Goal: Task Accomplishment & Management: Use online tool/utility

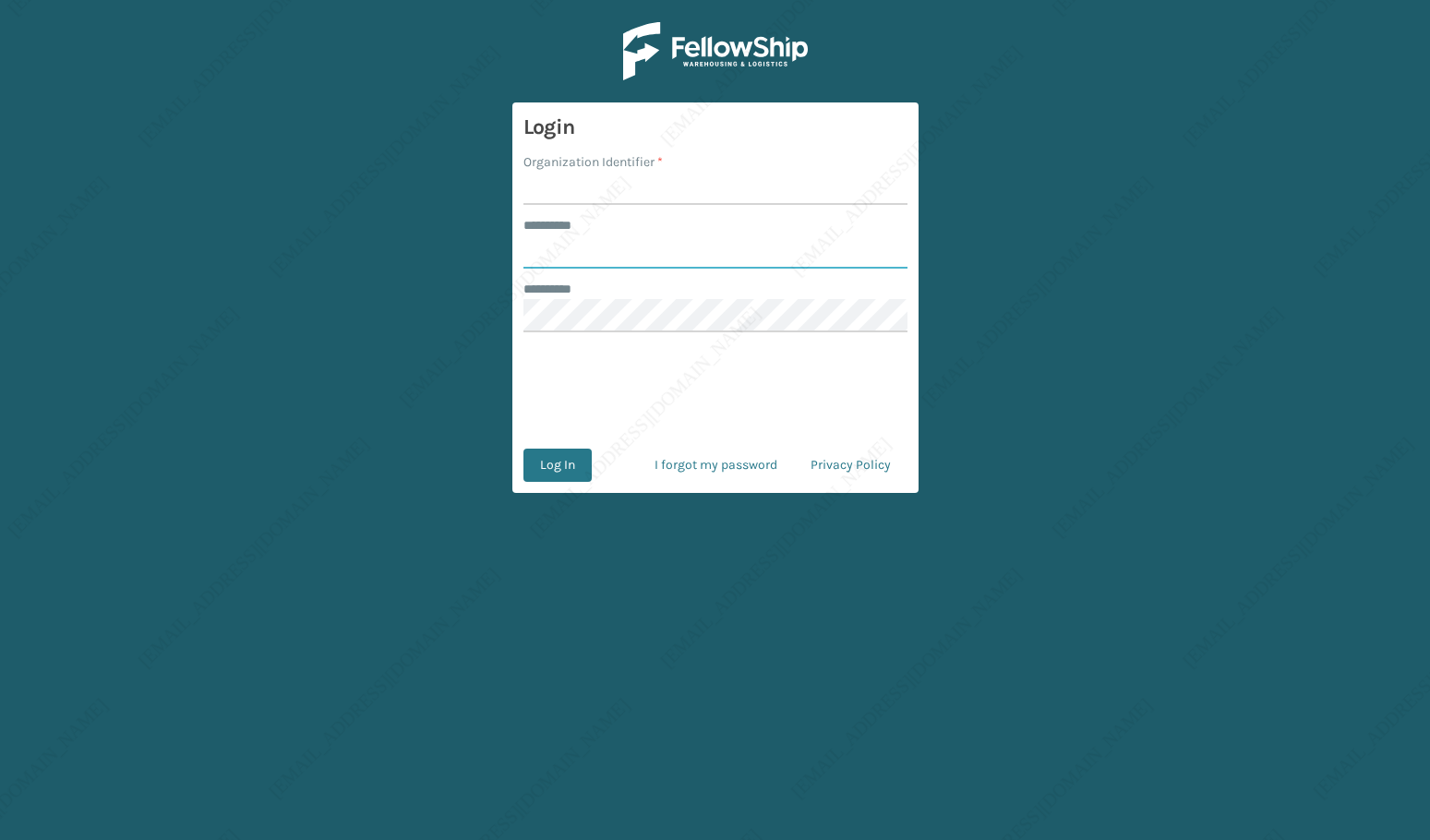
type input "*****"
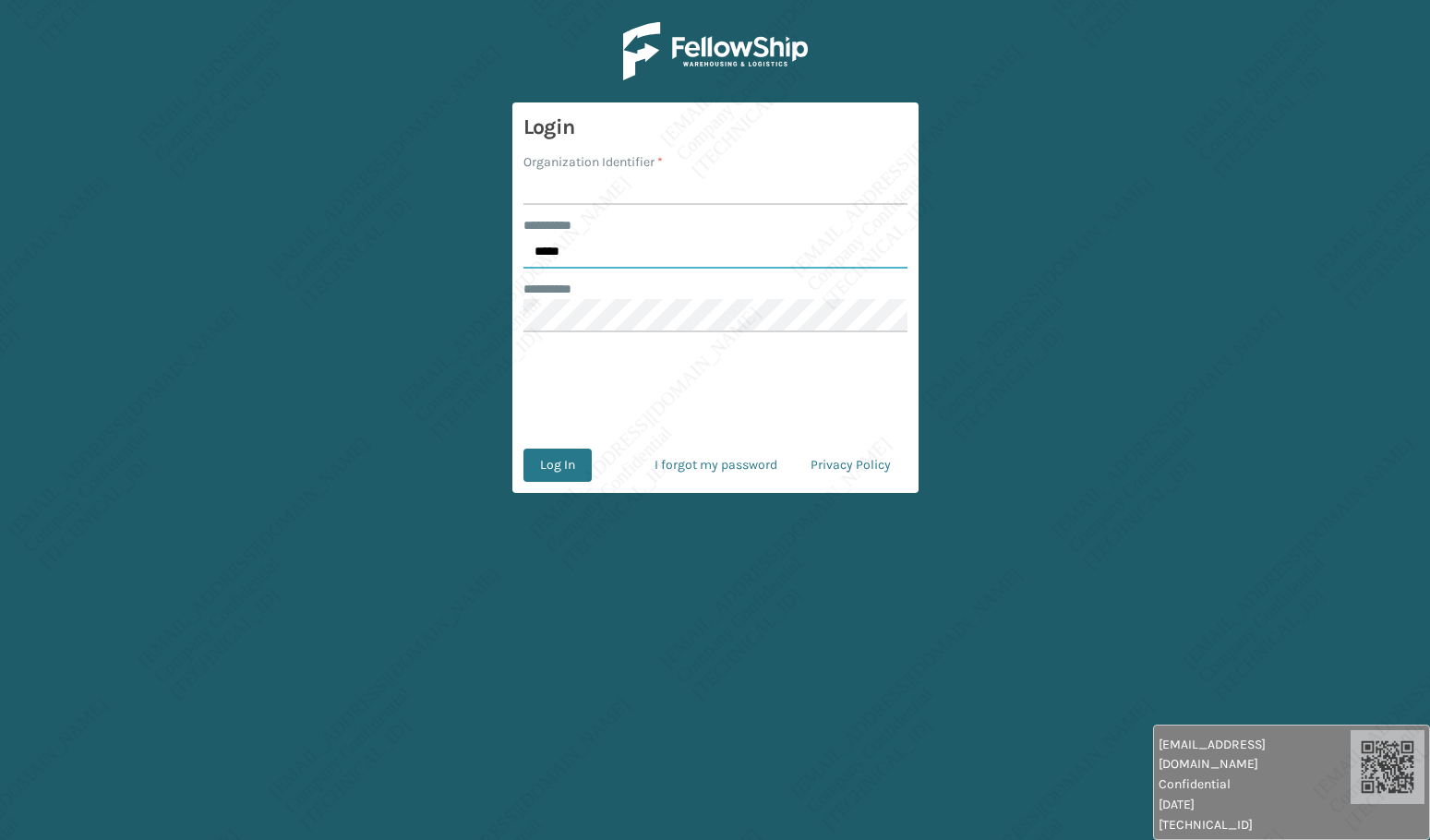
click at [553, 235] on div "******** * *****" at bounding box center [715, 242] width 384 height 53
click at [572, 187] on input "Organization Identifier *" at bounding box center [715, 188] width 384 height 33
type input "[PERSON_NAME]"
click at [572, 470] on button "Log In" at bounding box center [557, 464] width 69 height 33
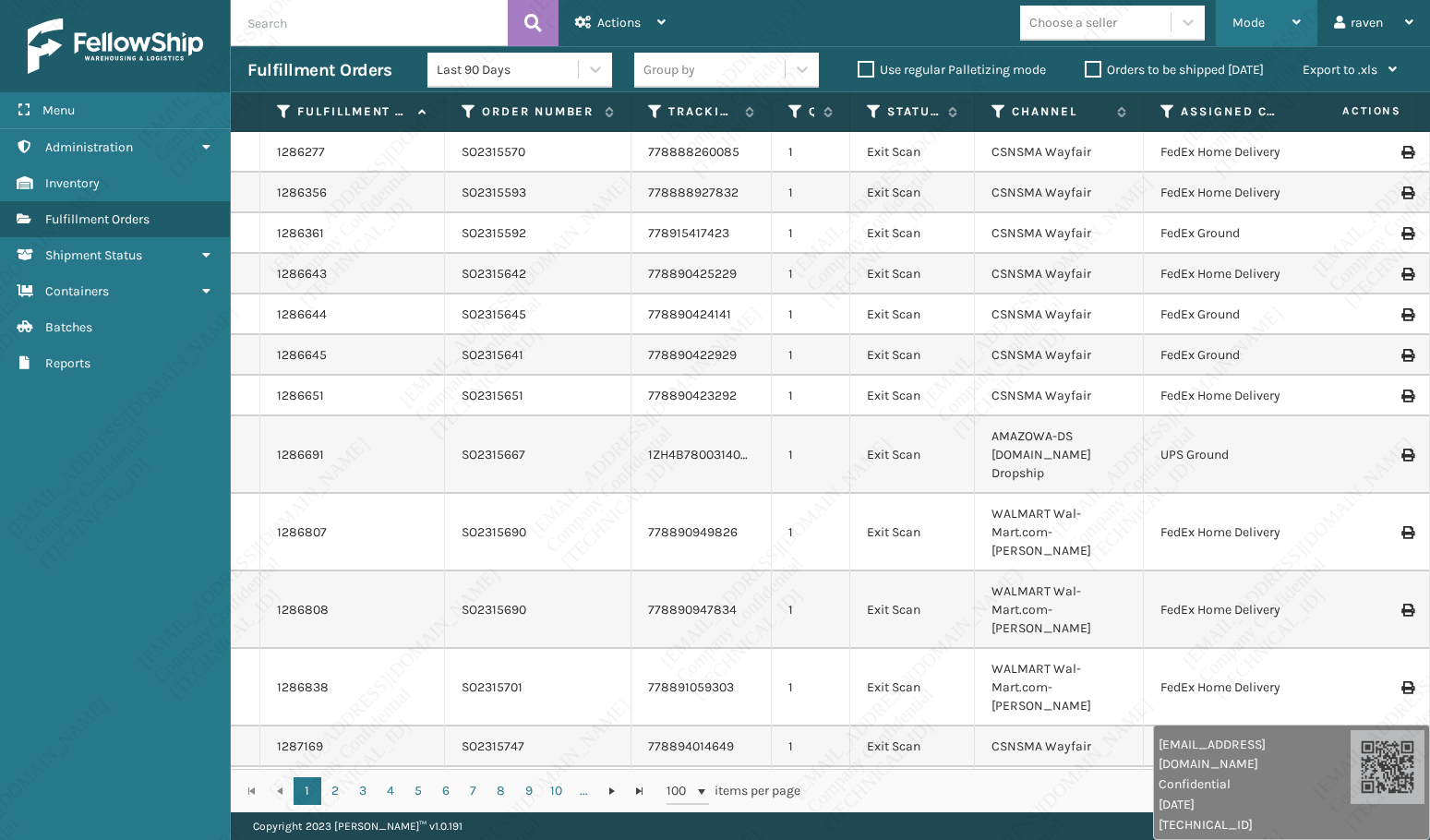
click at [1245, 23] on span "Mode" at bounding box center [1248, 23] width 32 height 16
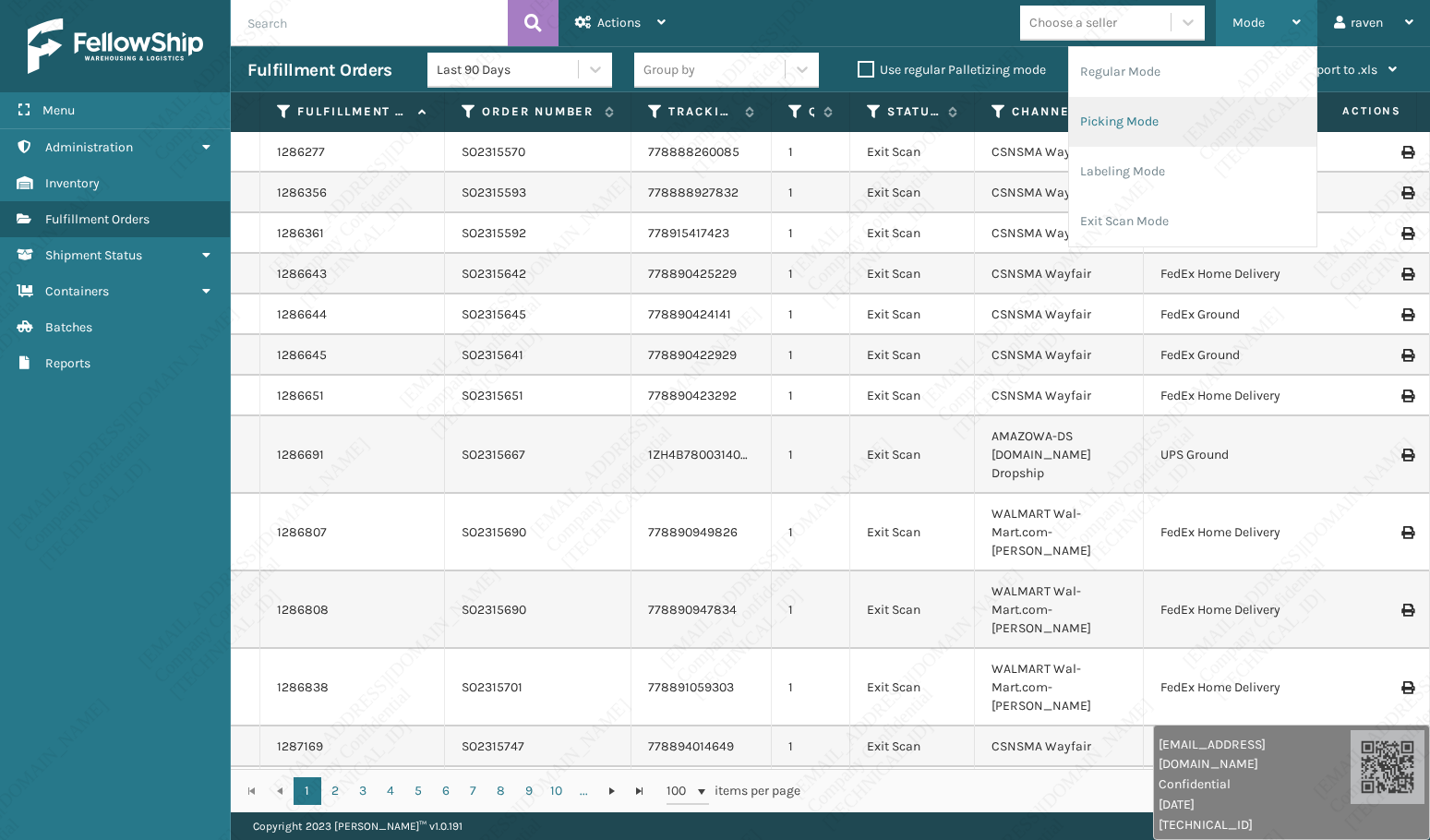
click at [1180, 115] on li "Picking Mode" at bounding box center [1191, 121] width 247 height 50
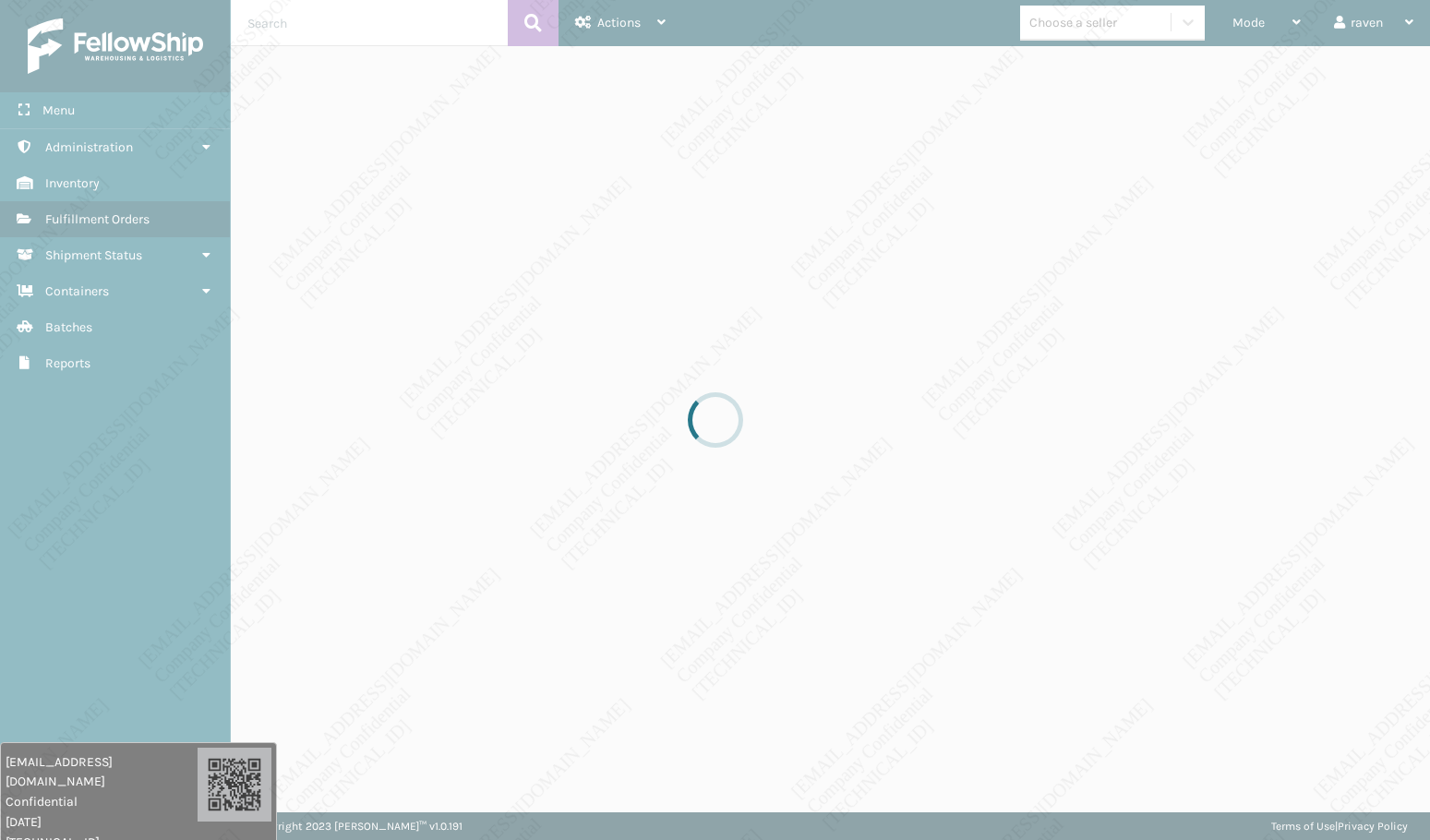
drag, startPoint x: 1250, startPoint y: 787, endPoint x: 87, endPoint y: 786, distance: 1163.0
click at [88, 792] on span "Confidential" at bounding box center [101, 801] width 192 height 20
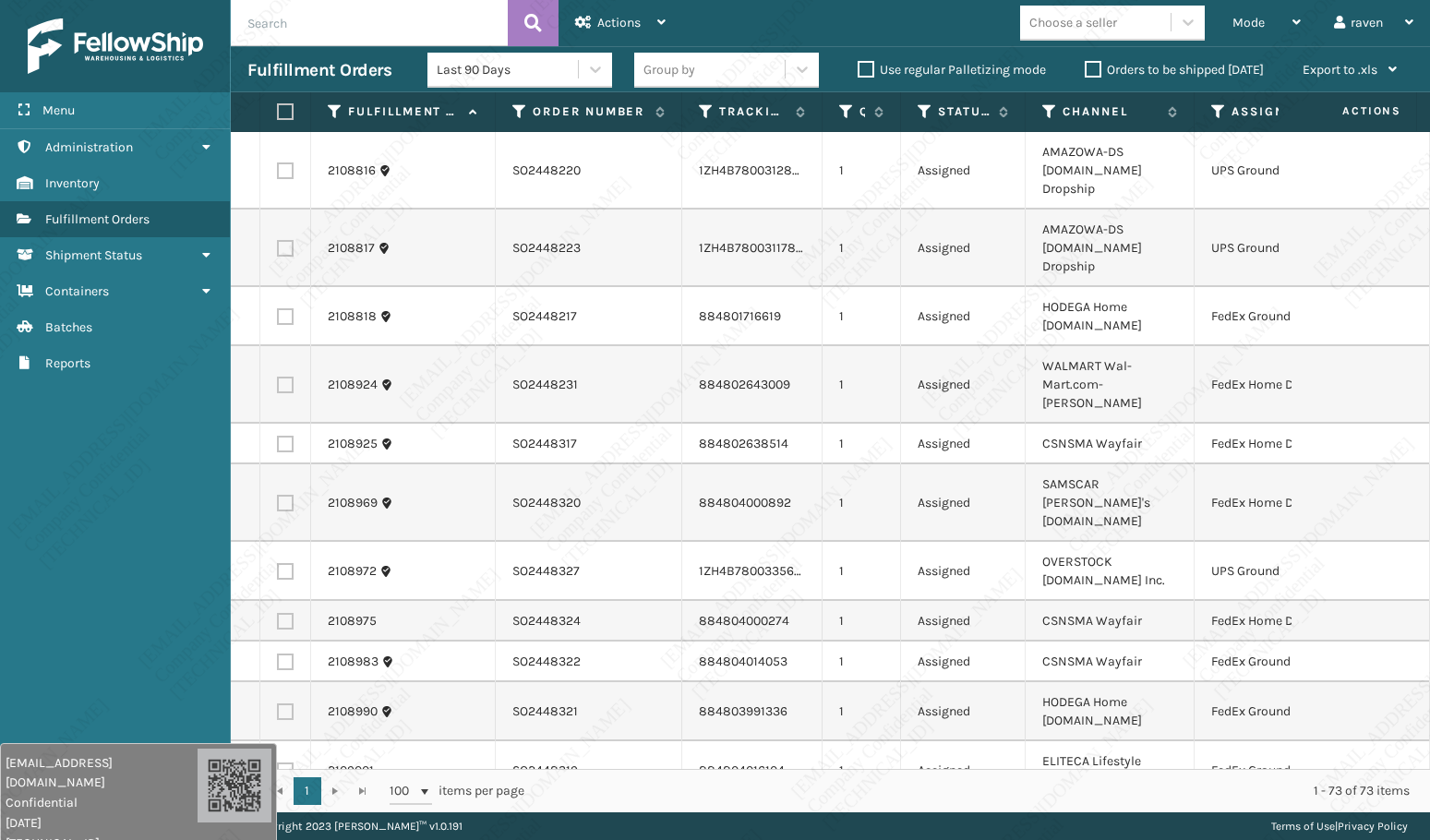
click at [119, 634] on div "Menu Administration Inventory Fulfillment Orders Shipment Status Containers Bat…" at bounding box center [116, 420] width 231 height 840
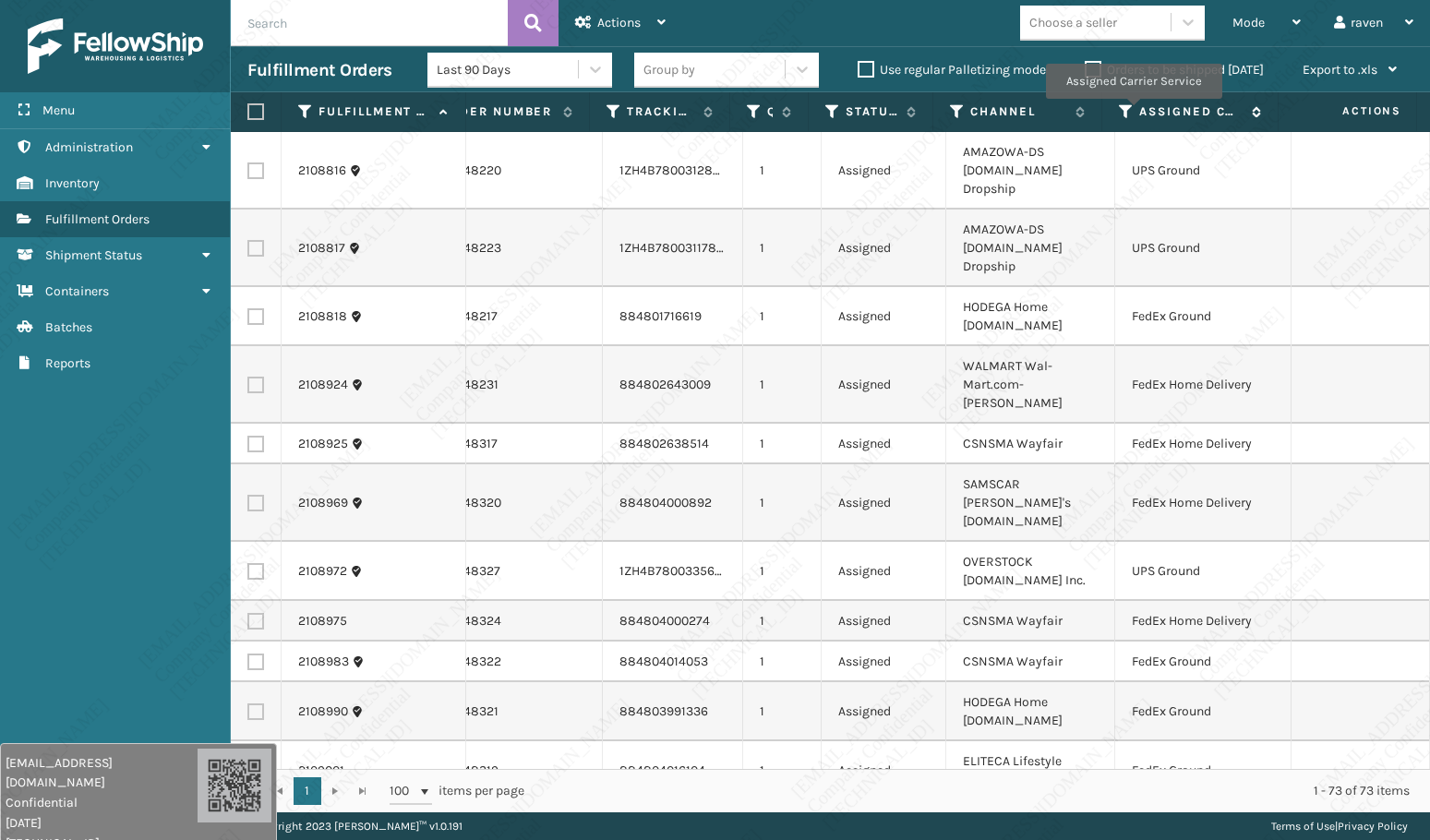
click at [1132, 112] on icon at bounding box center [1127, 112] width 15 height 17
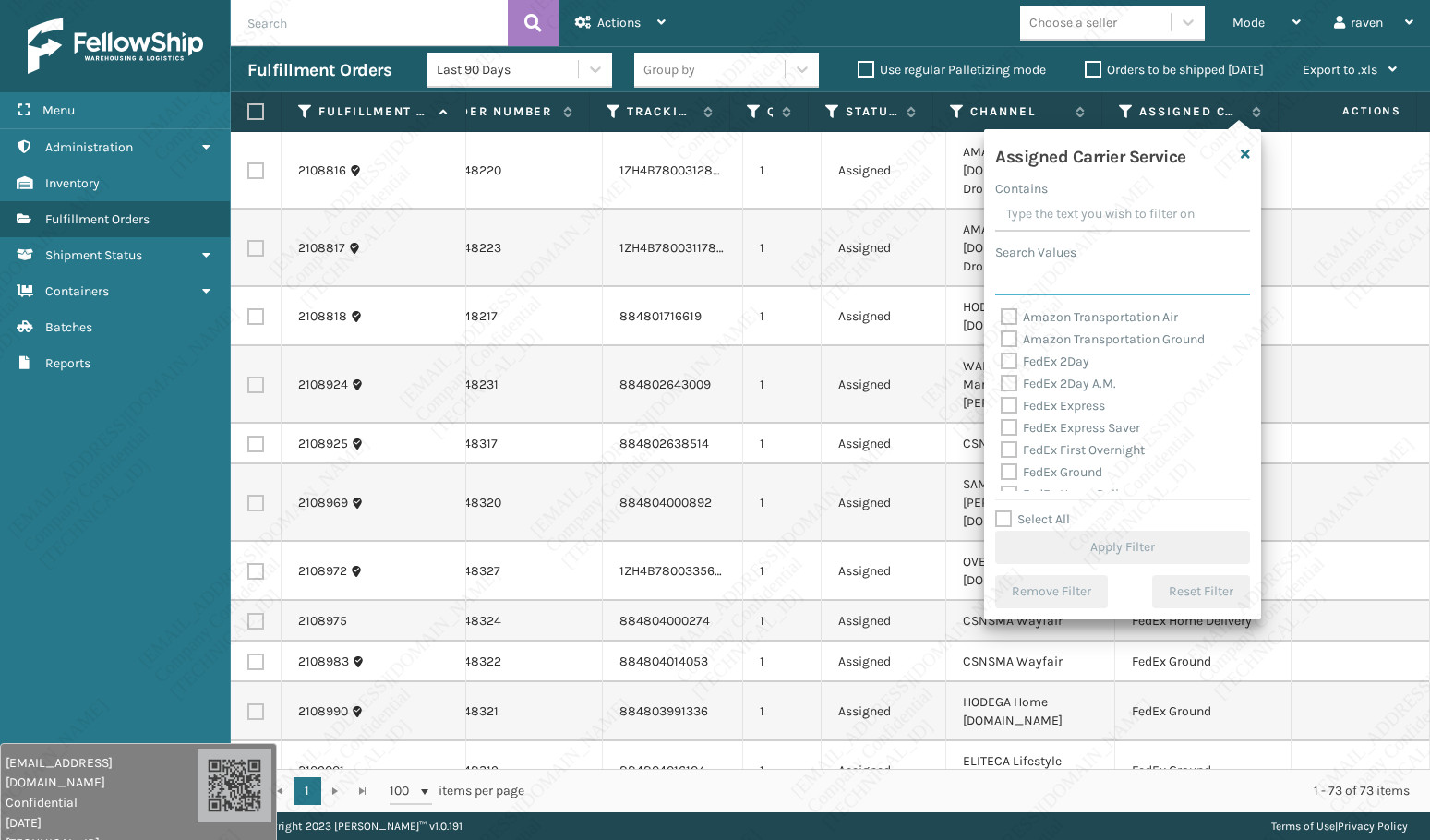
click at [1061, 275] on input "Search Values" at bounding box center [1122, 278] width 255 height 33
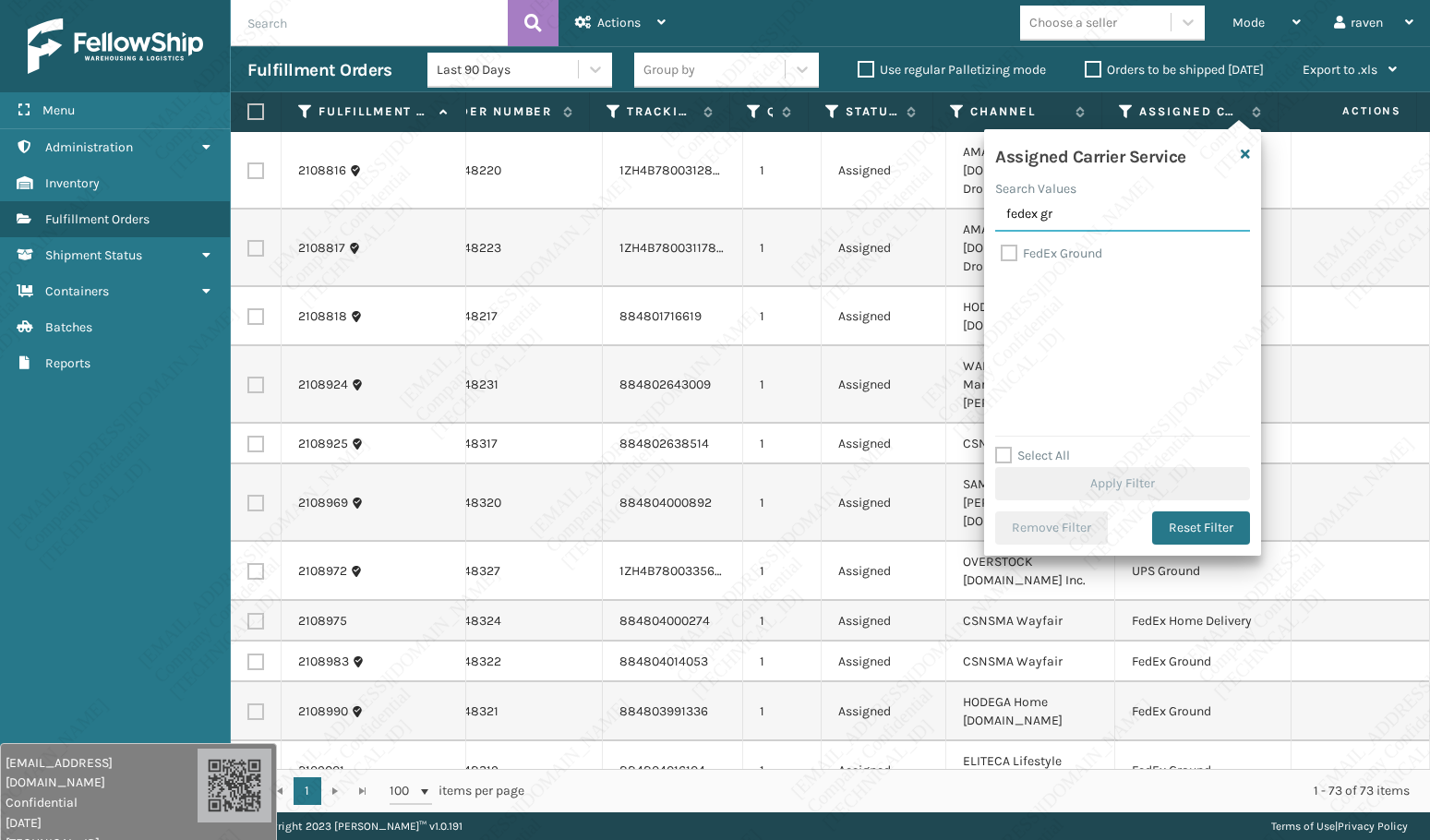
type input "fedex gr"
click at [1073, 250] on label "FedEx Ground" at bounding box center [1051, 253] width 101 height 16
click at [1002, 250] on input "FedEx Ground" at bounding box center [1001, 248] width 1 height 12
checkbox input "true"
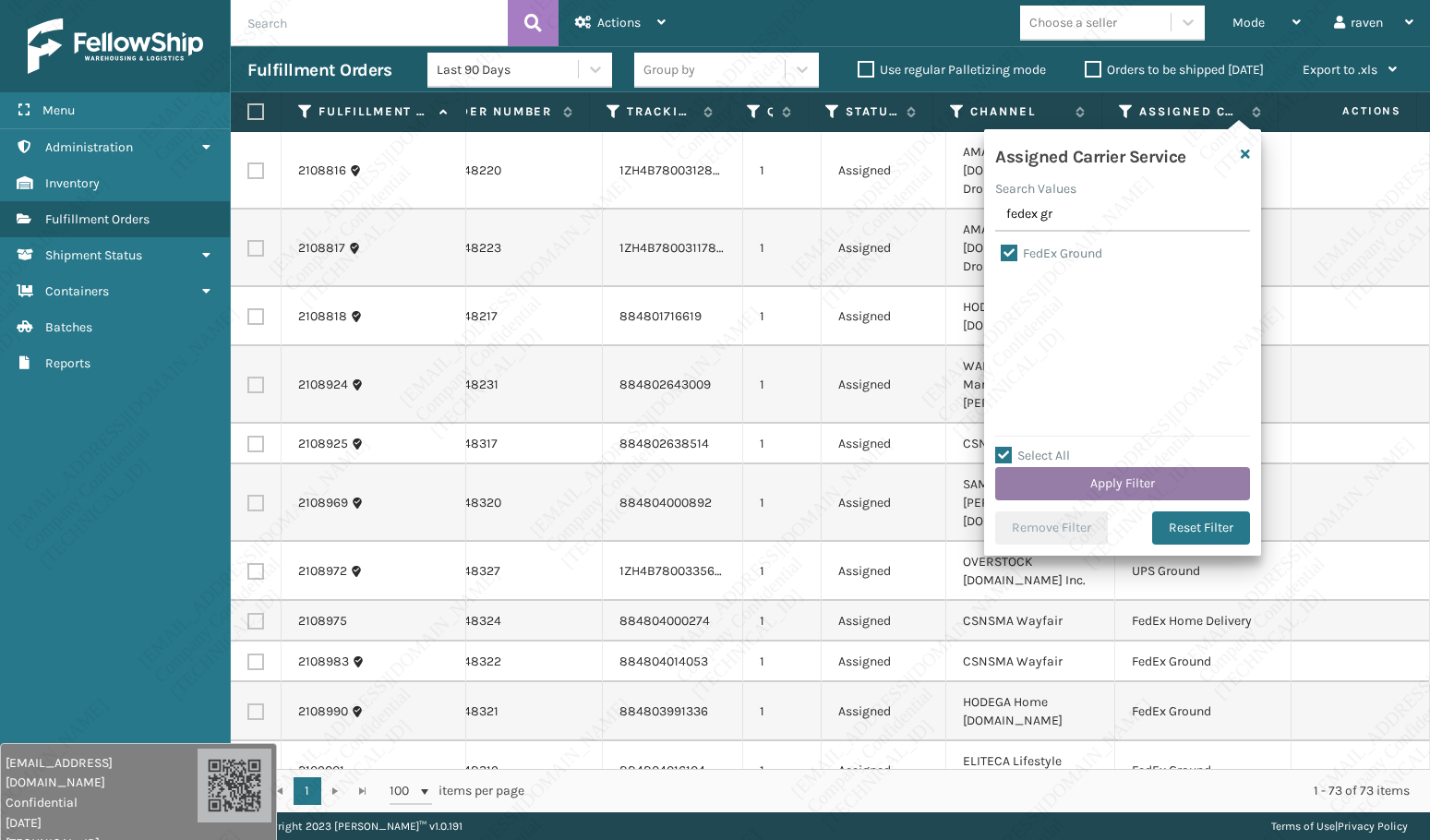
click at [1155, 484] on button "Apply Filter" at bounding box center [1122, 483] width 255 height 33
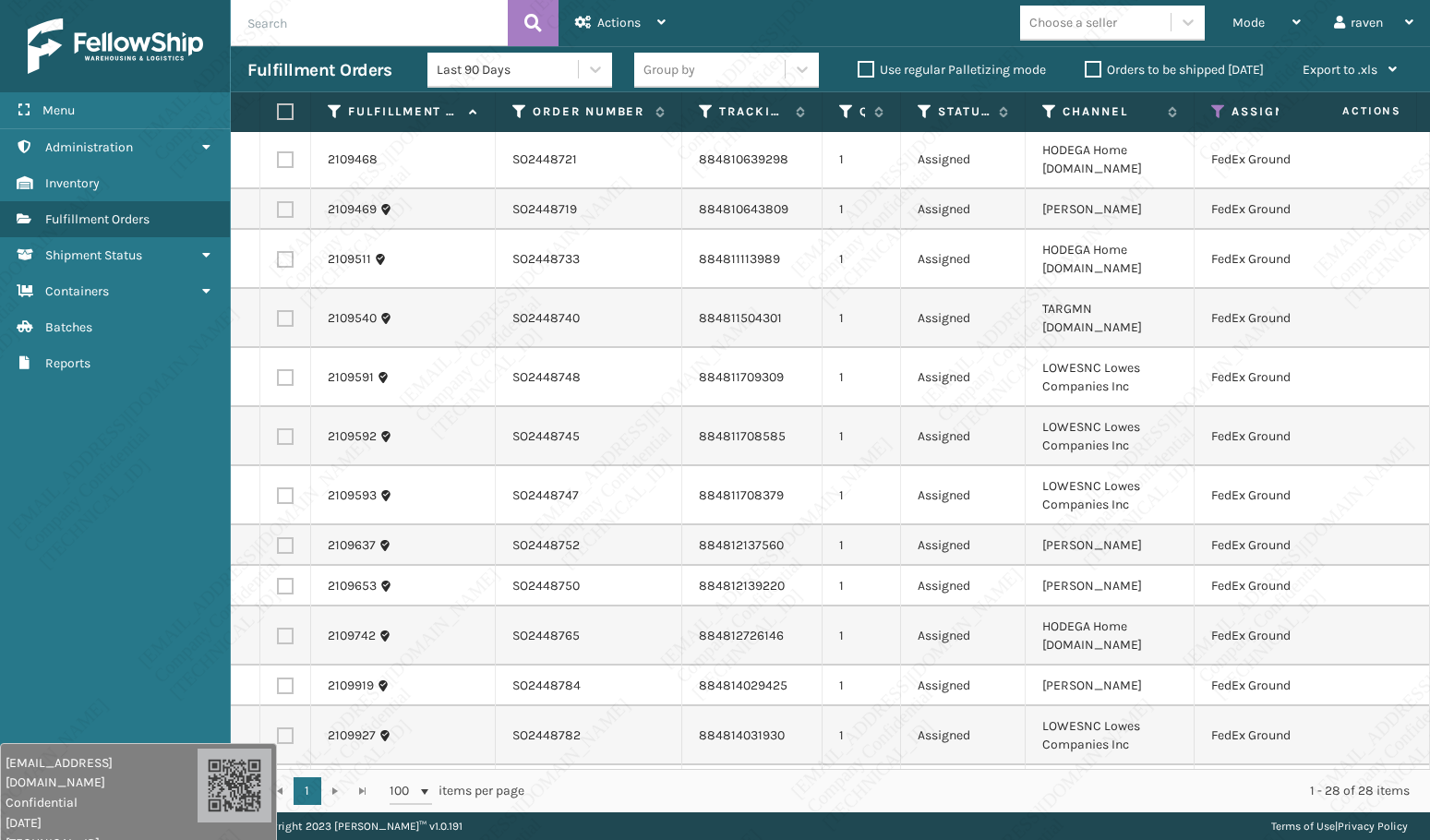
scroll to position [739, 0]
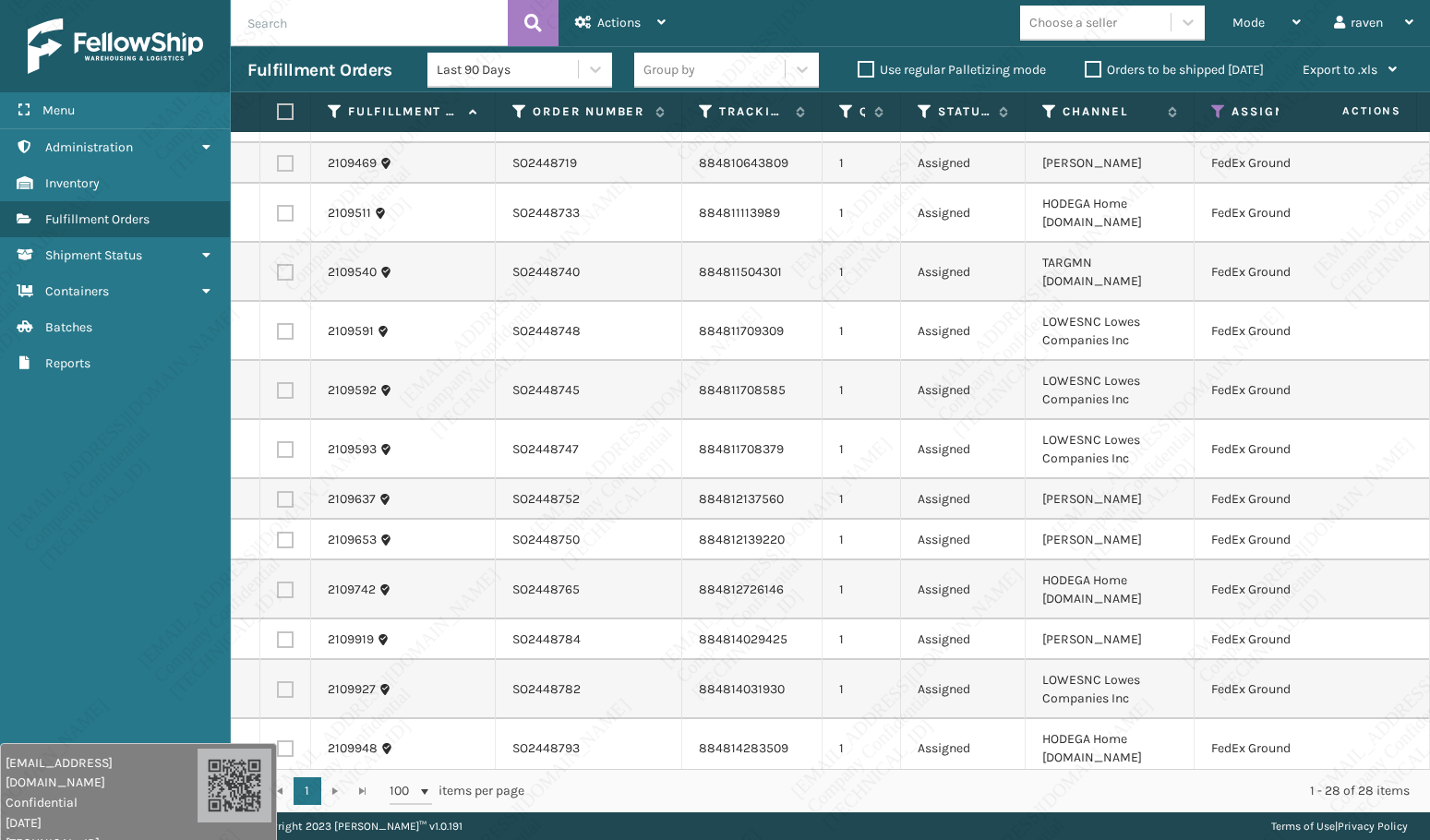
click at [284, 112] on label at bounding box center [283, 112] width 11 height 17
click at [278, 112] on input "checkbox" at bounding box center [277, 112] width 1 height 12
checkbox input "true"
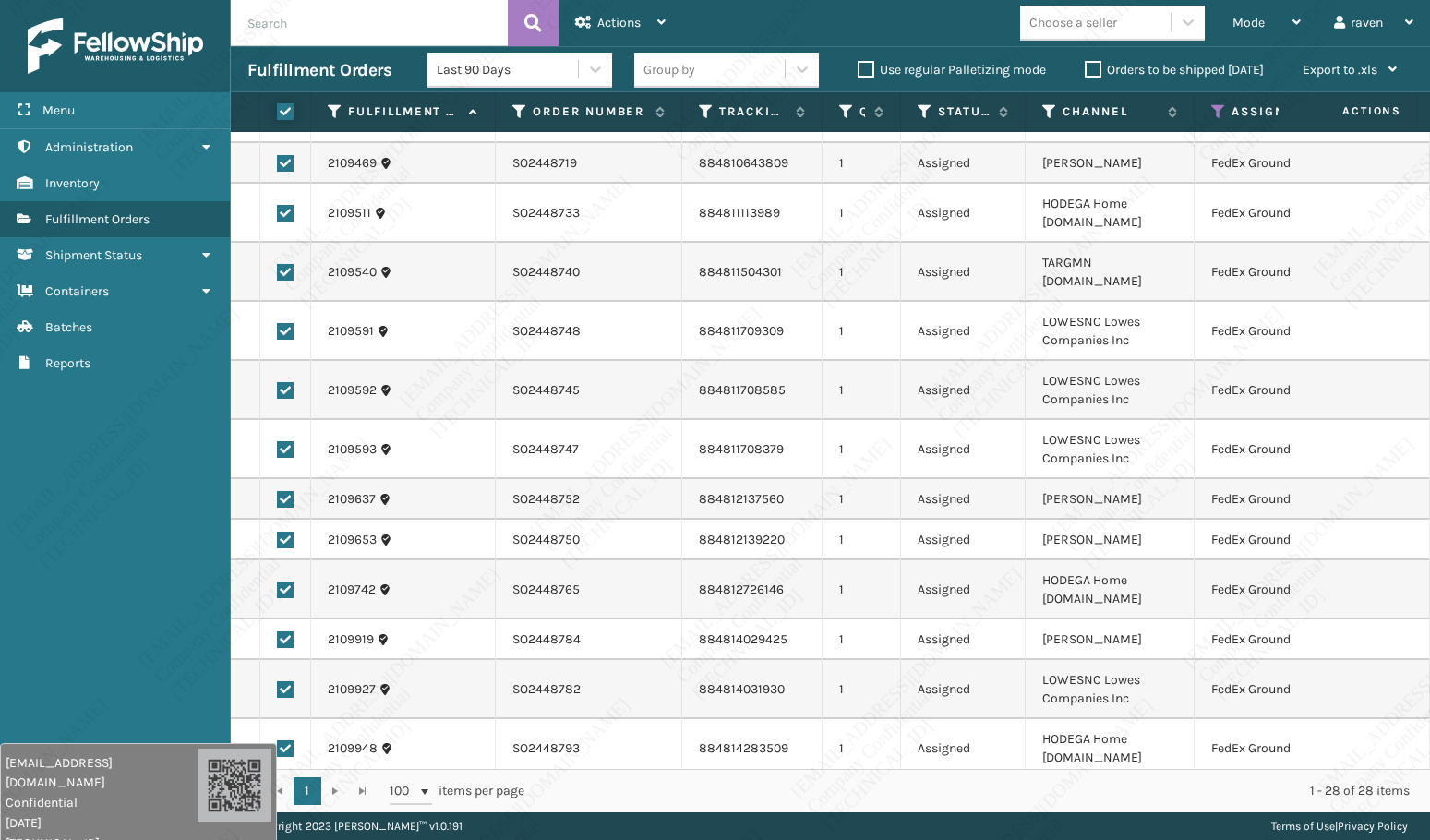
checkbox input "true"
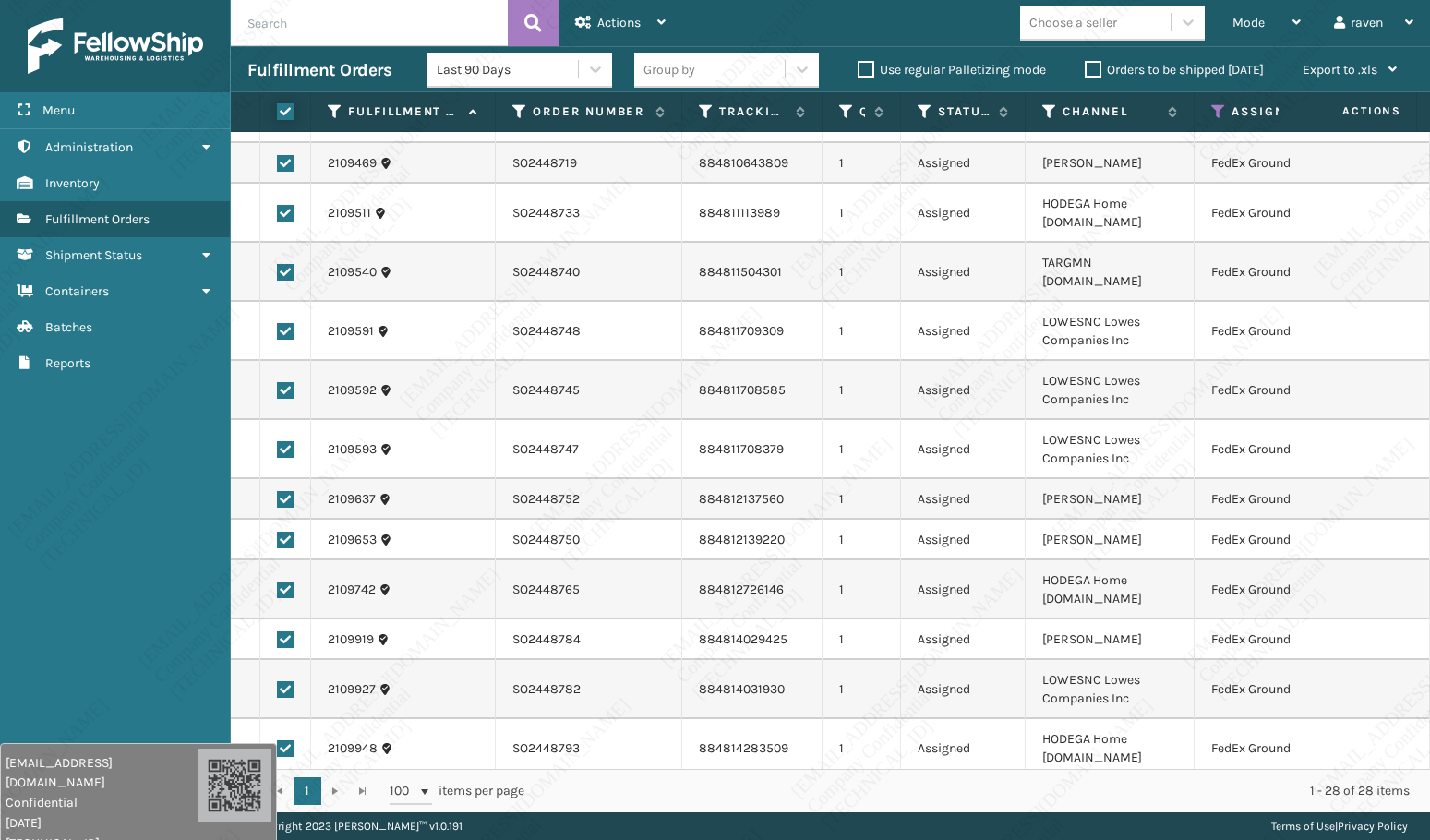
checkbox input "true"
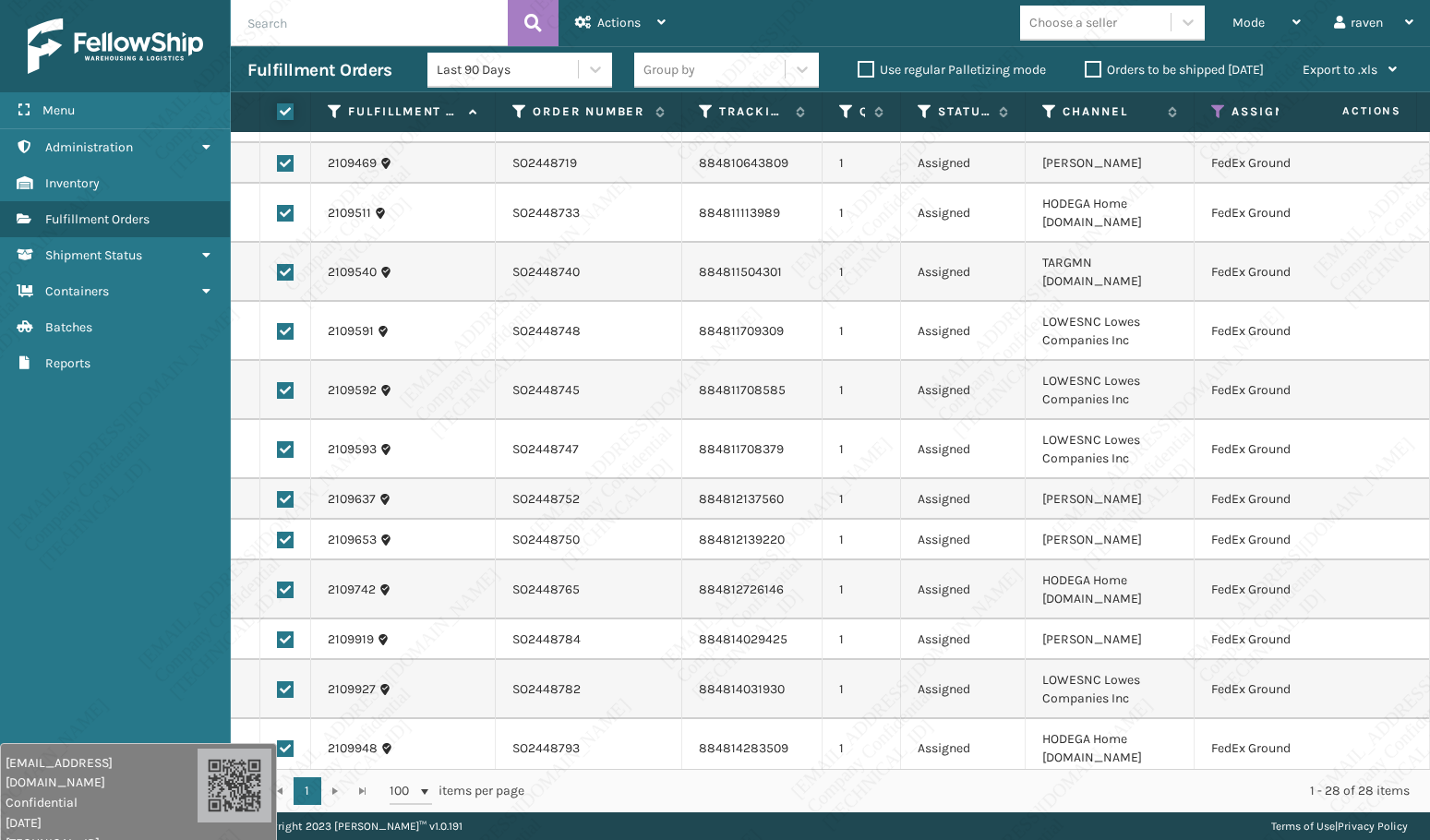
checkbox input "true"
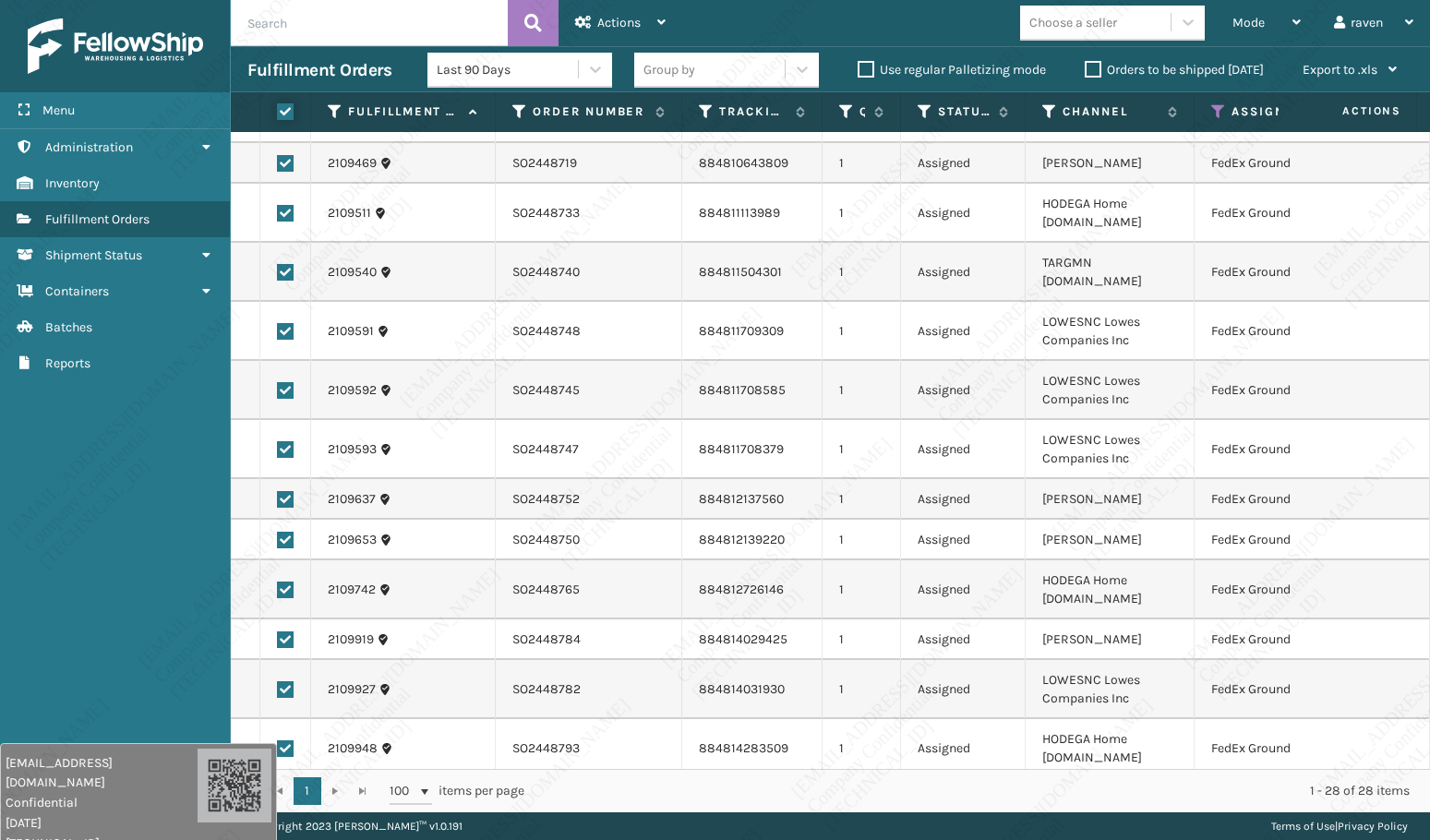
checkbox input "true"
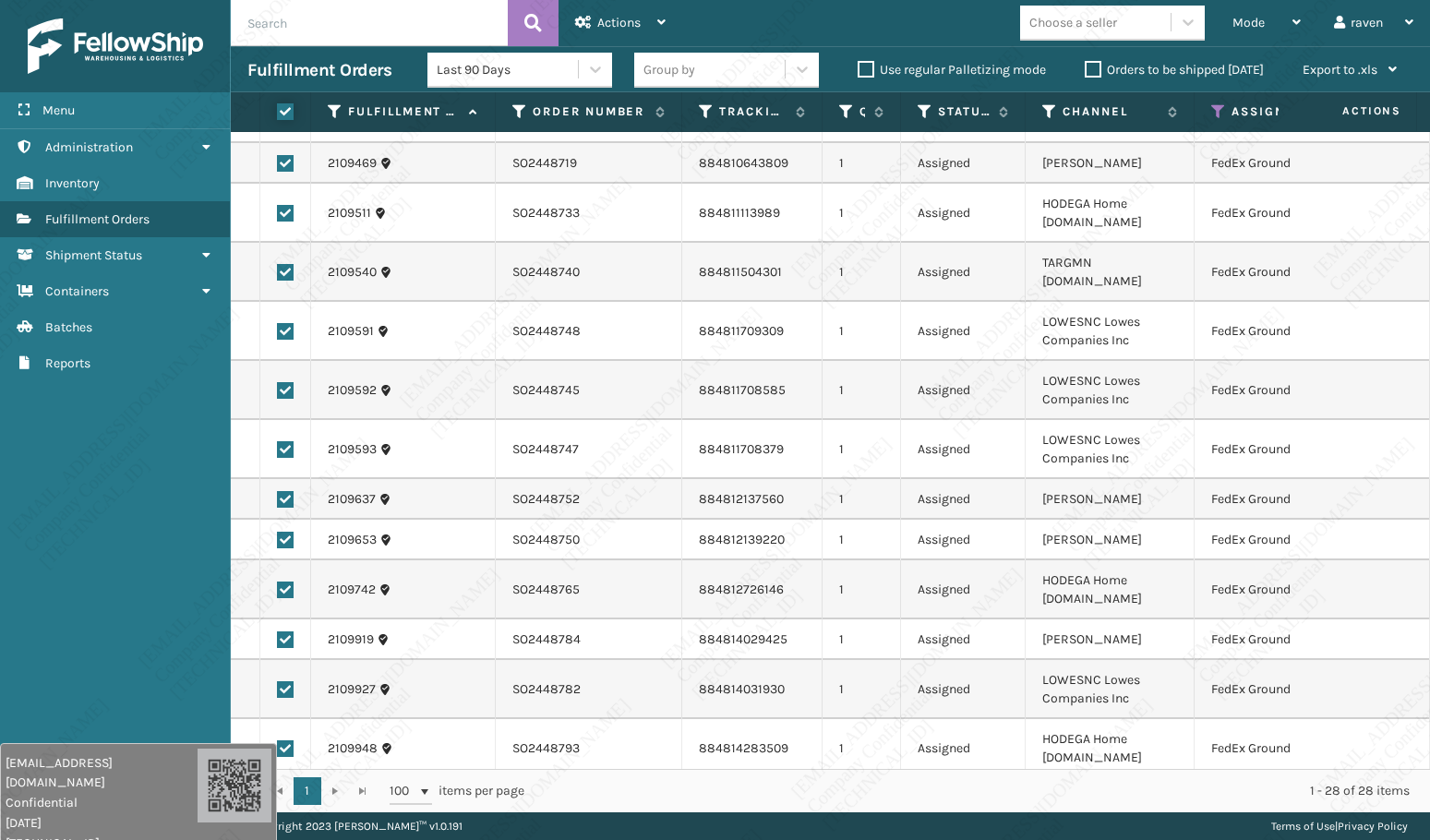
checkbox input "true"
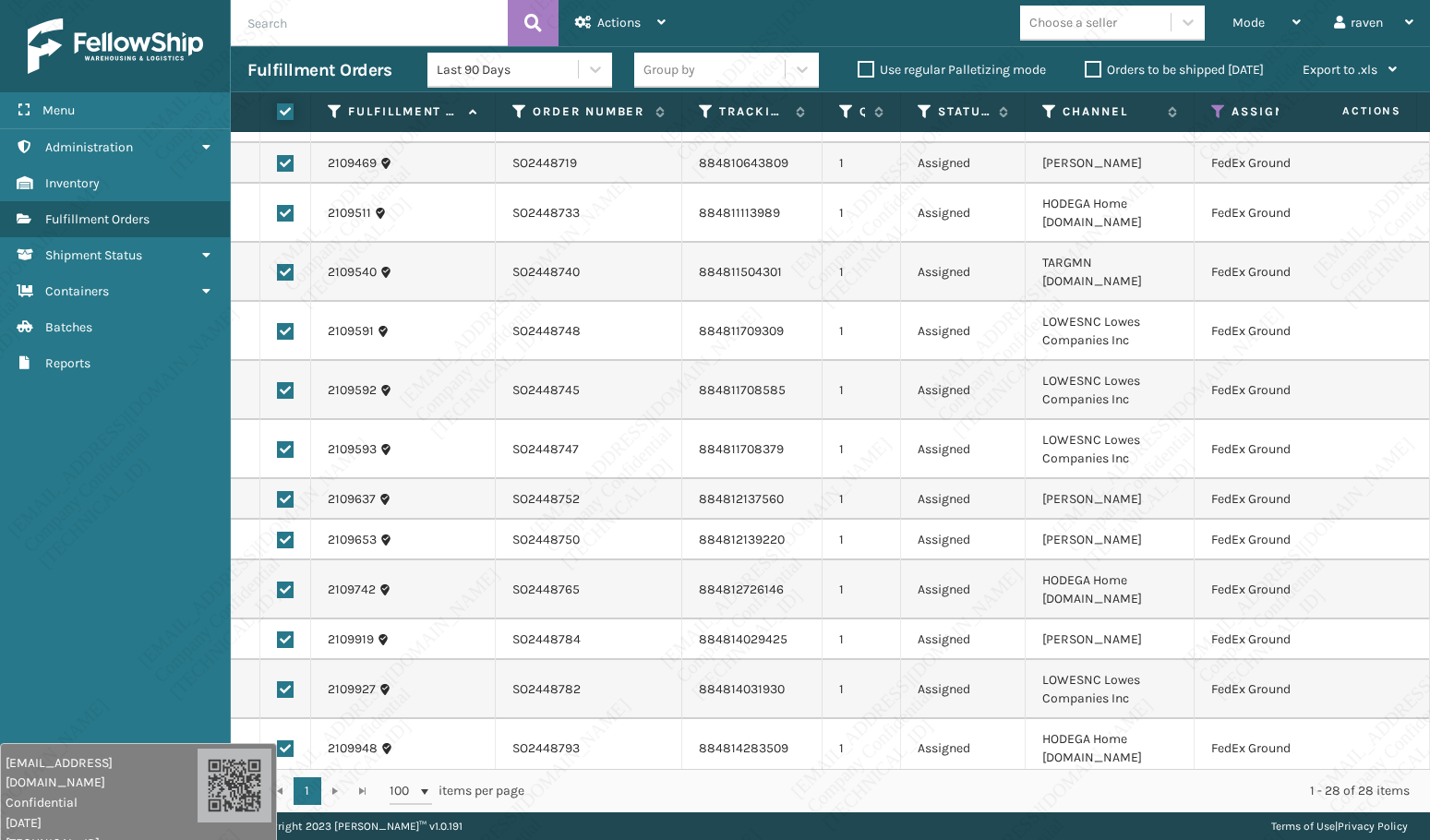
checkbox input "true"
click at [625, 27] on span "Actions" at bounding box center [619, 23] width 43 height 16
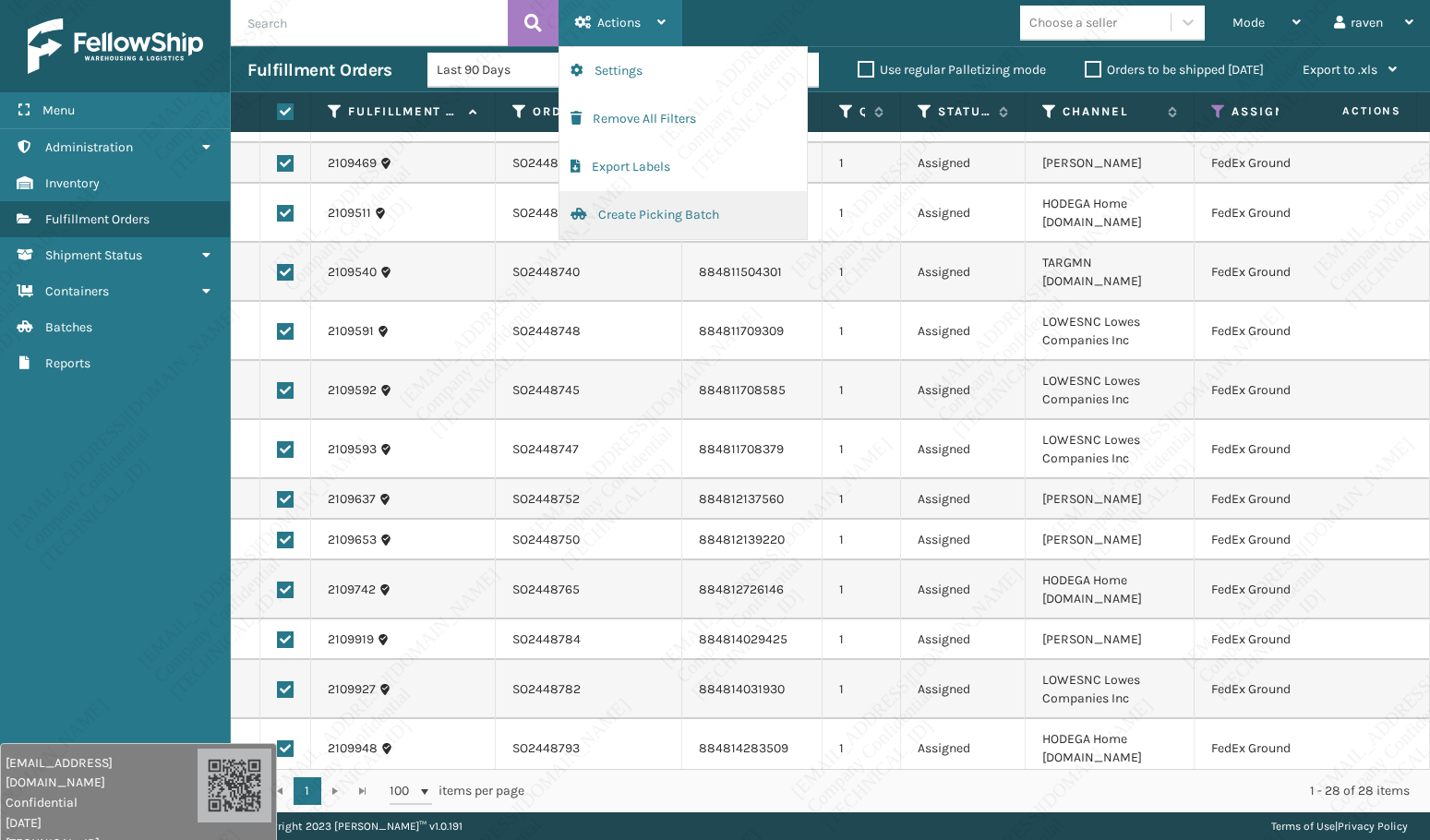
click at [638, 217] on button "Create Picking Batch" at bounding box center [682, 214] width 247 height 48
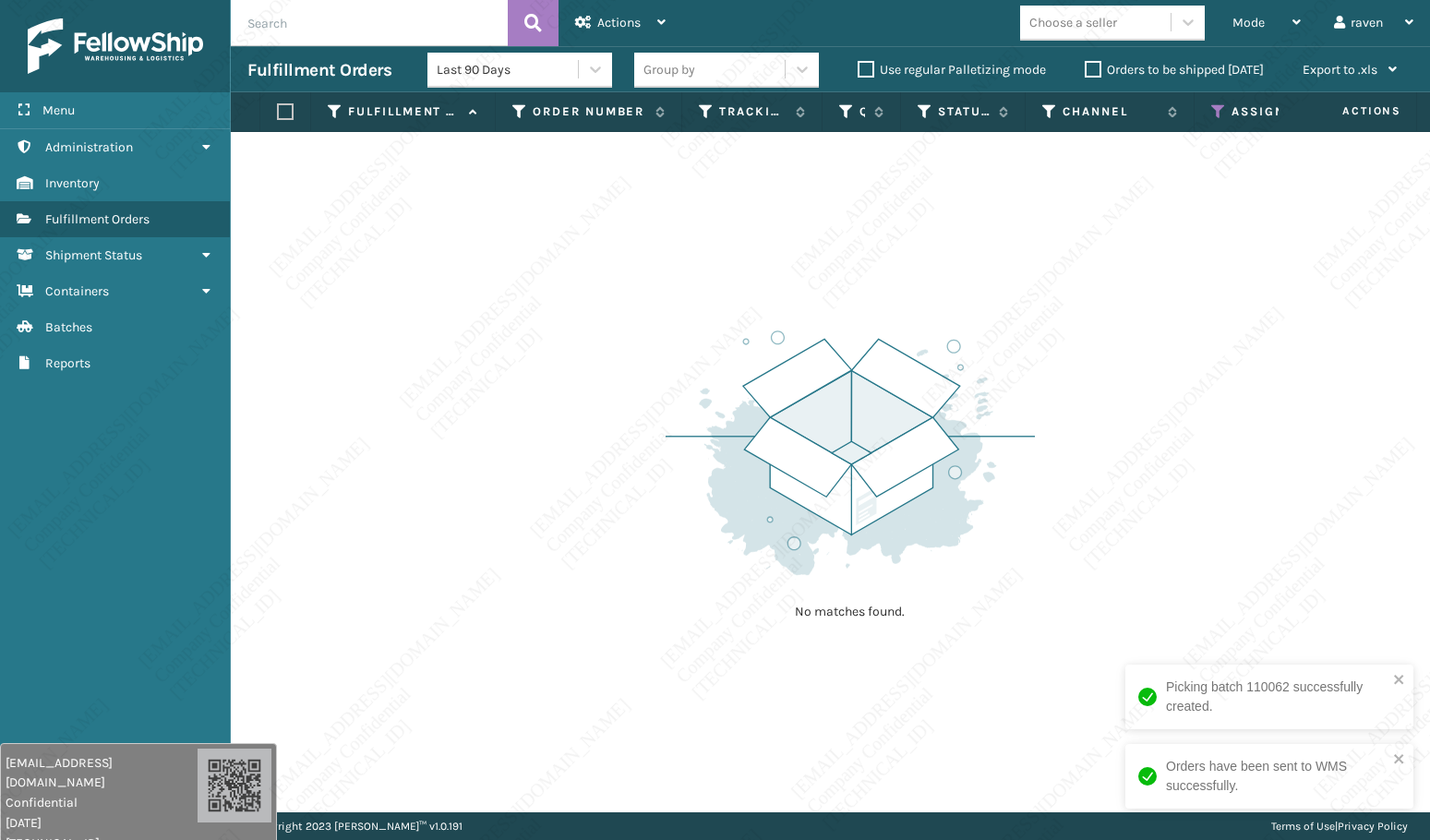
click at [1219, 105] on icon at bounding box center [1219, 112] width 15 height 17
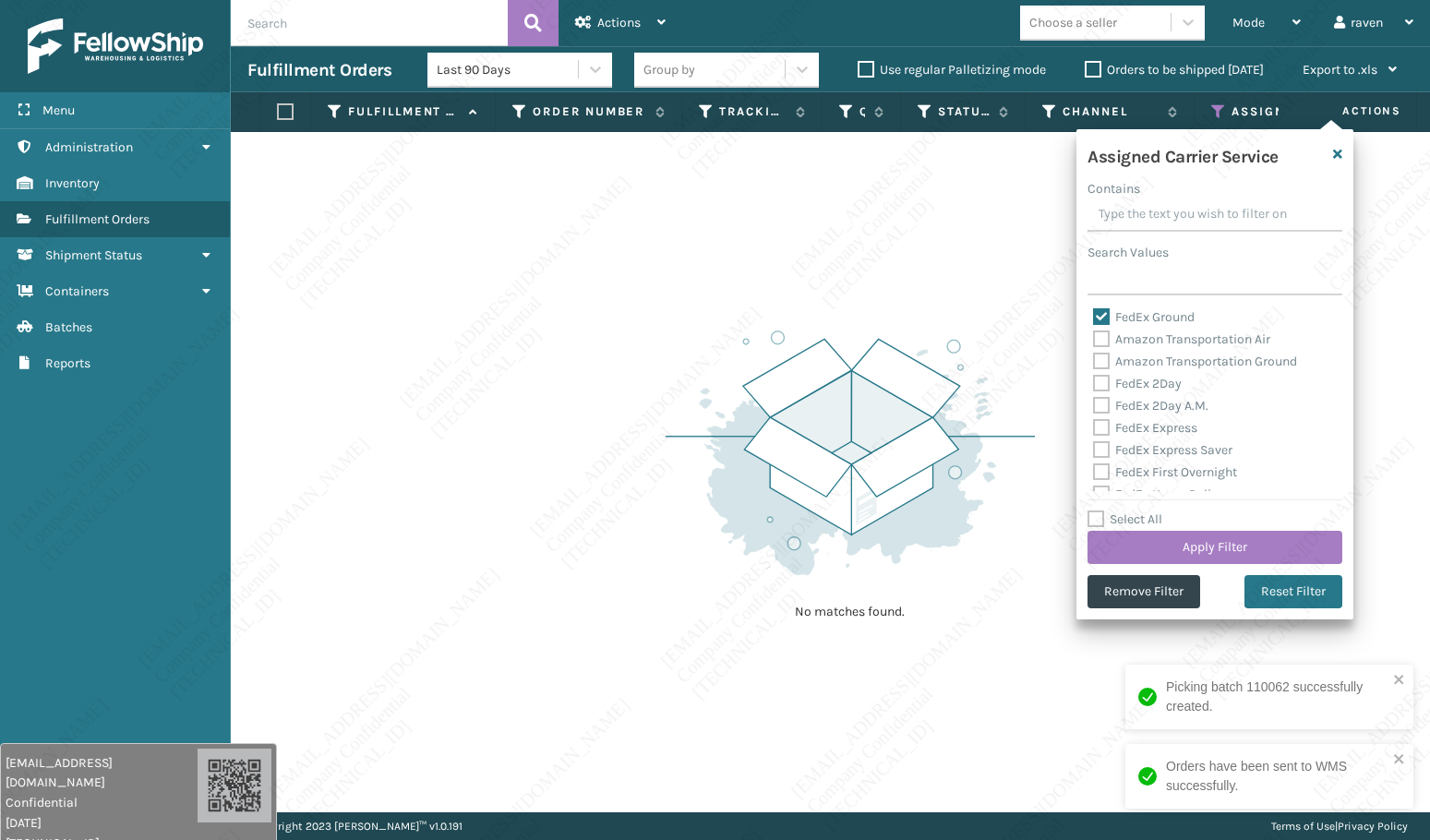
click at [1100, 312] on label "FedEx Ground" at bounding box center [1143, 317] width 101 height 16
click at [1094, 312] on input "FedEx Ground" at bounding box center [1093, 312] width 1 height 12
checkbox input "false"
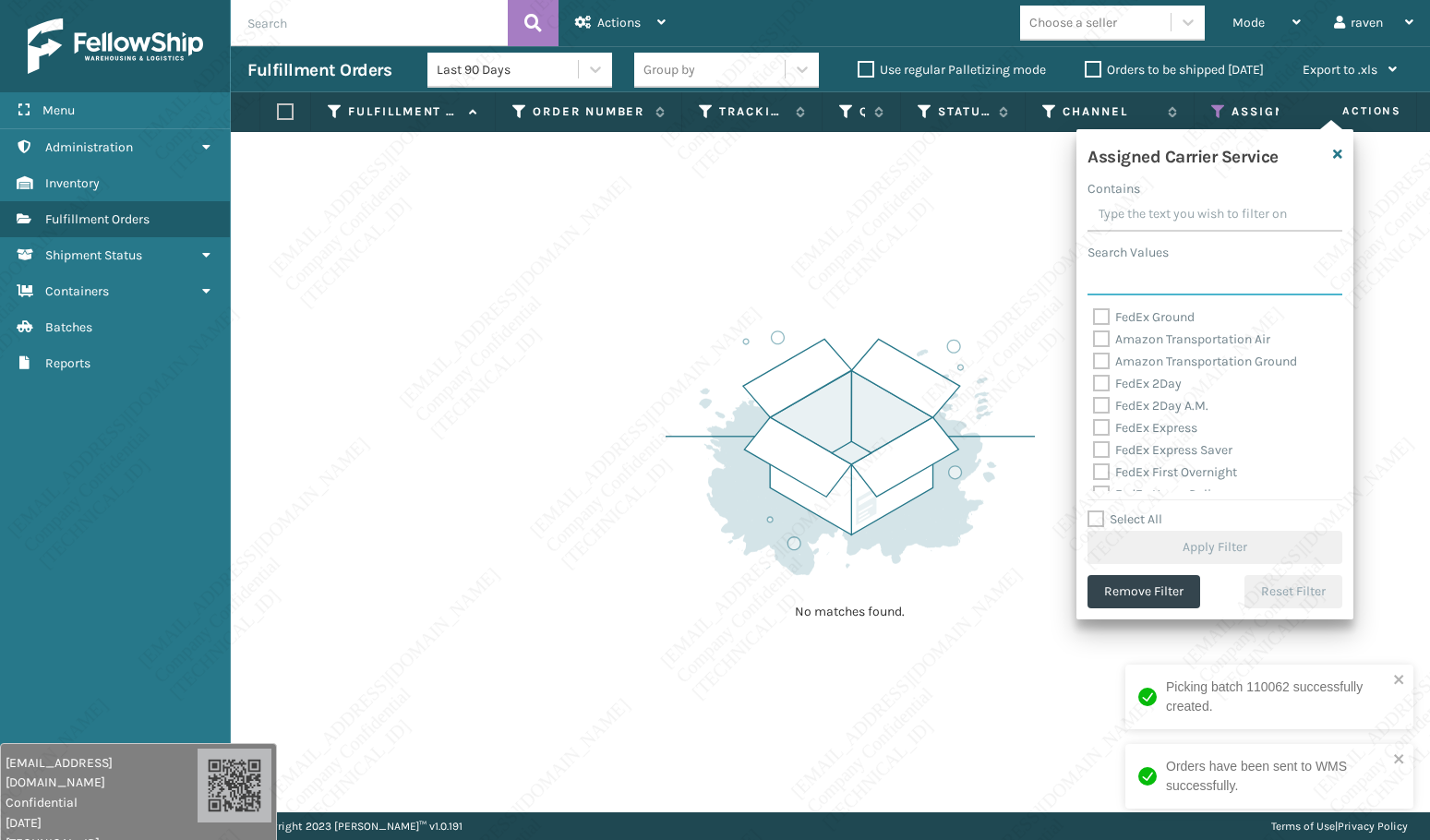
click at [1119, 287] on input "Search Values" at bounding box center [1214, 278] width 255 height 33
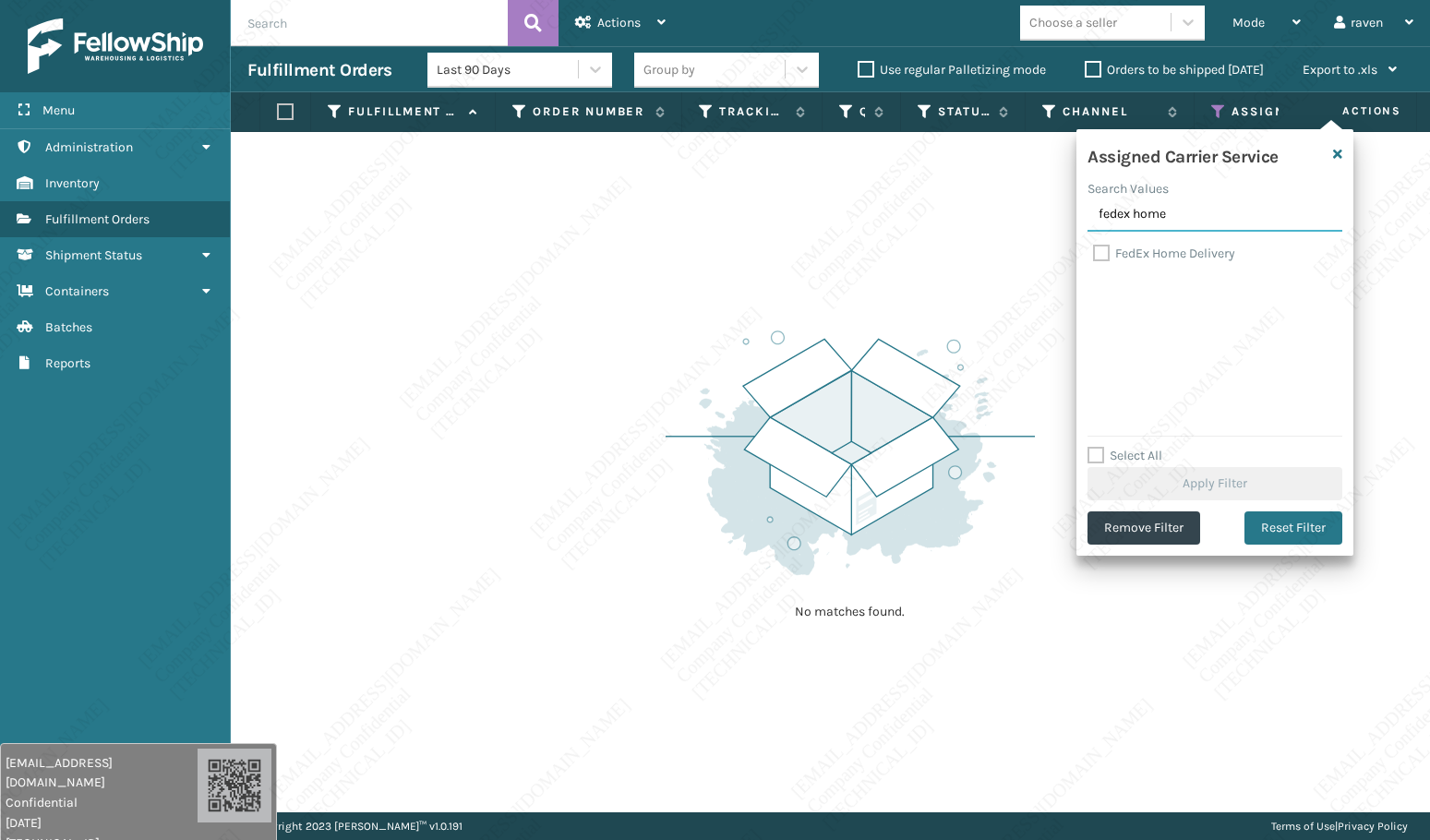
type input "fedex home"
click at [1138, 260] on label "FedEx Home Delivery" at bounding box center [1163, 253] width 142 height 16
click at [1094, 255] on input "FedEx Home Delivery" at bounding box center [1093, 248] width 1 height 12
checkbox input "true"
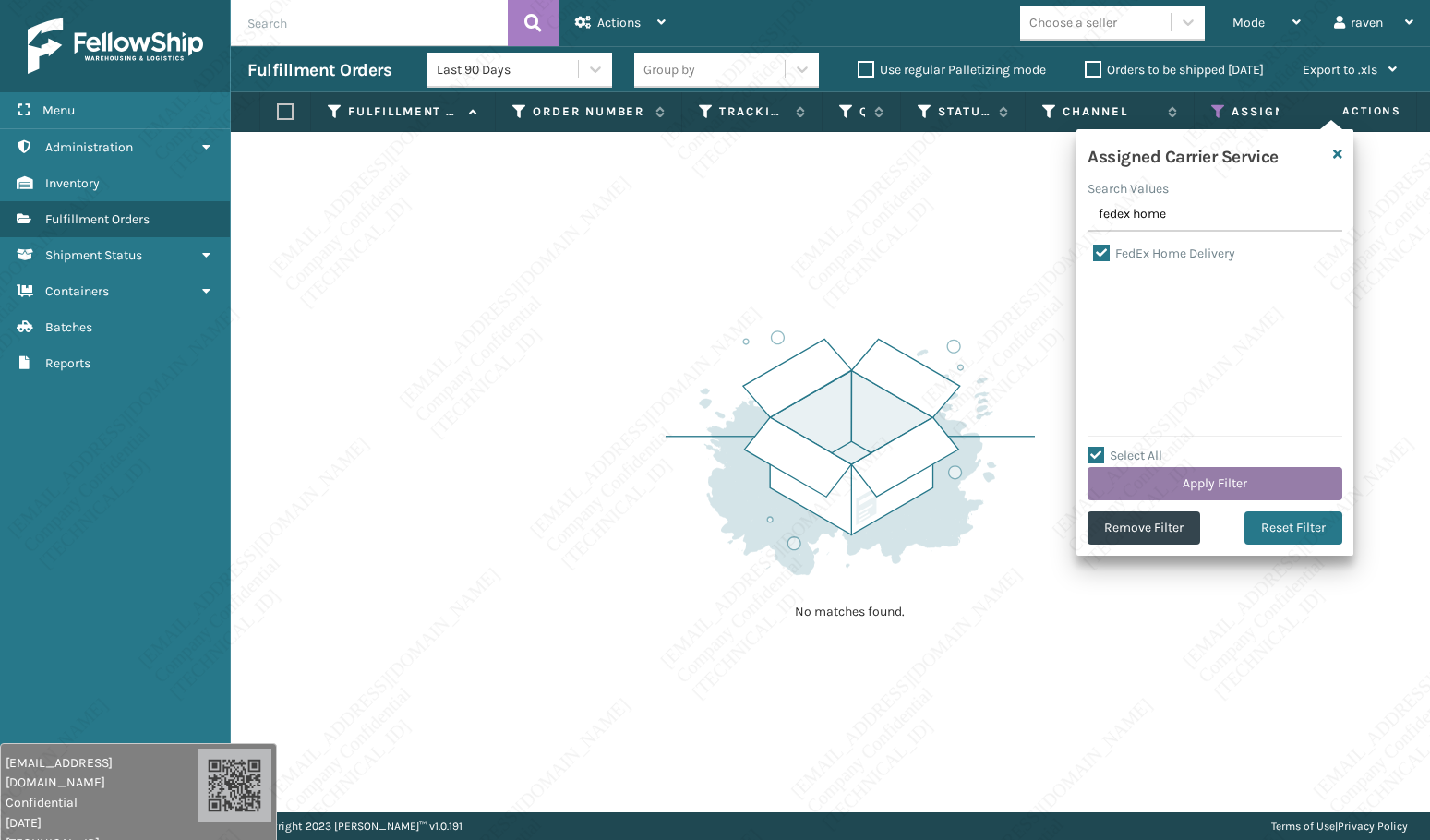
click at [1211, 472] on button "Apply Filter" at bounding box center [1214, 483] width 255 height 33
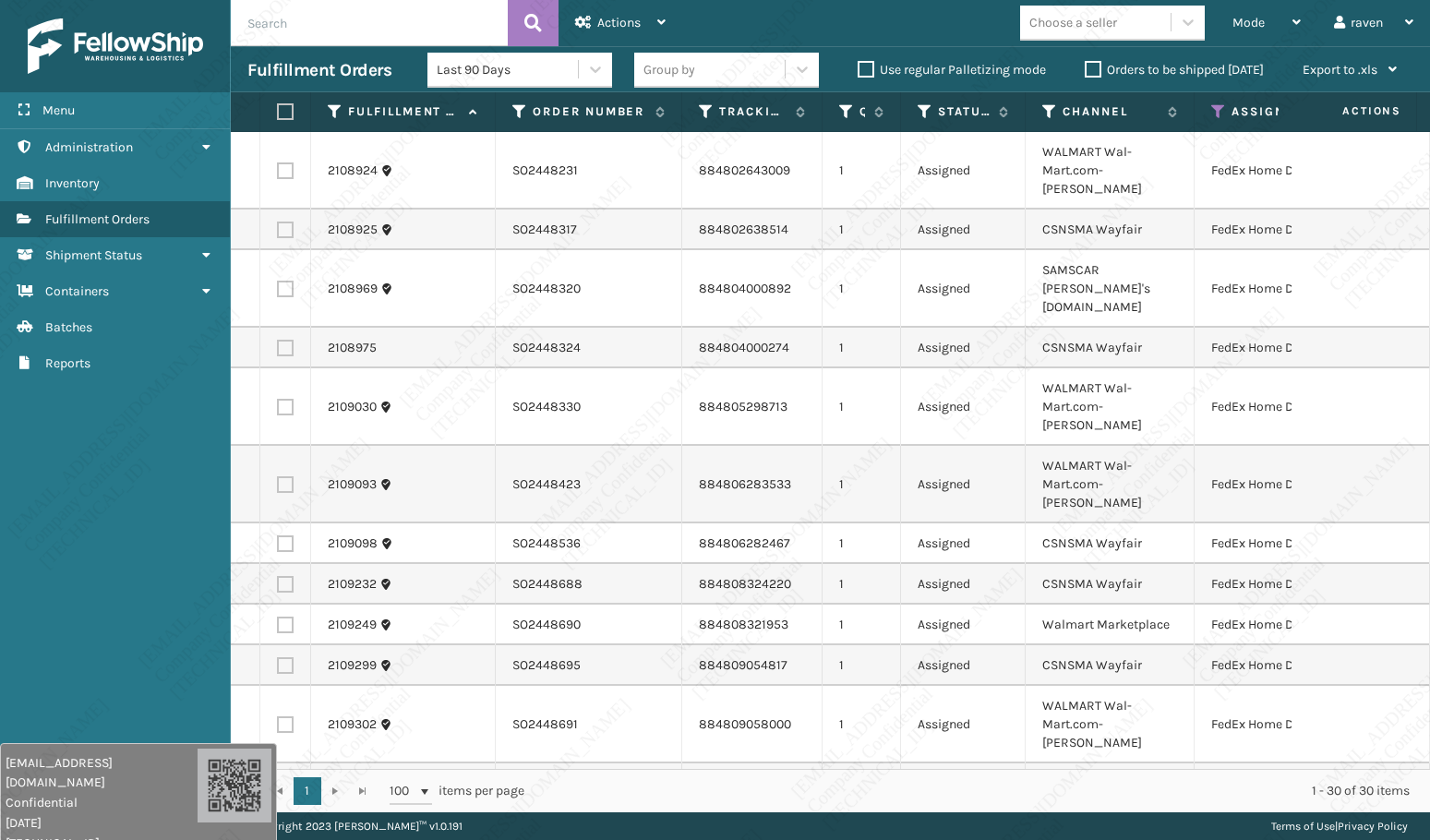
click at [287, 107] on label at bounding box center [283, 112] width 11 height 17
click at [278, 107] on input "checkbox" at bounding box center [277, 112] width 1 height 12
checkbox input "true"
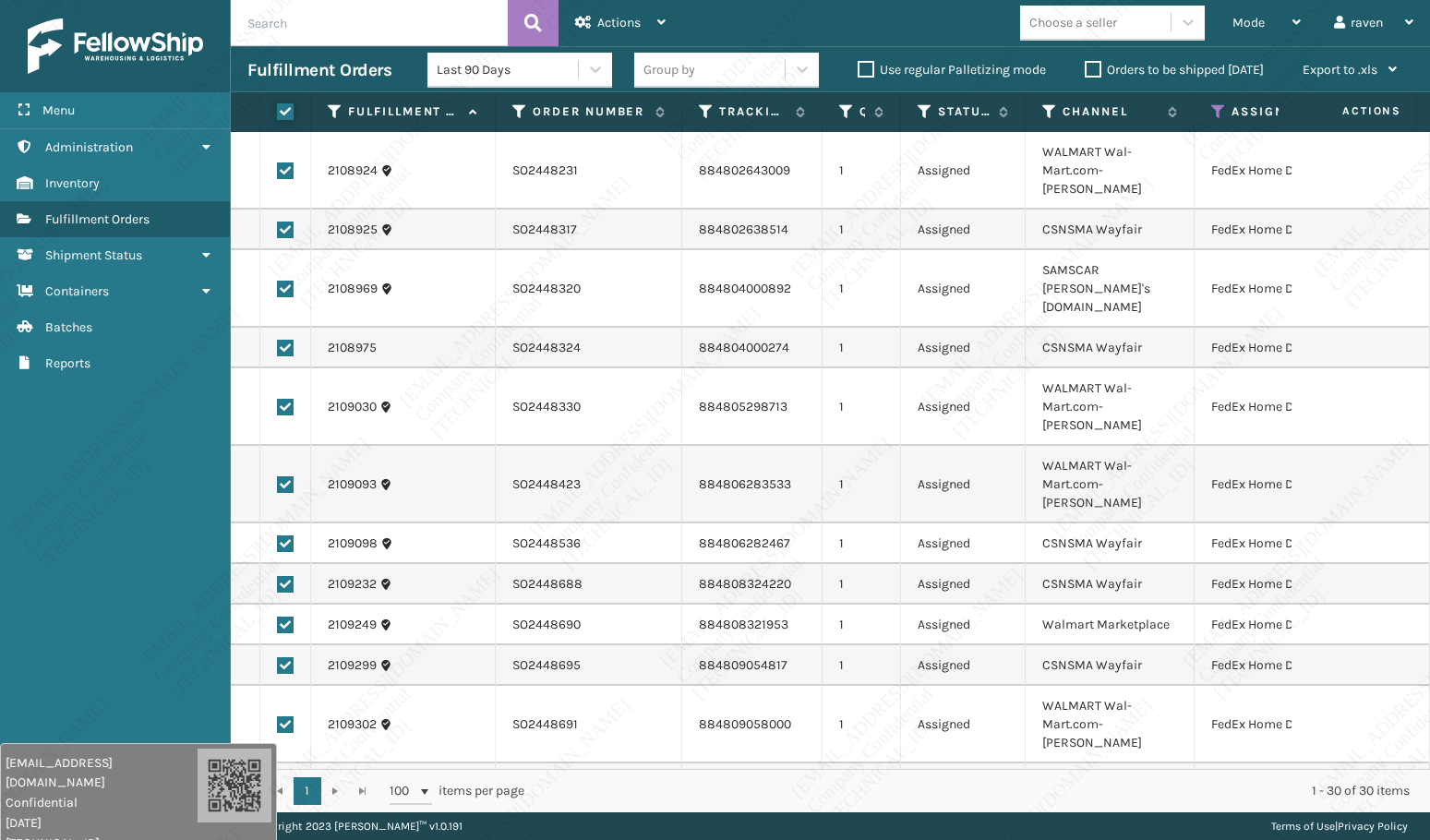
checkbox input "true"
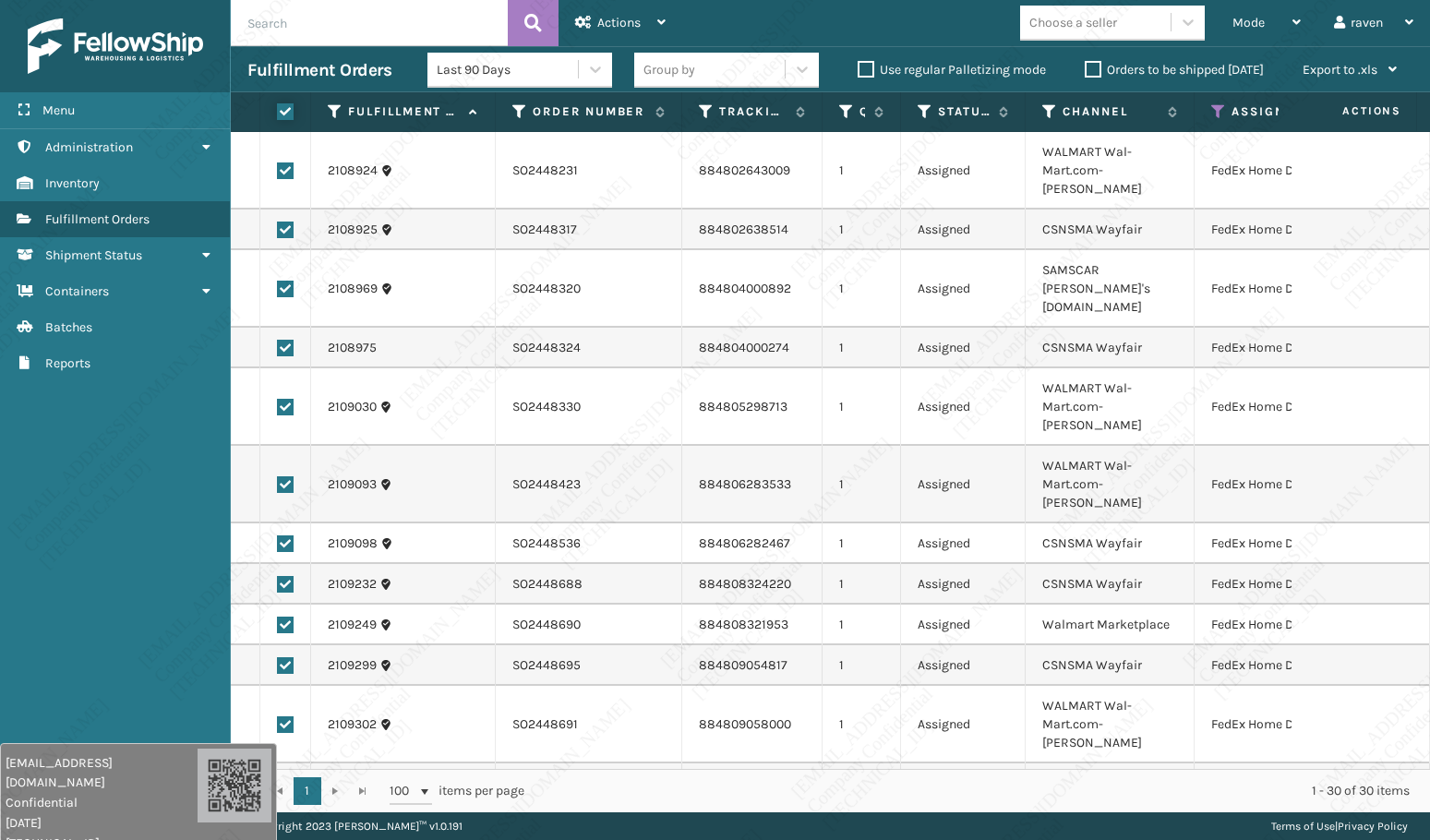
checkbox input "true"
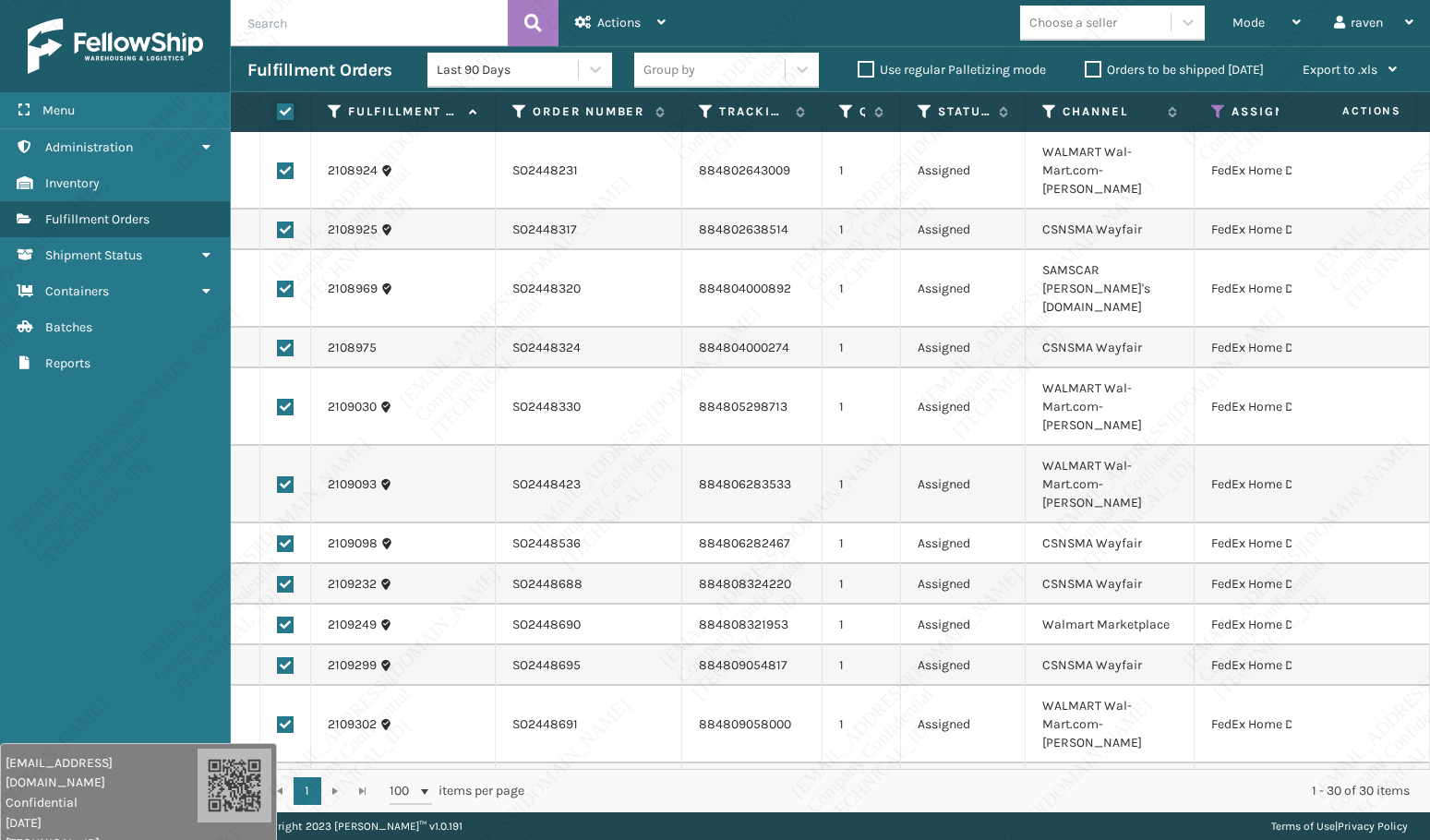
checkbox input "true"
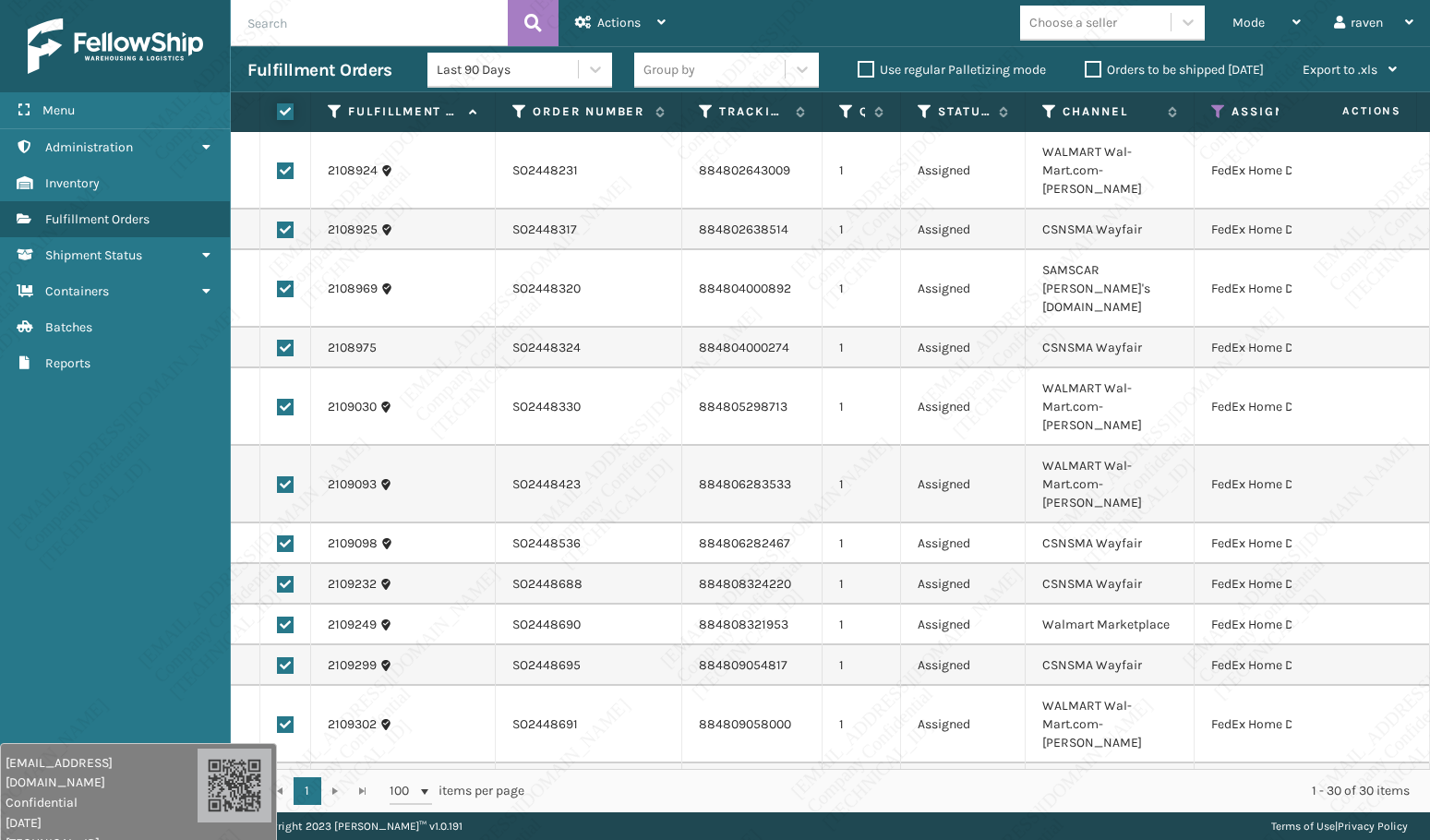
checkbox input "true"
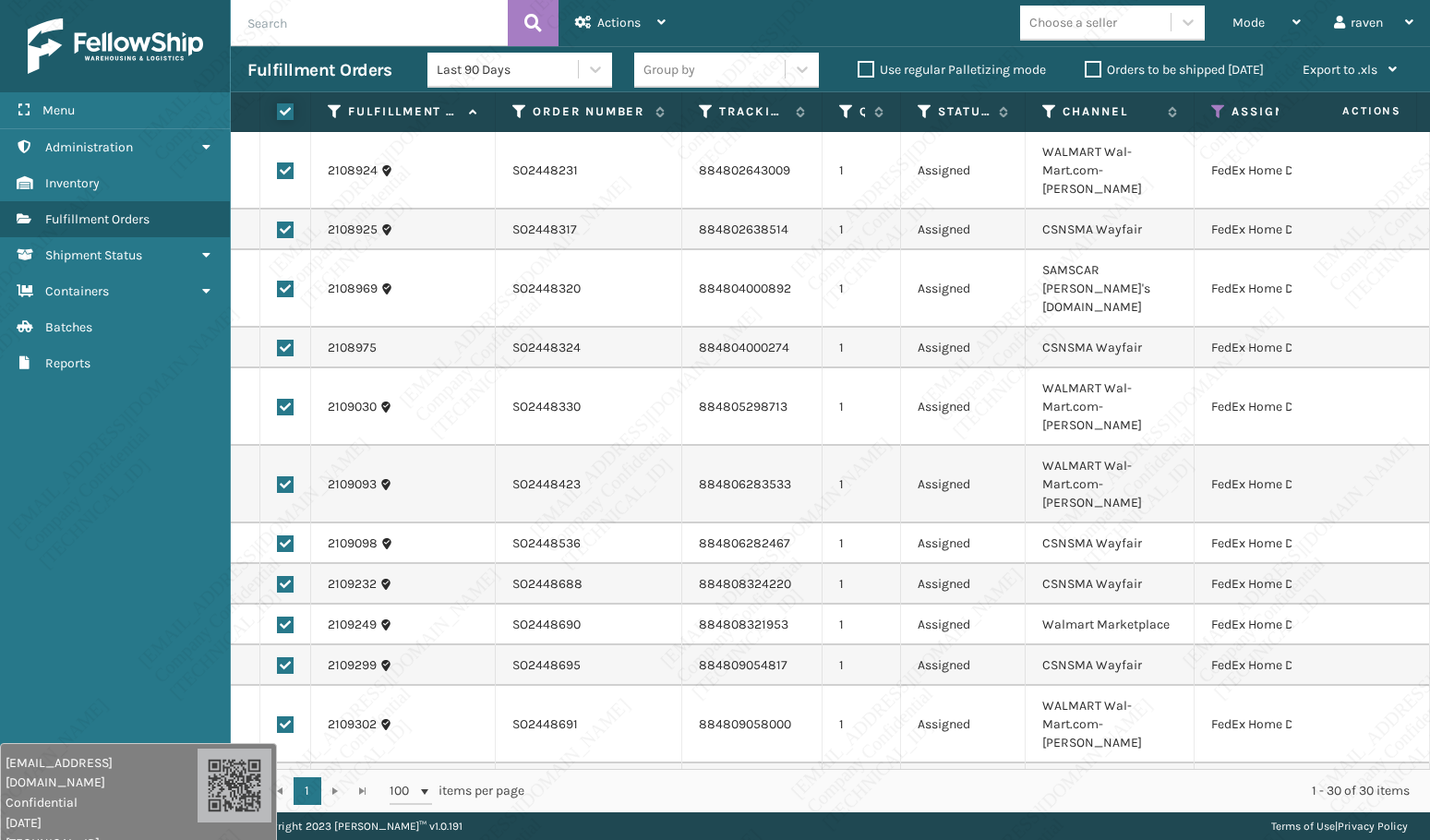
checkbox input "true"
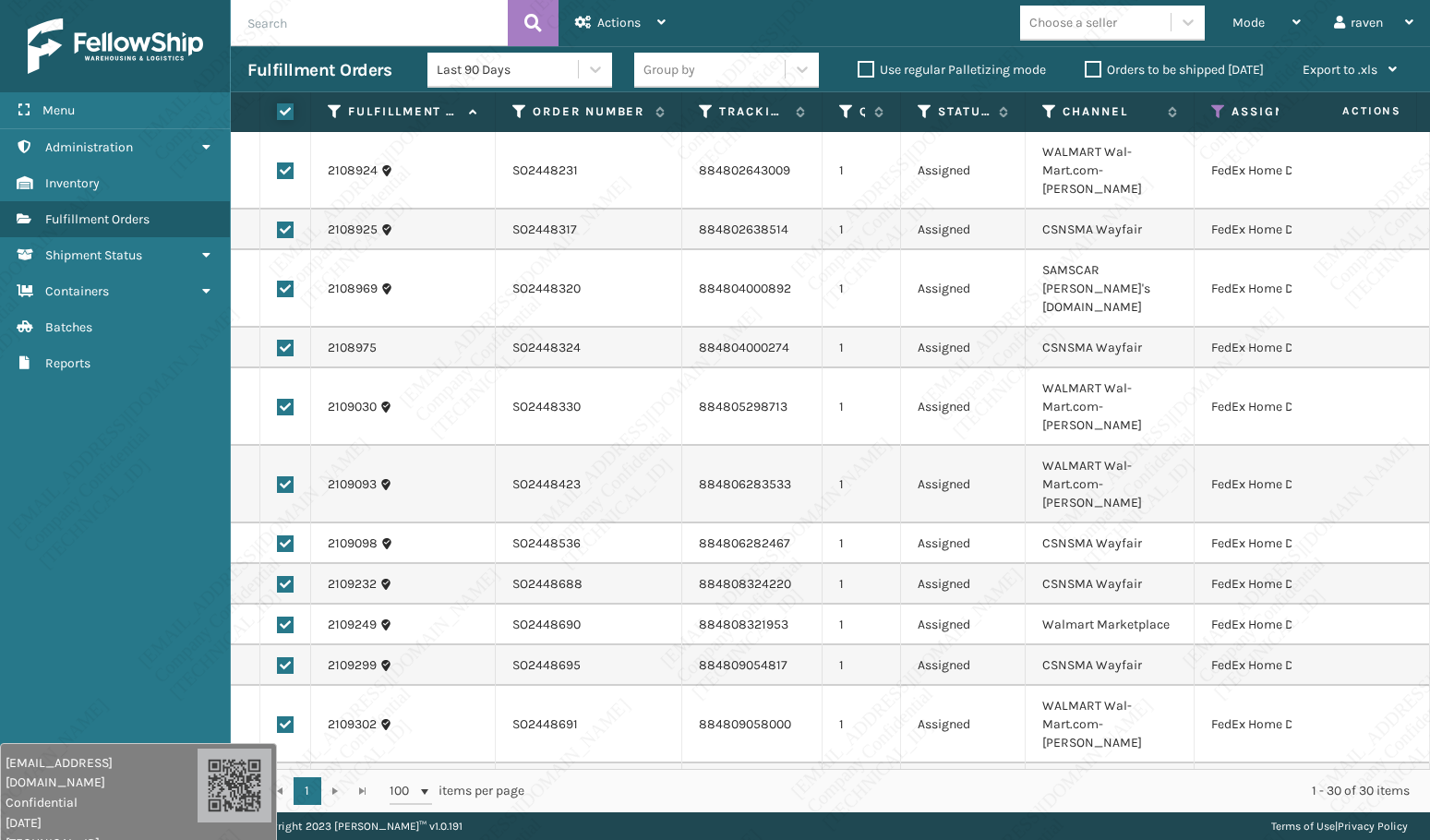
checkbox input "true"
click at [616, 30] on div "Actions" at bounding box center [620, 23] width 90 height 46
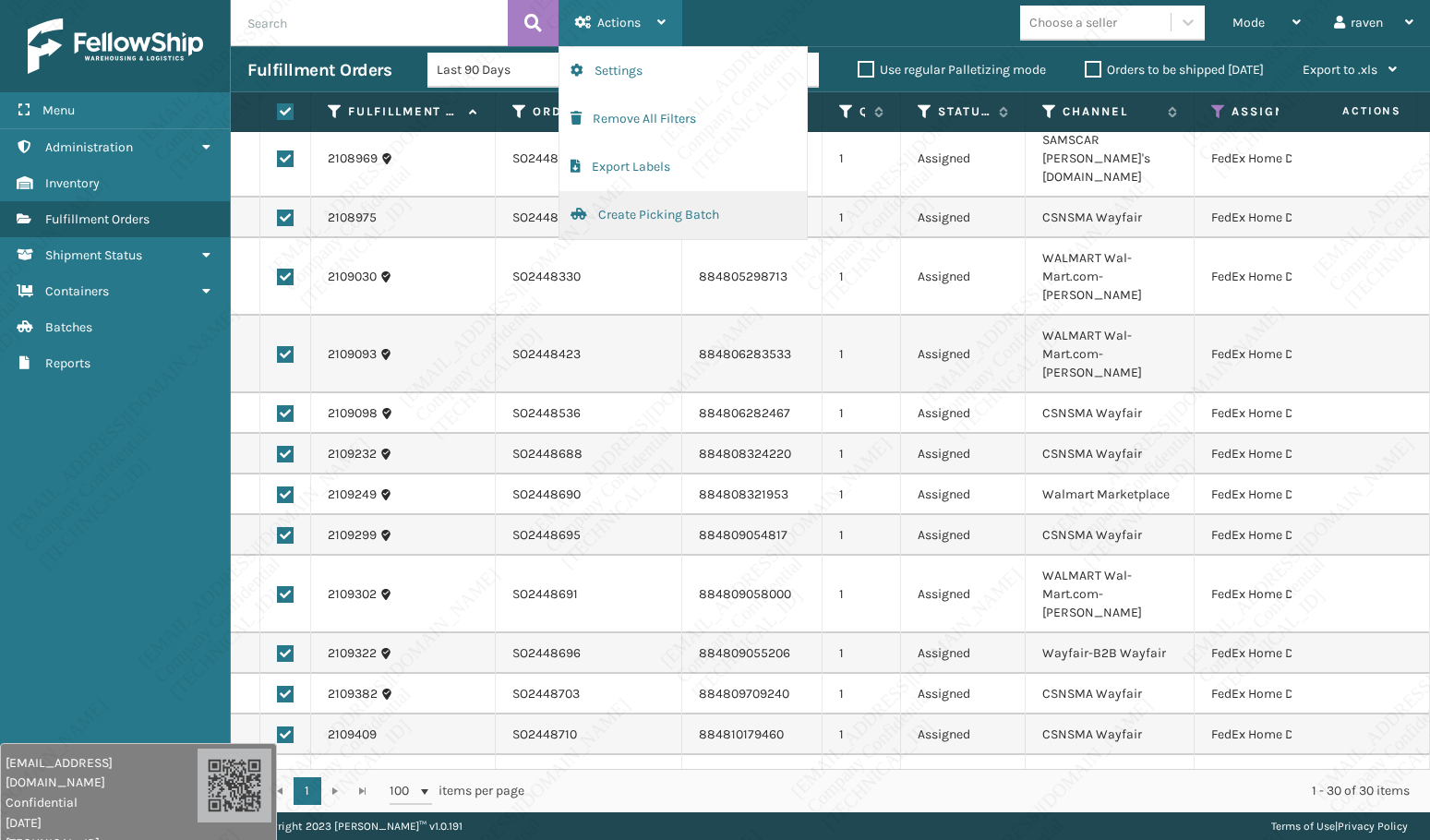
scroll to position [184, 0]
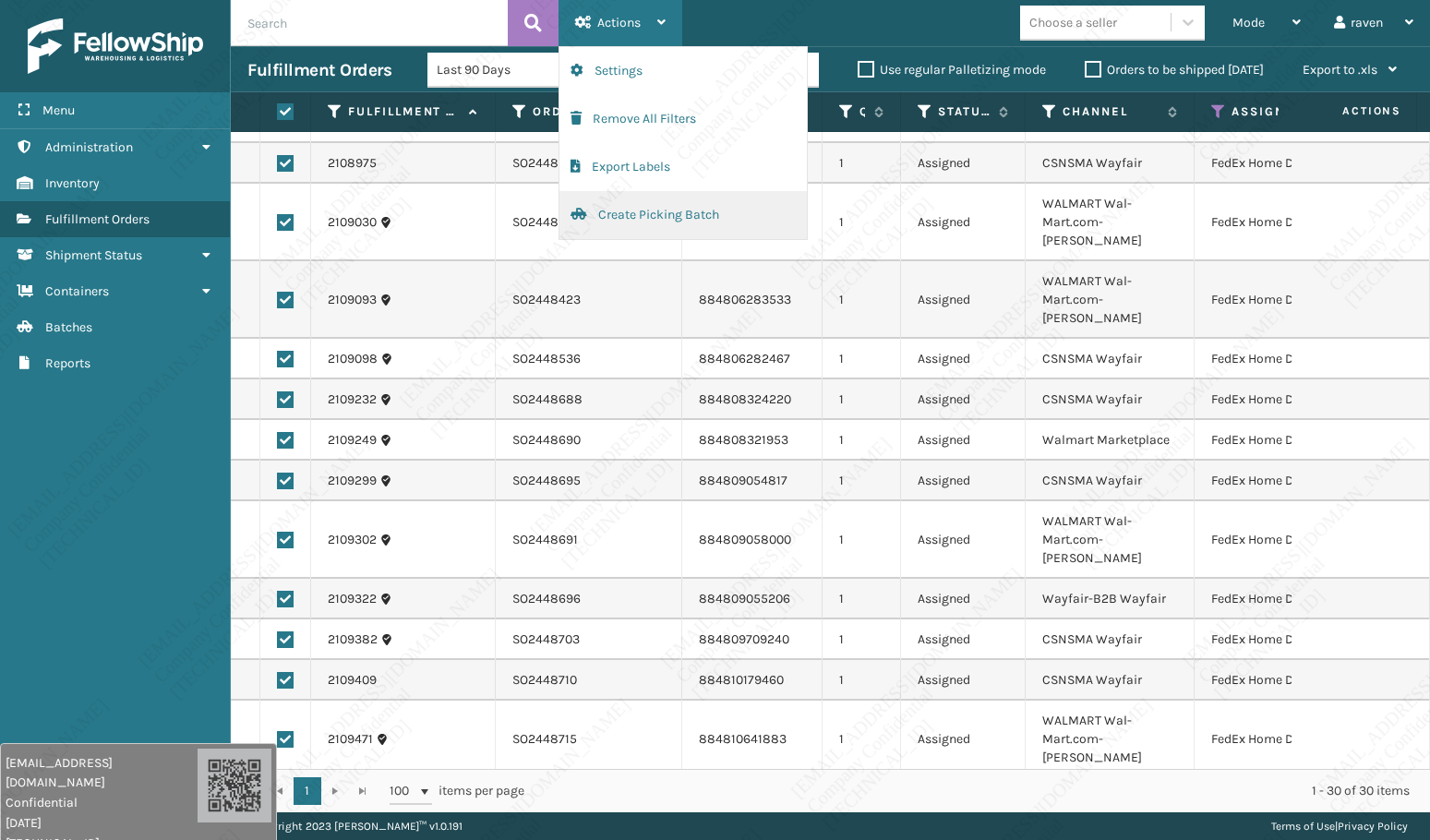
click at [656, 211] on button "Create Picking Batch" at bounding box center [682, 214] width 247 height 48
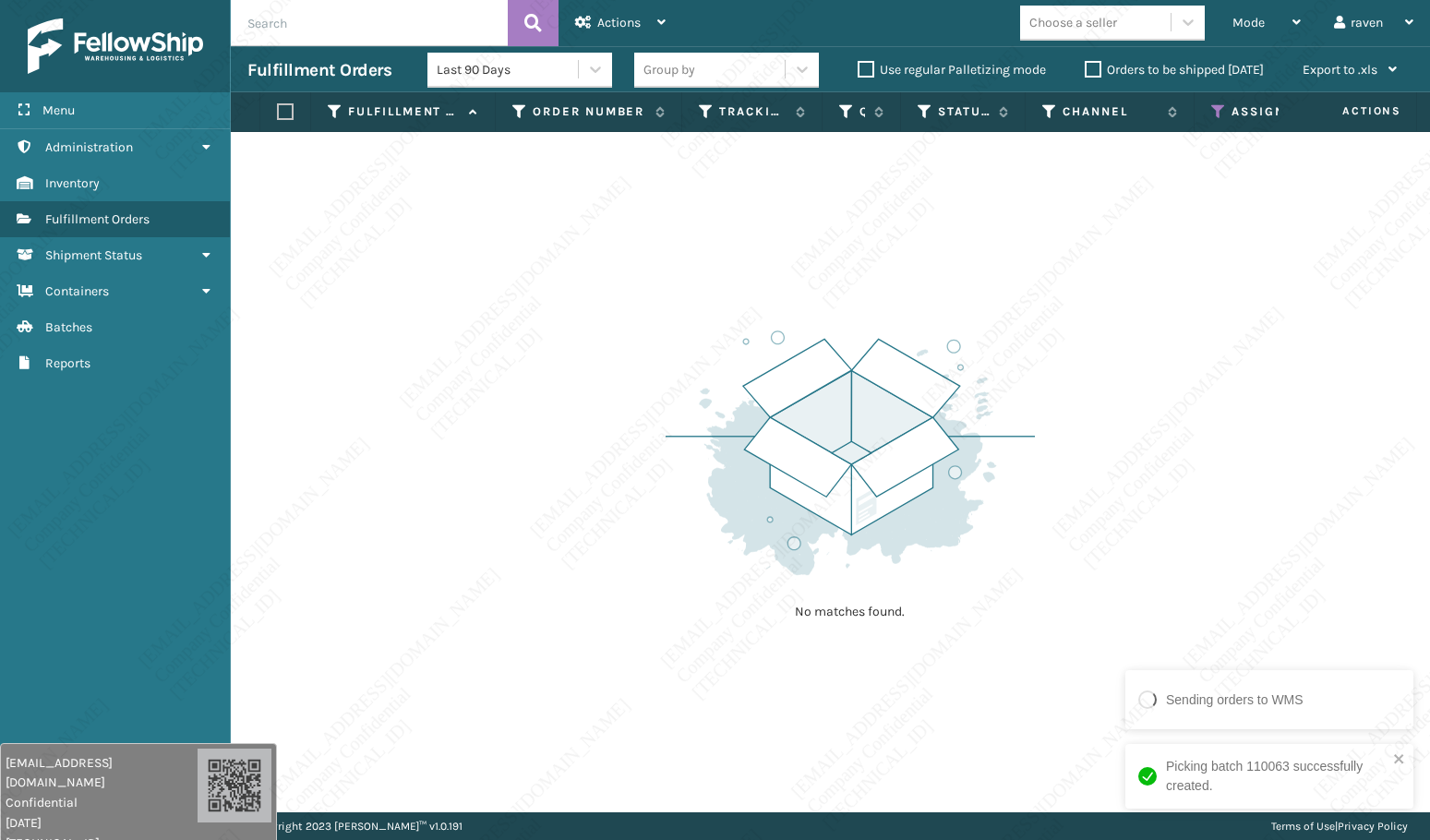
click at [1220, 115] on icon at bounding box center [1219, 112] width 15 height 17
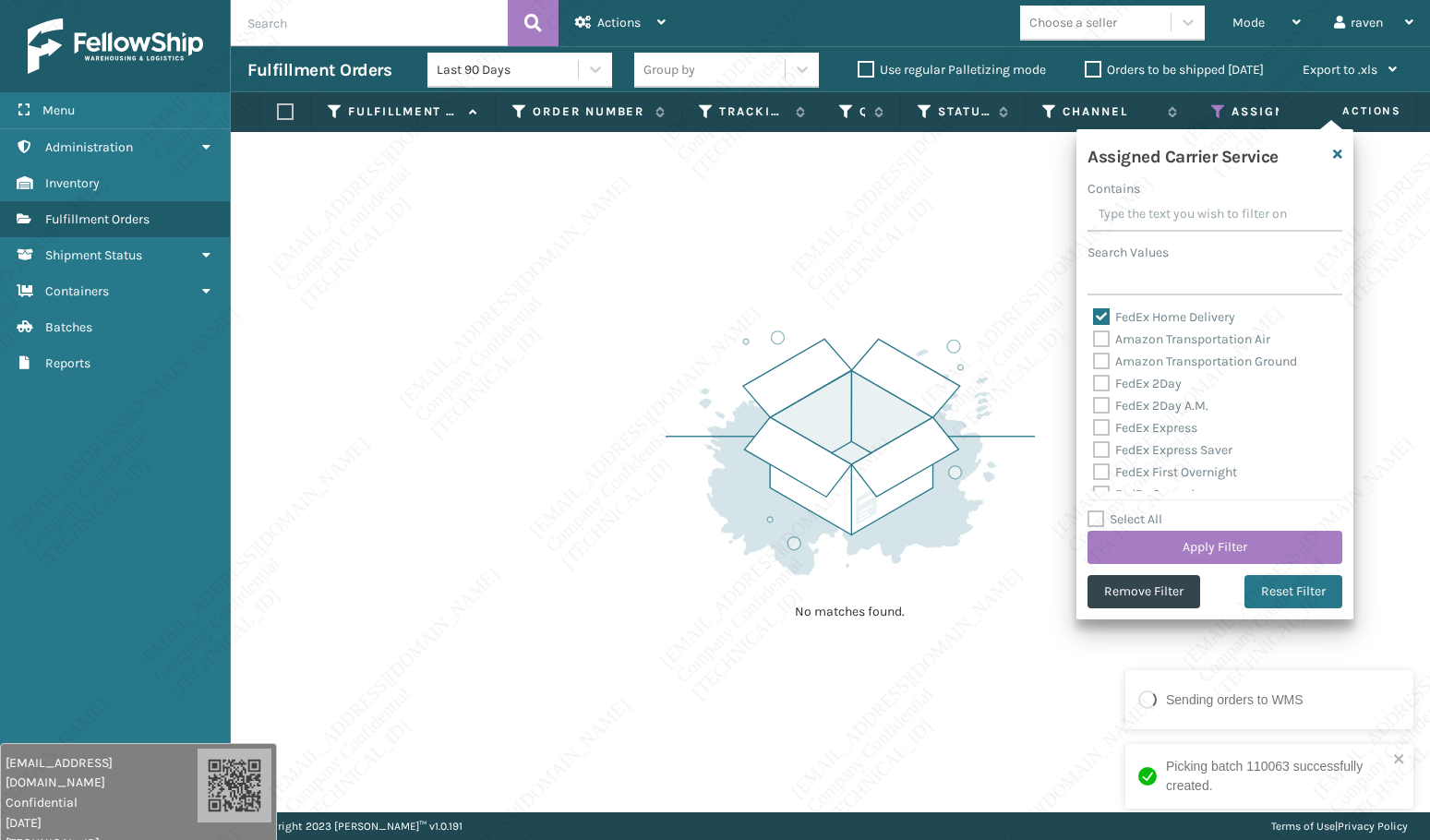
click at [1107, 320] on label "FedEx Home Delivery" at bounding box center [1163, 317] width 142 height 16
click at [1094, 319] on input "FedEx Home Delivery" at bounding box center [1093, 312] width 1 height 12
checkbox input "false"
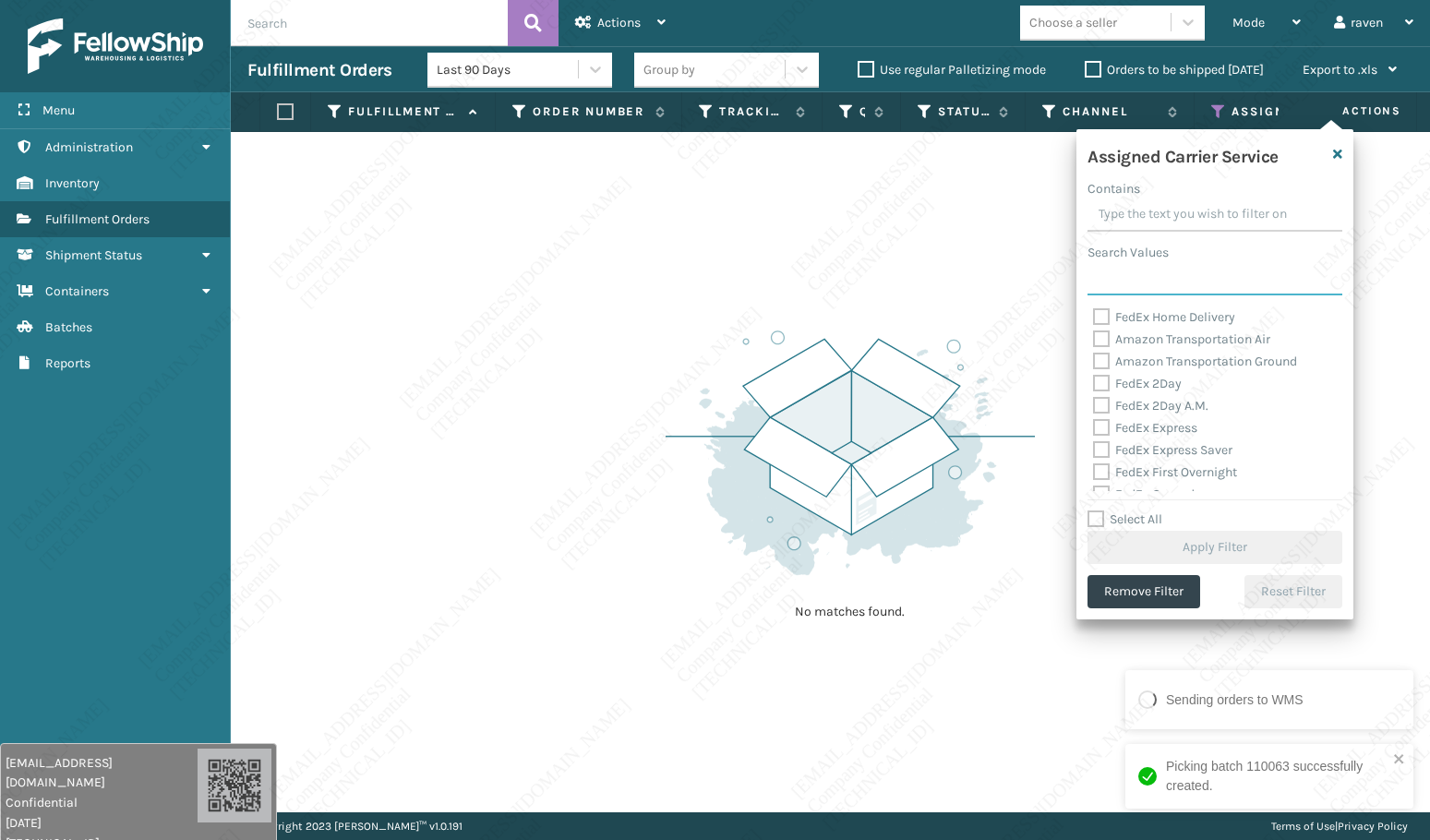
click at [1128, 265] on input "Search Values" at bounding box center [1214, 278] width 255 height 33
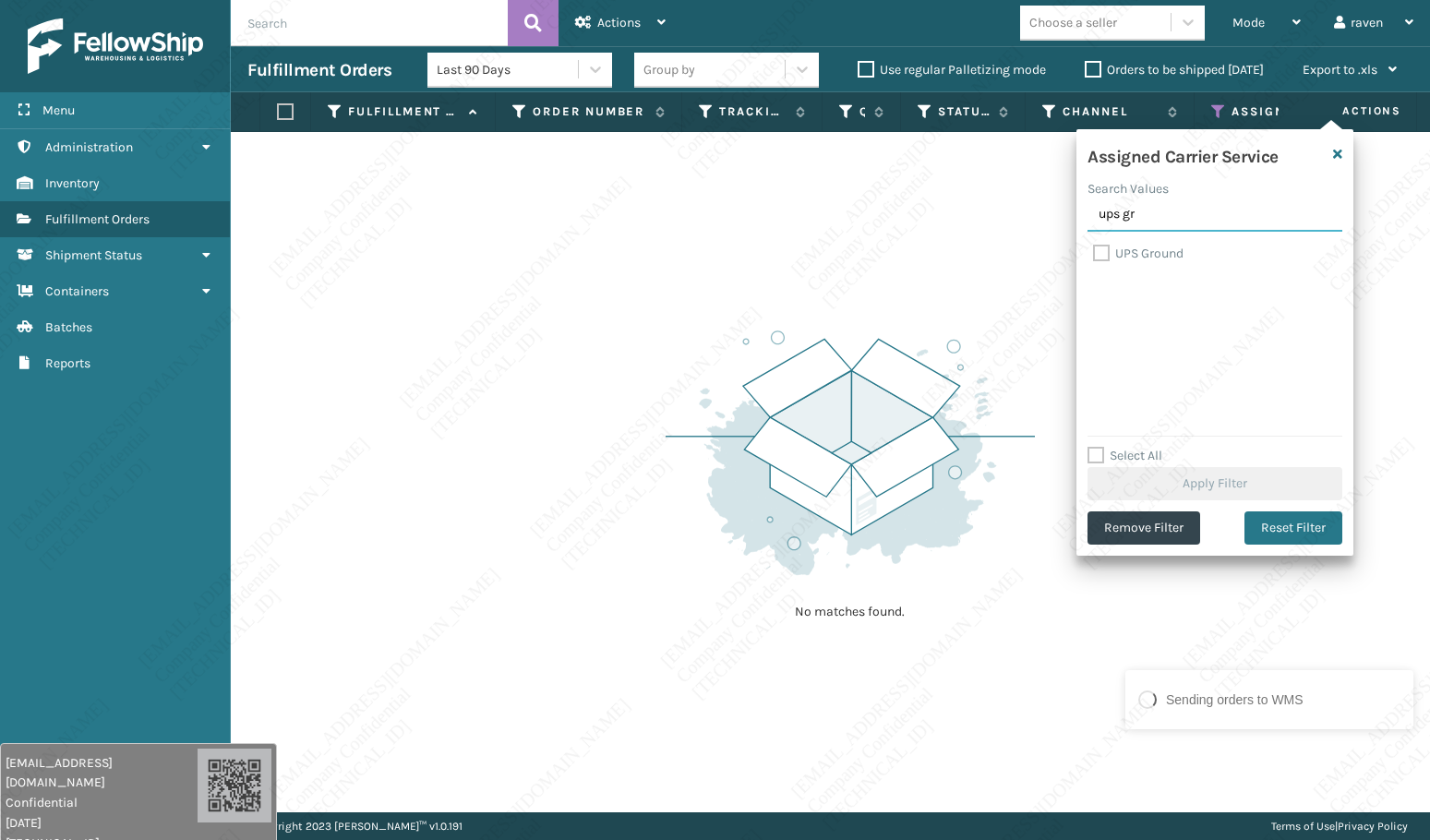
type input "ups gr"
click at [1147, 253] on label "UPS Ground" at bounding box center [1138, 253] width 90 height 16
click at [1094, 253] on input "UPS Ground" at bounding box center [1093, 248] width 1 height 12
checkbox input "true"
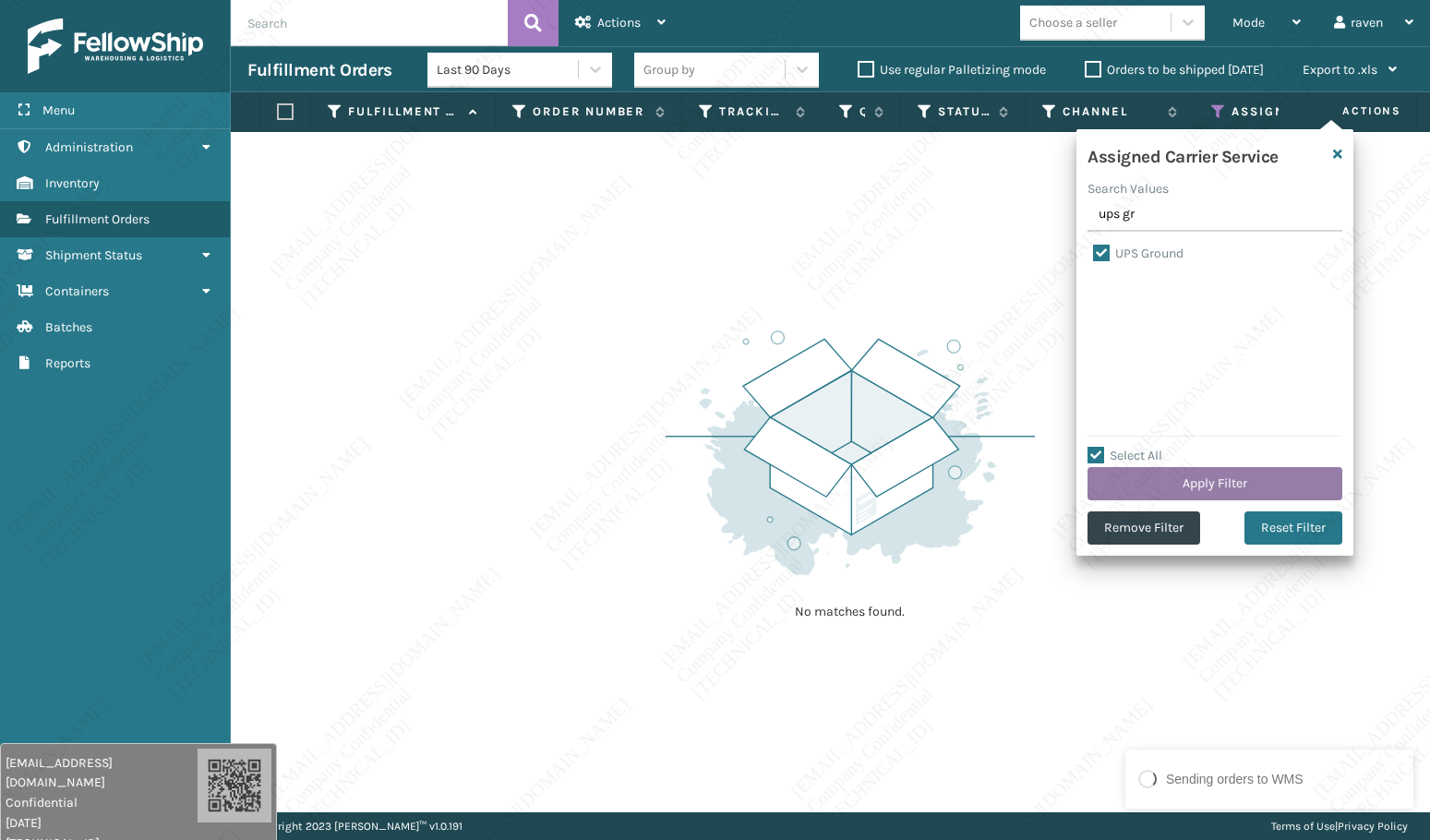
click at [1204, 483] on button "Apply Filter" at bounding box center [1214, 483] width 255 height 33
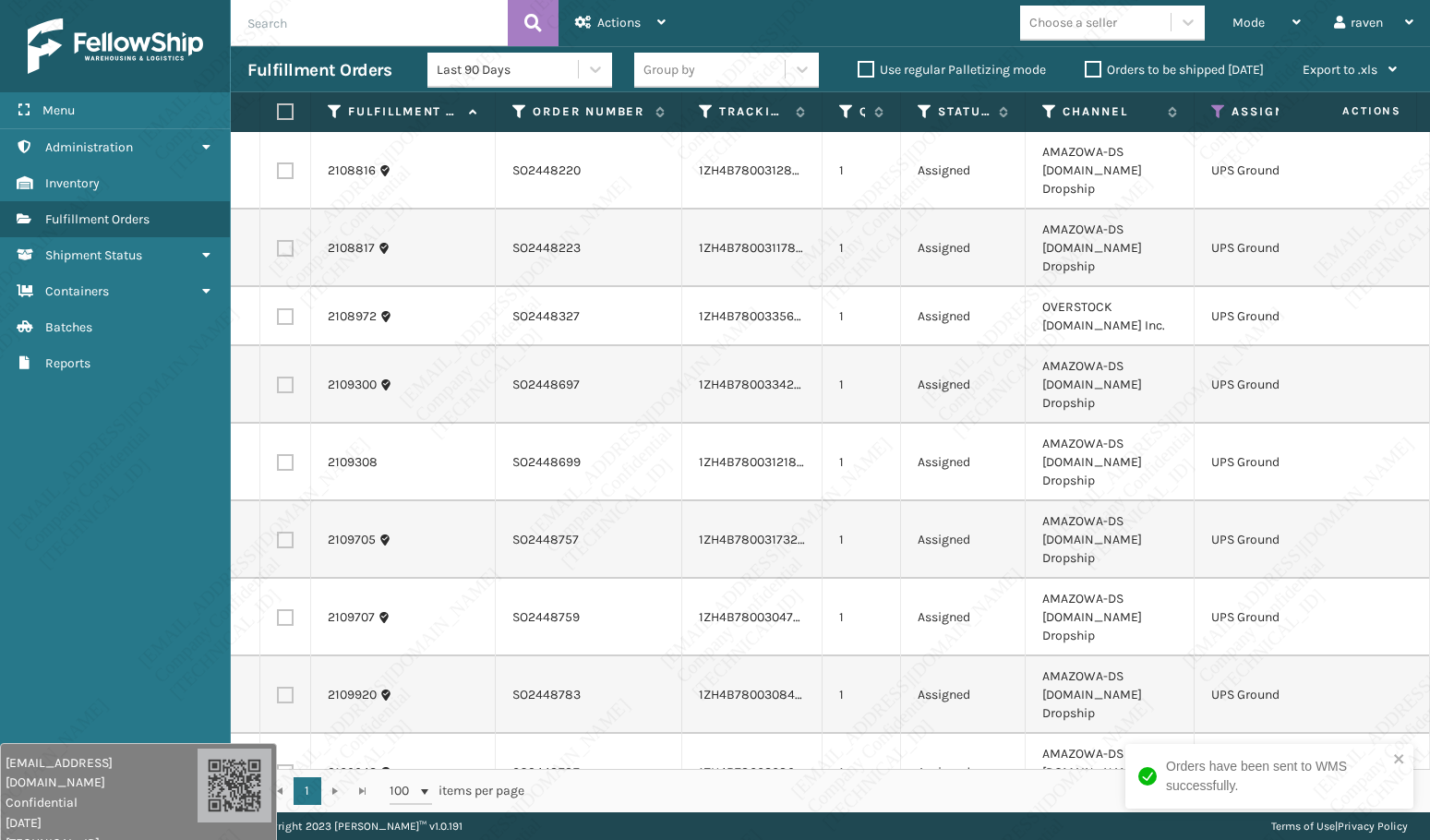
click at [1391, 750] on div "Orders have been sent to WMS successfully." at bounding box center [1268, 776] width 288 height 65
click at [280, 108] on label at bounding box center [283, 112] width 11 height 17
click at [278, 108] on input "checkbox" at bounding box center [277, 112] width 1 height 12
checkbox input "true"
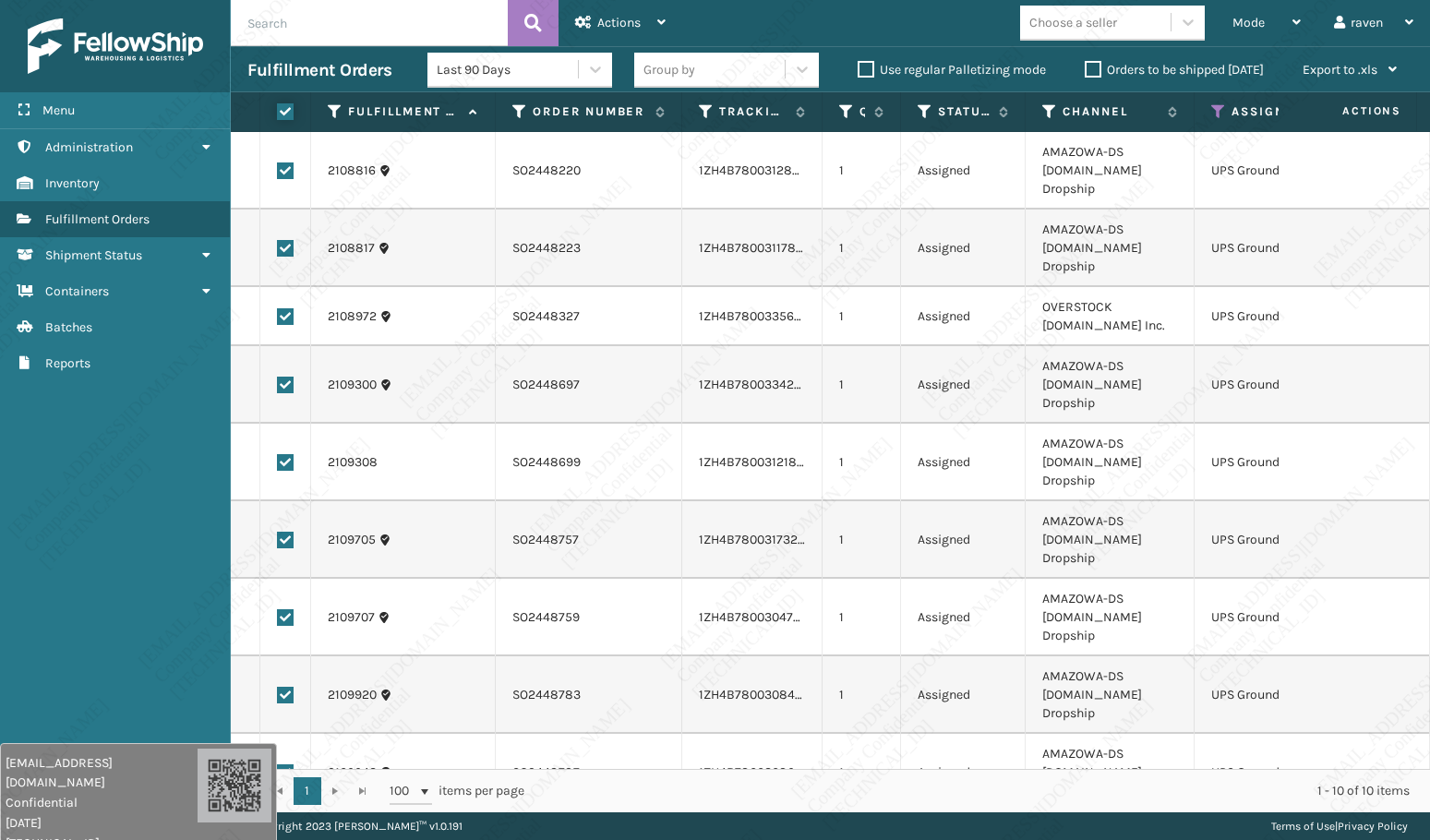
checkbox input "true"
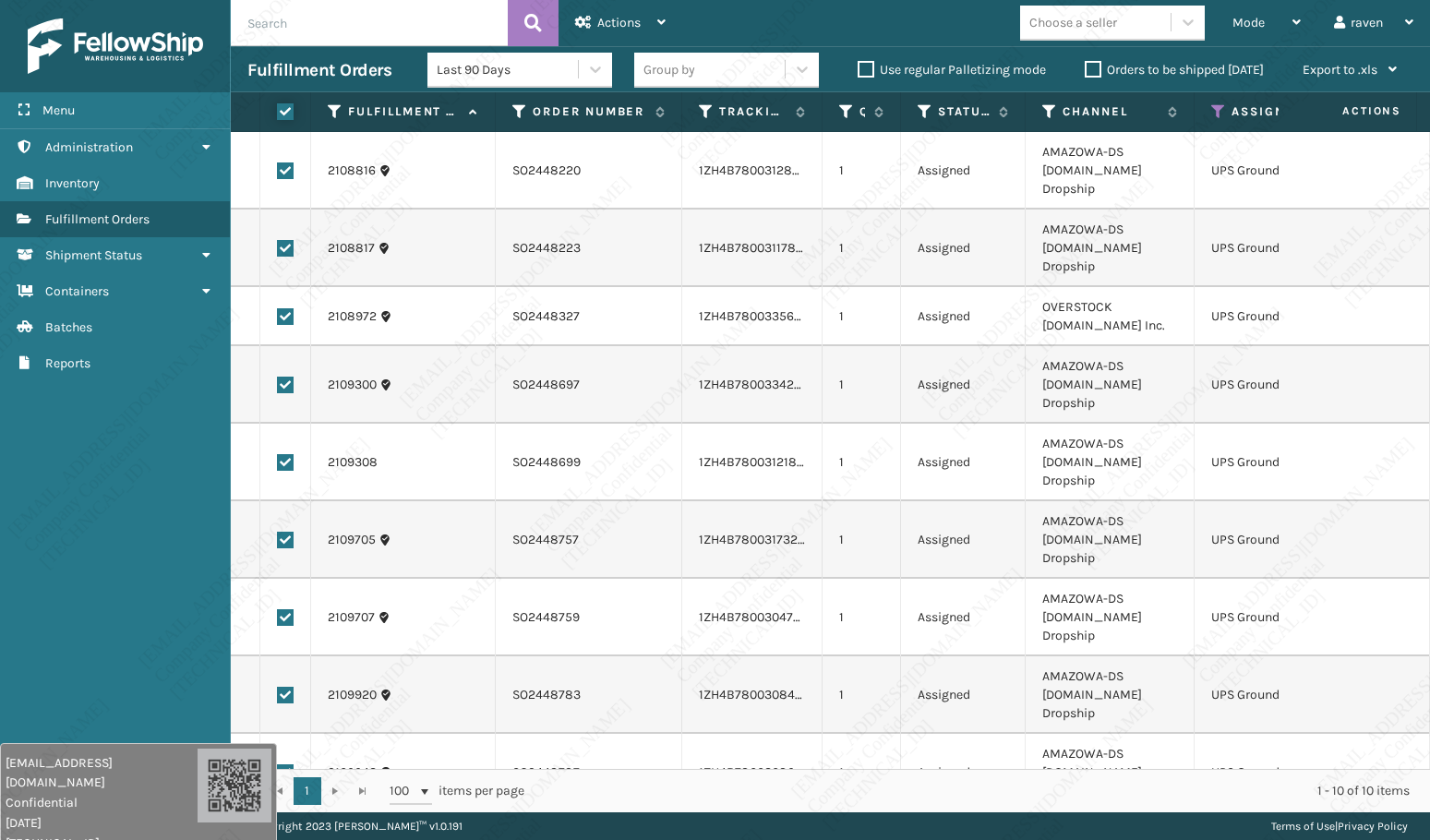
checkbox input "true"
click at [578, 21] on icon at bounding box center [583, 23] width 17 height 13
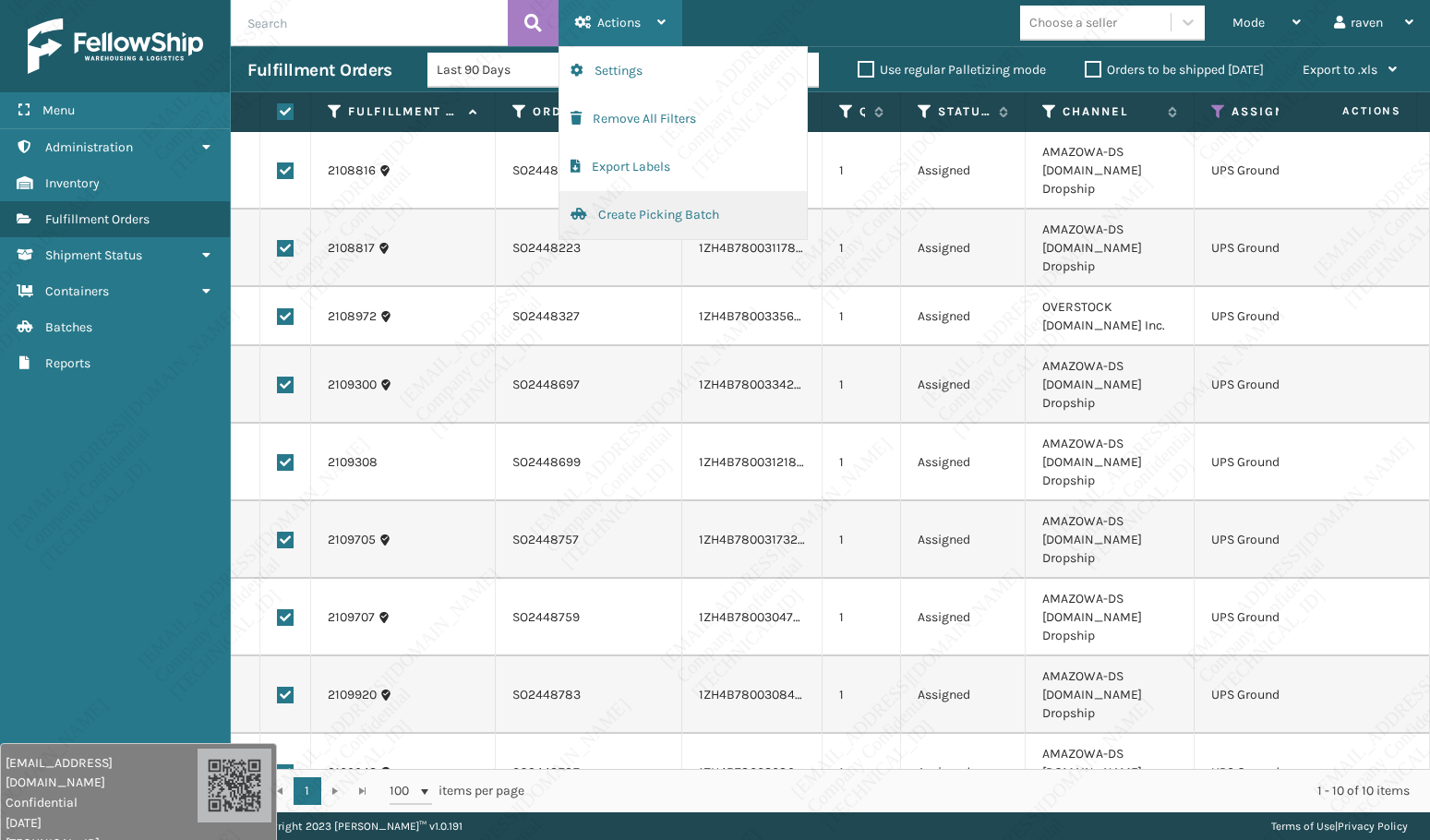
click at [661, 213] on button "Create Picking Batch" at bounding box center [682, 214] width 247 height 48
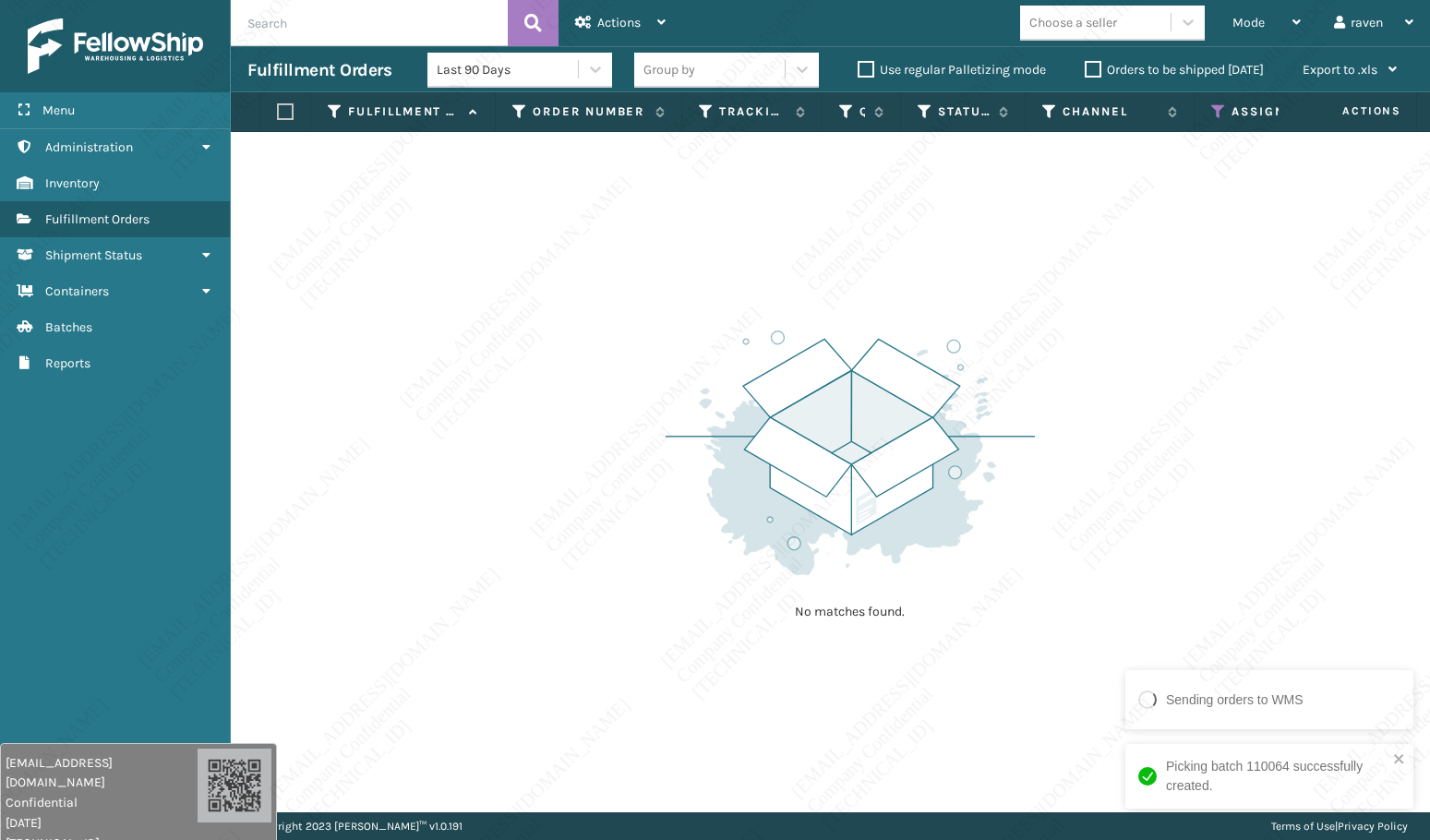
click at [1222, 109] on icon at bounding box center [1219, 112] width 15 height 17
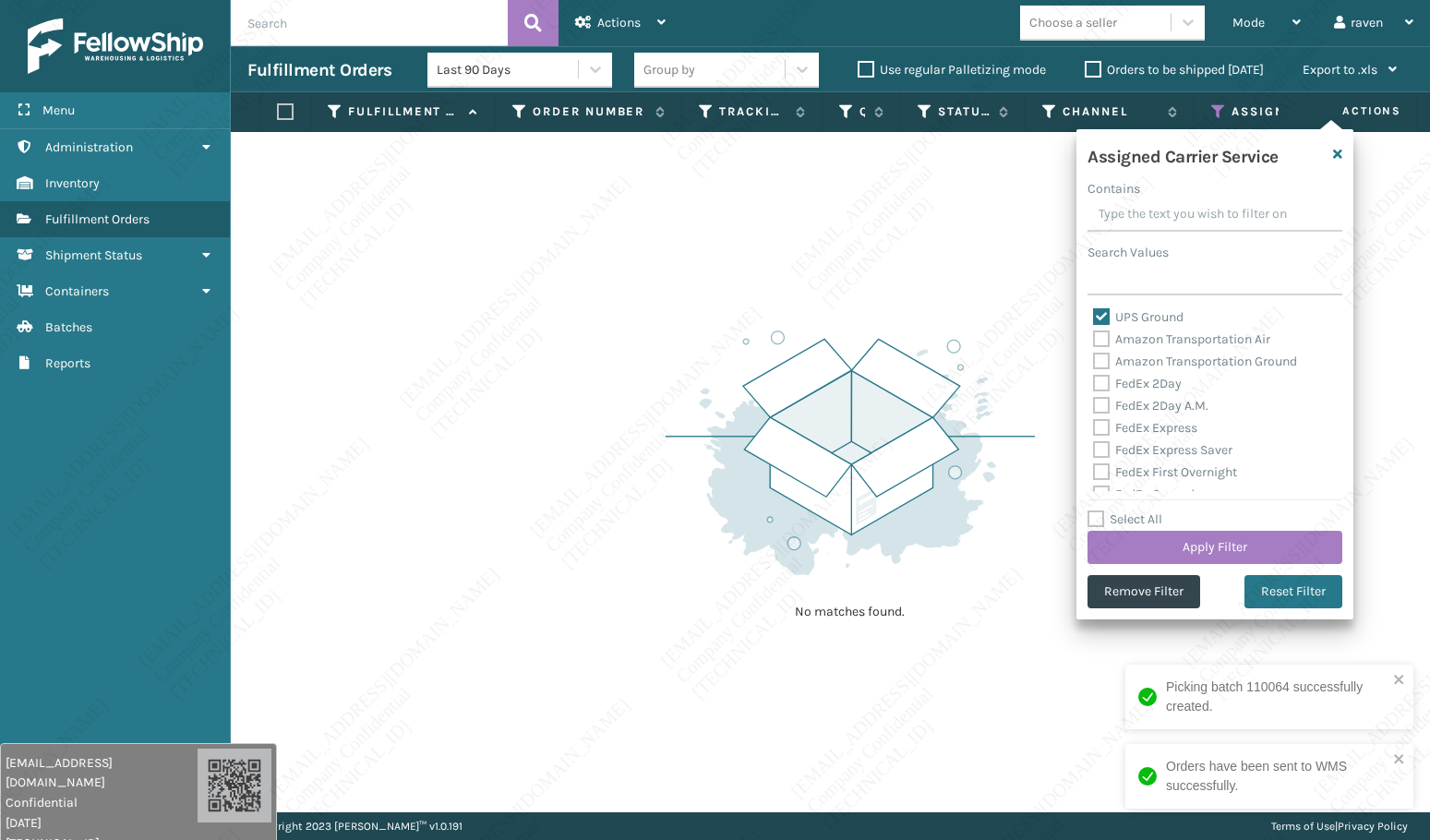
click at [1146, 593] on div "Sending orders to WMS Picking batch 110064 successfully created. Orders have be…" at bounding box center [1268, 707] width 295 height 240
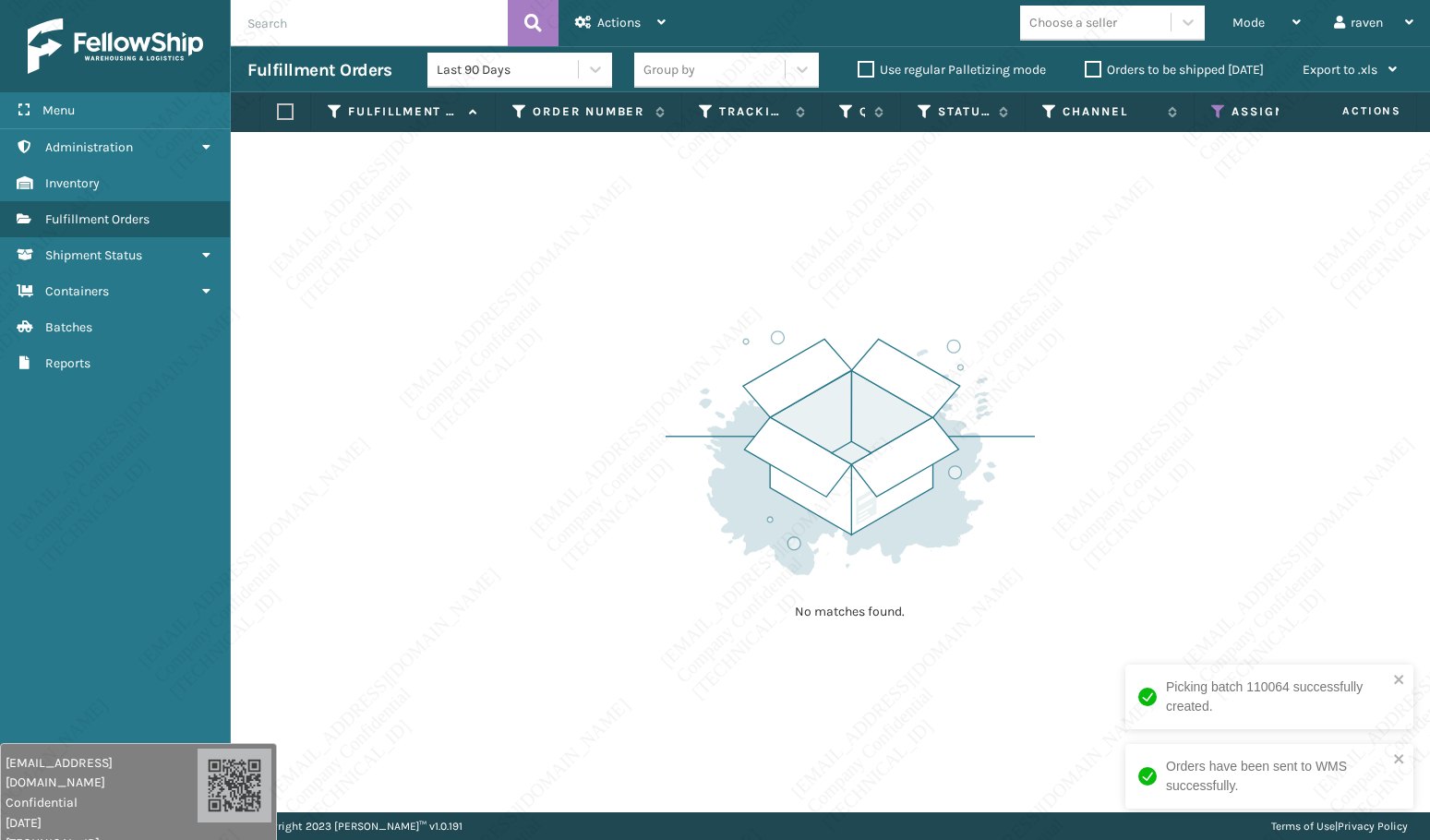
click at [1406, 751] on div "Orders have been sent to WMS successfully." at bounding box center [1268, 776] width 288 height 65
click at [1404, 679] on div "No matches found." at bounding box center [831, 472] width 1199 height 680
click at [1217, 112] on icon at bounding box center [1219, 112] width 15 height 17
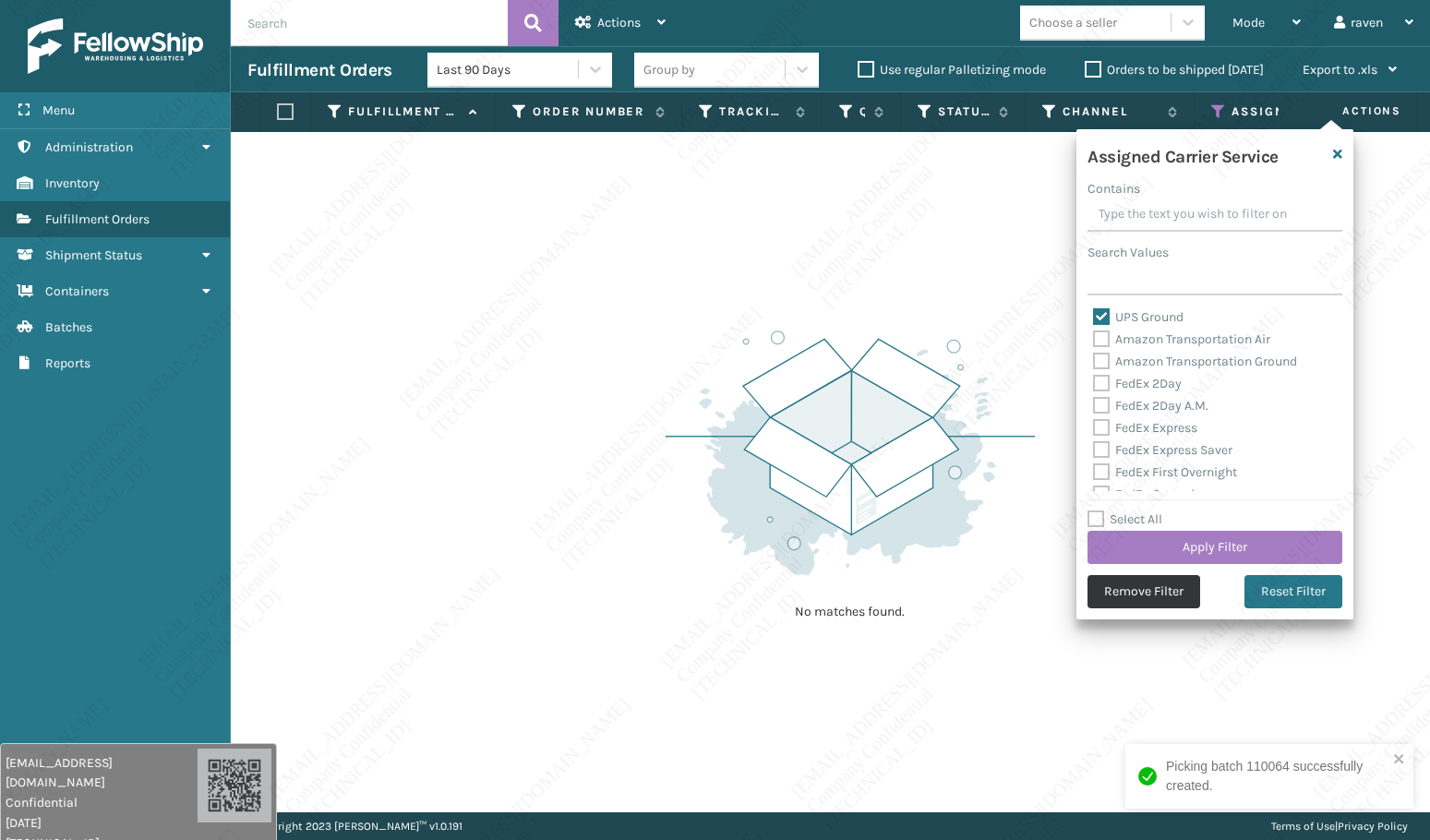
click at [1136, 598] on button "Remove Filter" at bounding box center [1143, 591] width 113 height 33
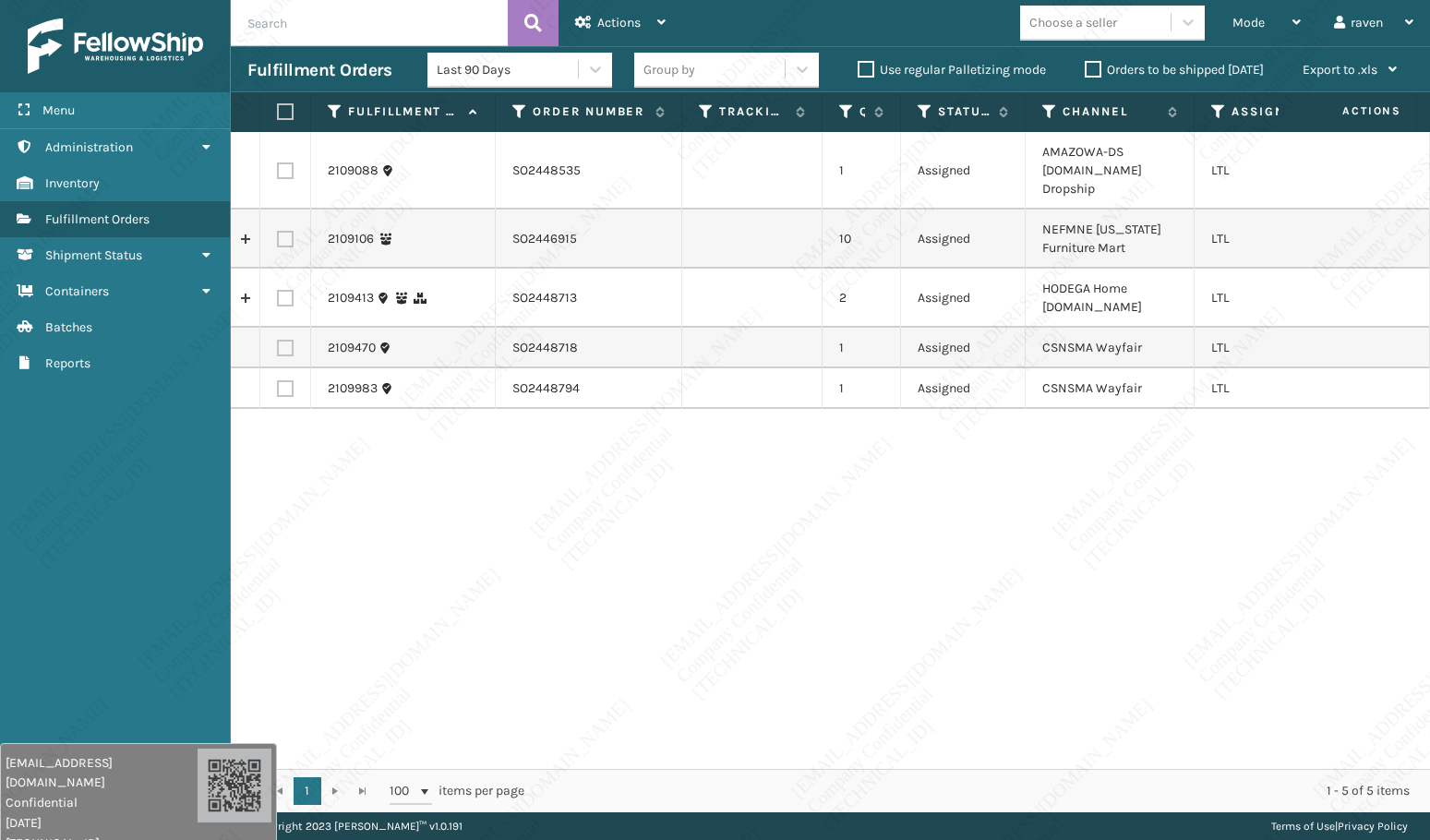
click at [289, 339] on label at bounding box center [286, 348] width 17 height 17
click at [278, 339] on input "checkbox" at bounding box center [277, 345] width 1 height 12
checkbox input "true"
click at [288, 381] on label at bounding box center [286, 389] width 17 height 17
click at [278, 381] on input "checkbox" at bounding box center [277, 386] width 1 height 12
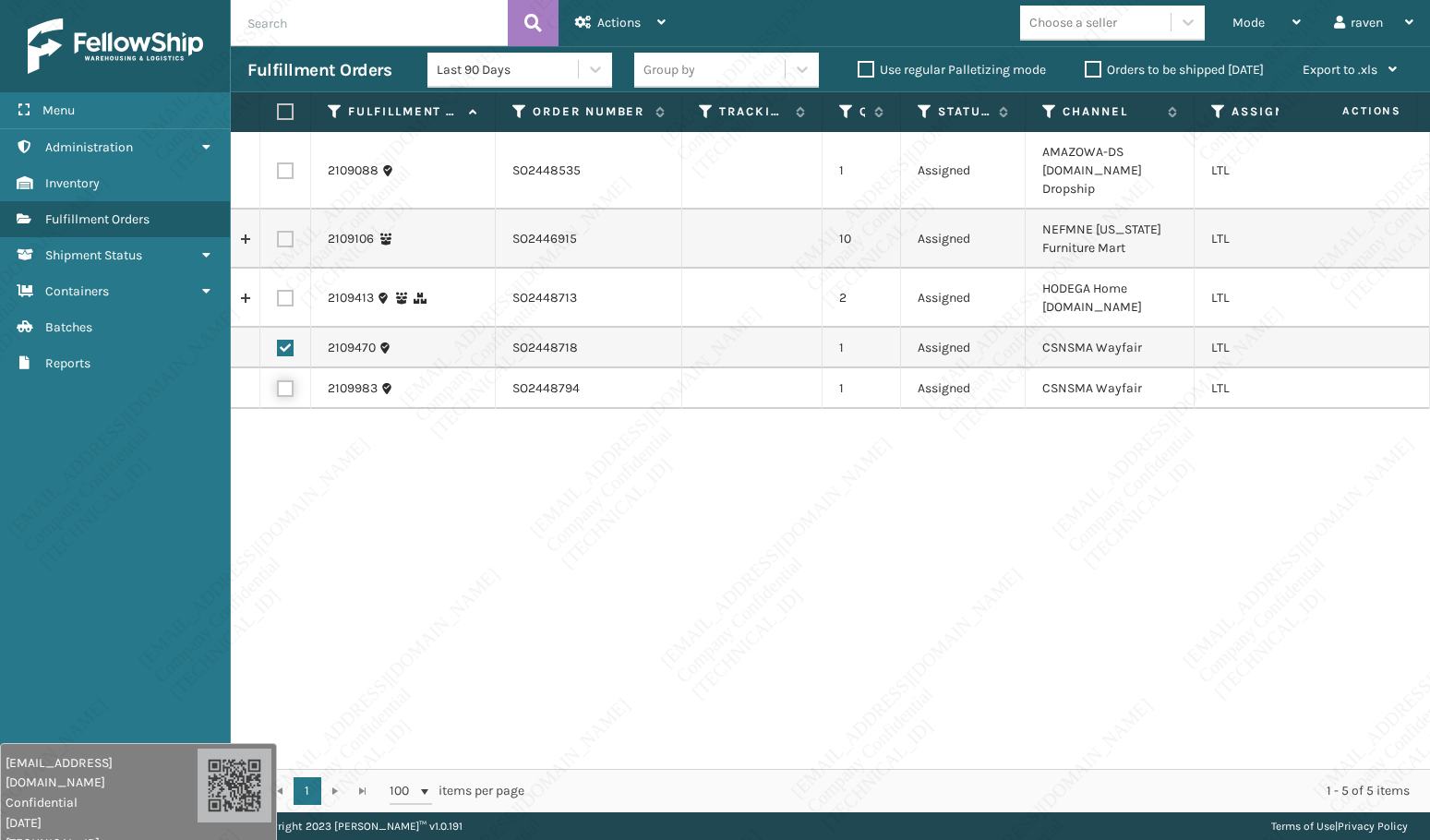
checkbox input "true"
click at [616, 23] on span "Actions" at bounding box center [619, 23] width 43 height 16
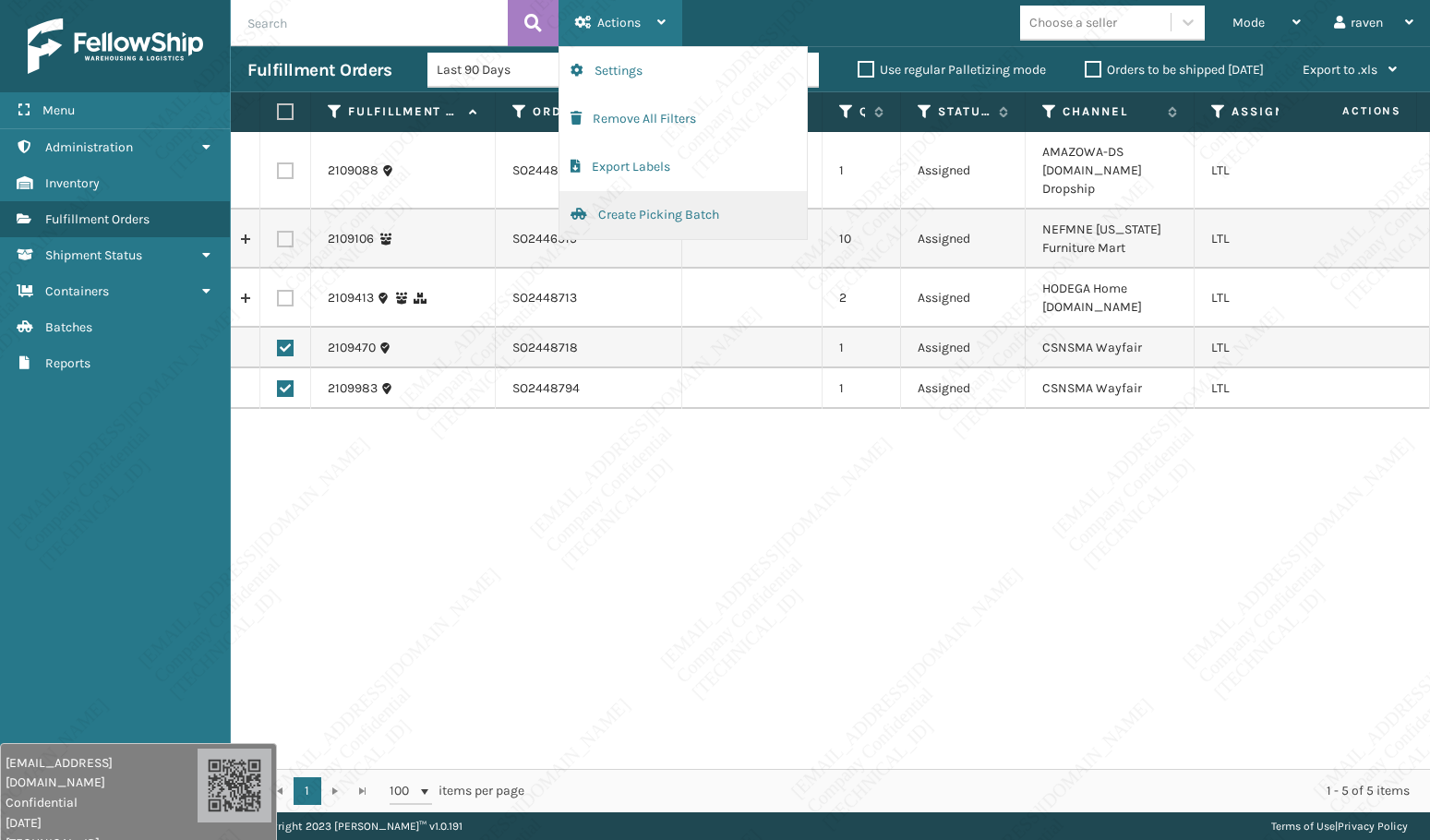
click at [683, 218] on button "Create Picking Batch" at bounding box center [682, 214] width 247 height 48
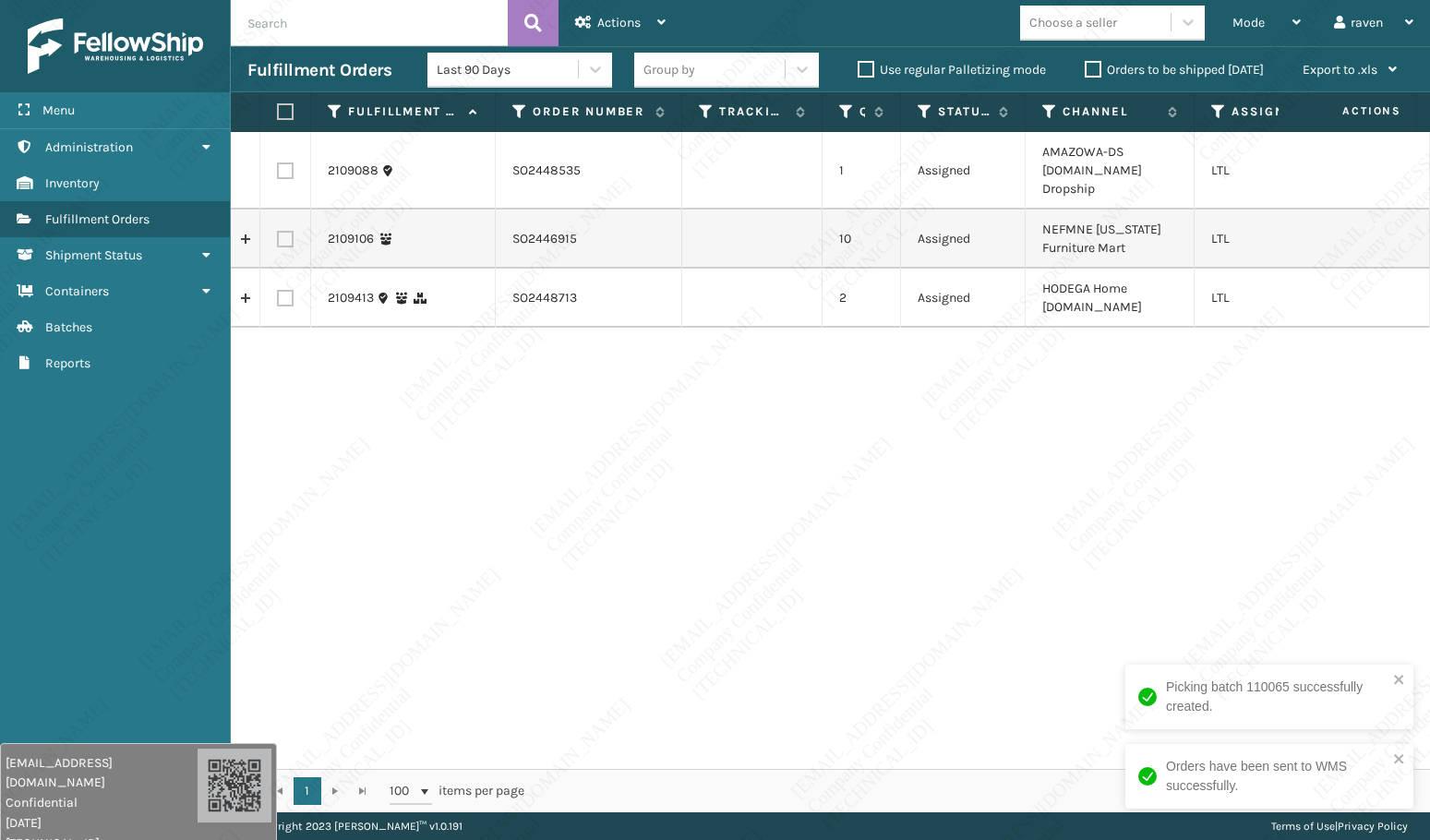
click at [1029, 391] on div "2109088 SO2448535 1 Assigned AMAZOWA-DS [DOMAIN_NAME] Dropship LTL 2109106 SO24…" at bounding box center [831, 450] width 1199 height 637
copy td "SO2448713"
drag, startPoint x: 574, startPoint y: 281, endPoint x: 499, endPoint y: 281, distance: 75.0
click at [499, 281] on td "SO2448713" at bounding box center [588, 298] width 186 height 59
click at [365, 312] on div "2109088 SO2448535 1 Assigned AMAZOWA-DS [DOMAIN_NAME] Dropship LTL 2109106 SO24…" at bounding box center [831, 450] width 1199 height 637
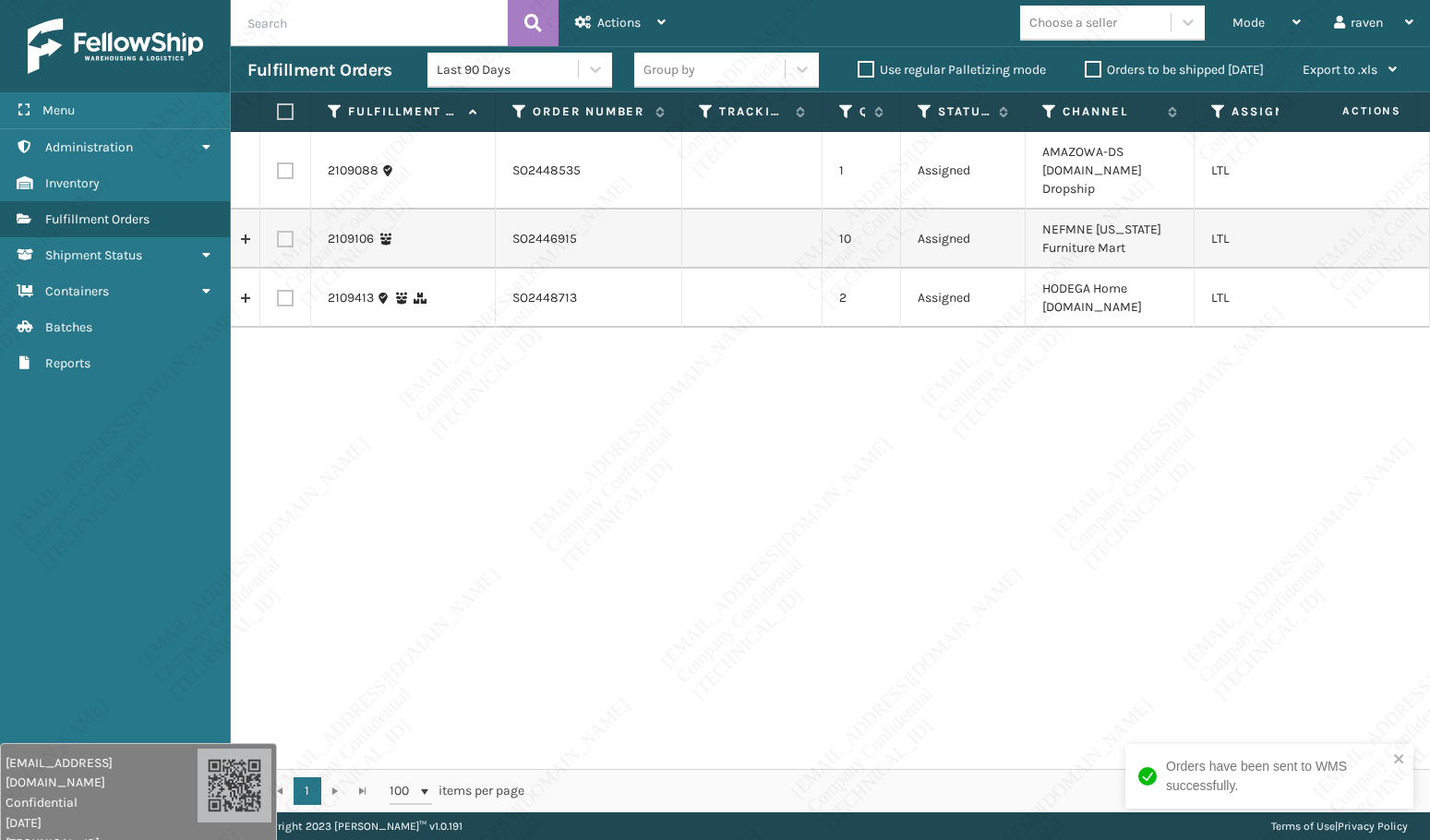
click at [279, 289] on label at bounding box center [286, 298] width 17 height 17
click at [278, 289] on input "checkbox" at bounding box center [277, 295] width 1 height 12
checkbox input "true"
drag, startPoint x: 1094, startPoint y: 269, endPoint x: 1102, endPoint y: 283, distance: 16.1
click at [1102, 283] on td "HODEGA Home [DOMAIN_NAME]" at bounding box center [1110, 298] width 169 height 59
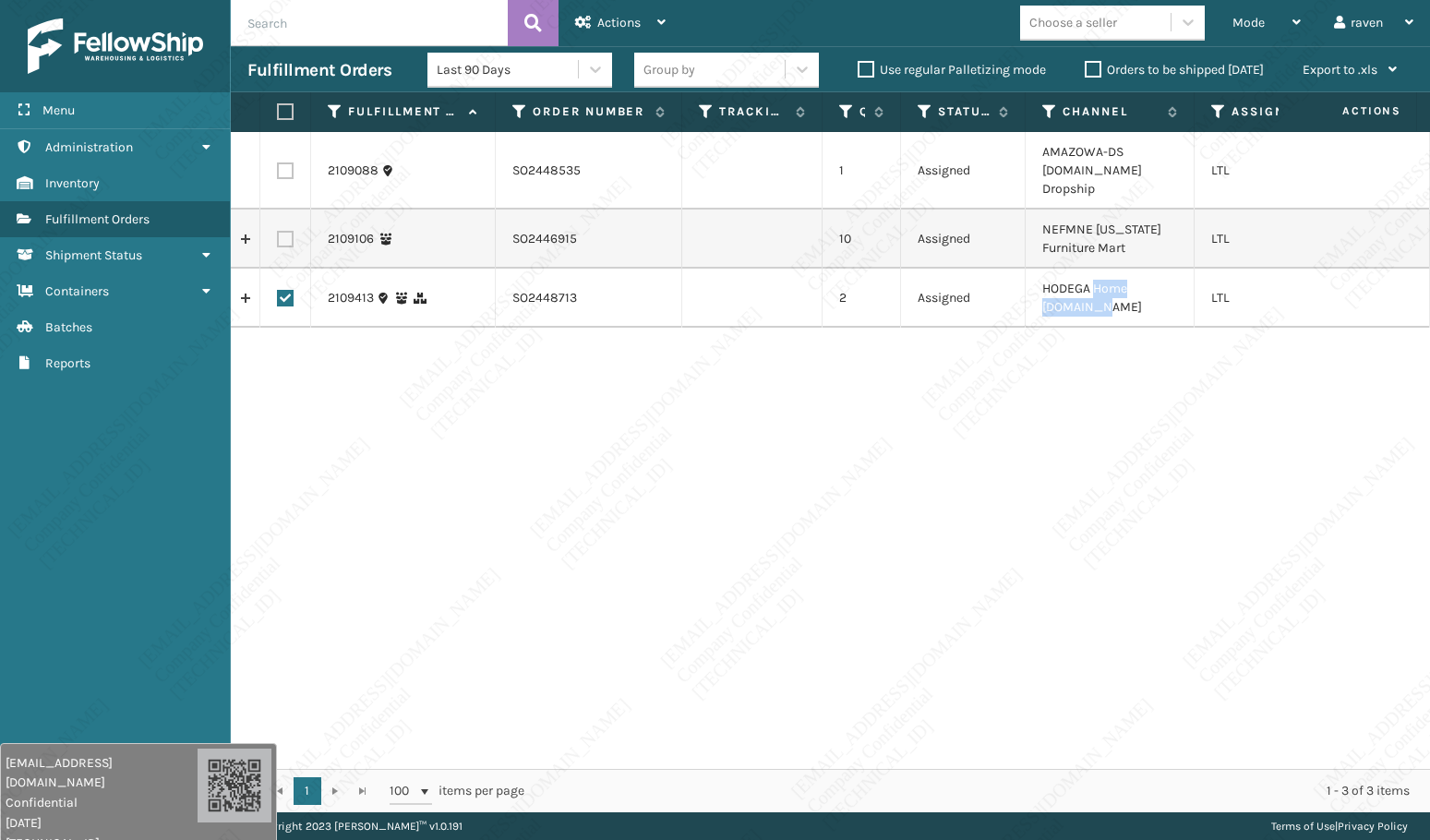
copy td "Home [DOMAIN_NAME]"
click at [598, 9] on div "Actions" at bounding box center [620, 23] width 90 height 46
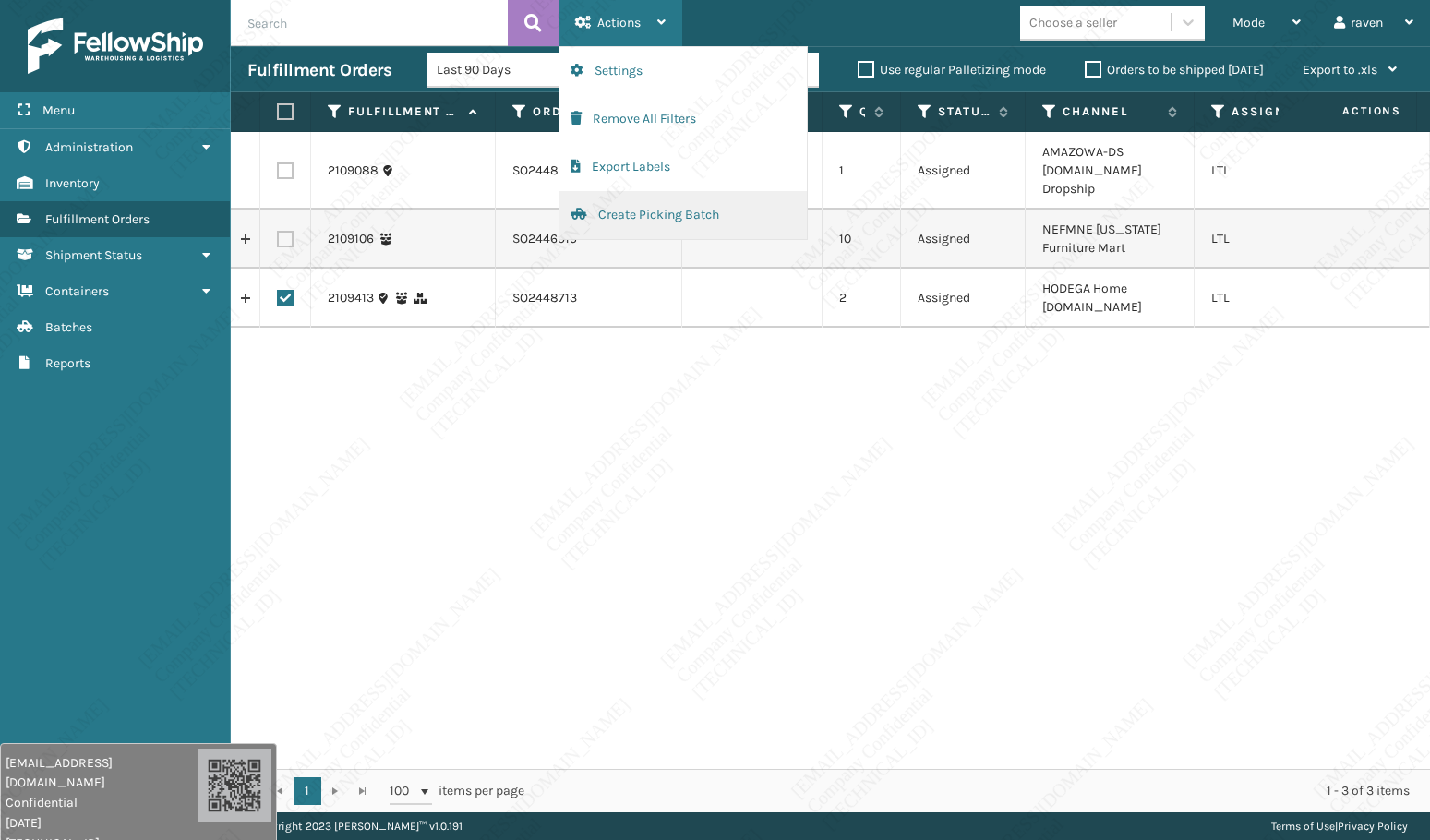
click at [644, 209] on button "Create Picking Batch" at bounding box center [682, 214] width 247 height 48
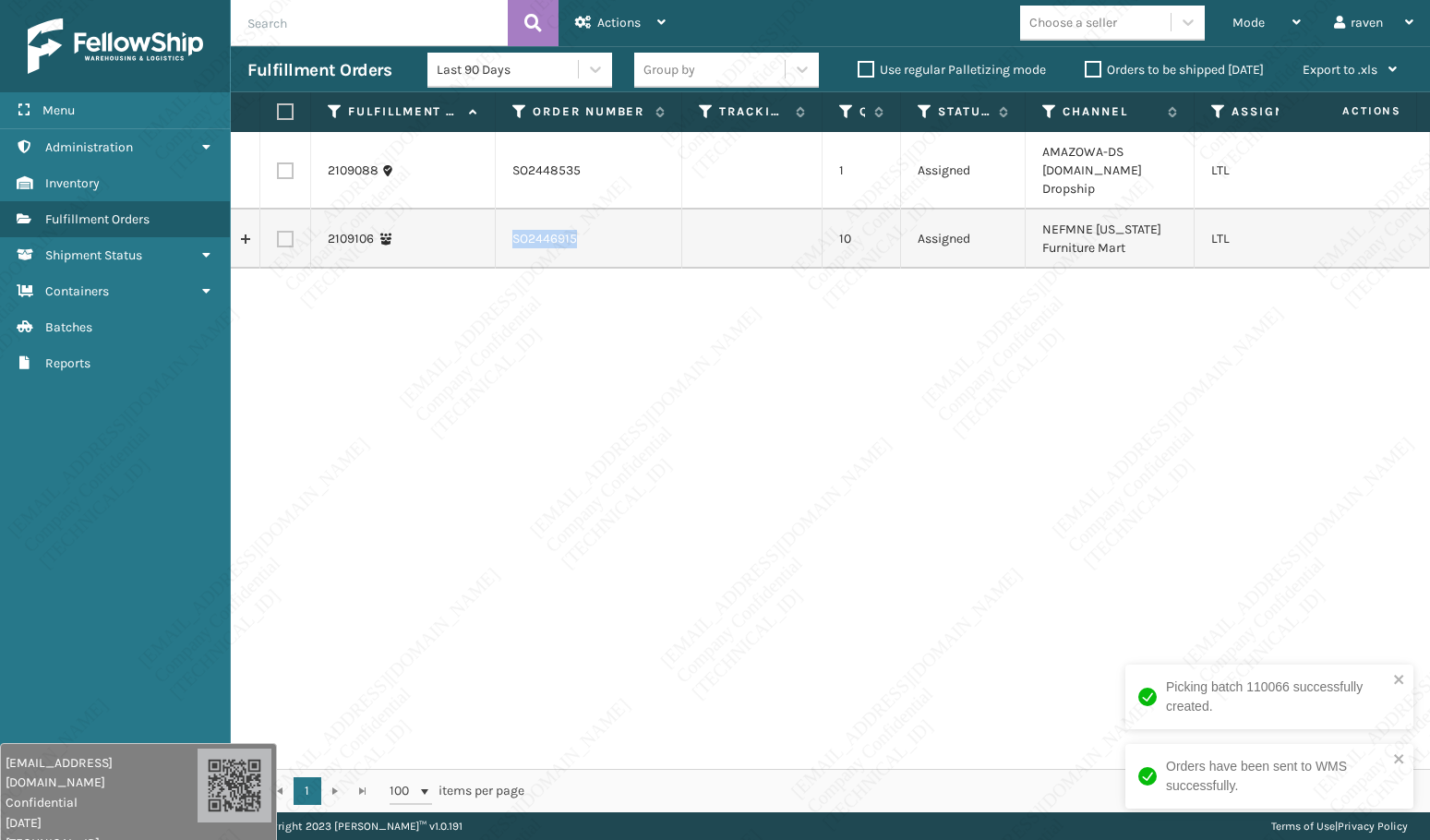
drag, startPoint x: 583, startPoint y: 217, endPoint x: 504, endPoint y: 219, distance: 79.0
click at [504, 219] on td "SO2446915" at bounding box center [588, 239] width 186 height 59
copy td "SO2446915"
drag, startPoint x: 697, startPoint y: 290, endPoint x: 600, endPoint y: 298, distance: 97.3
click at [697, 290] on div "2109088 SO2448535 1 Assigned AMAZOWA-DS [DOMAIN_NAME] Dropship LTL 2109106 SO24…" at bounding box center [831, 450] width 1199 height 637
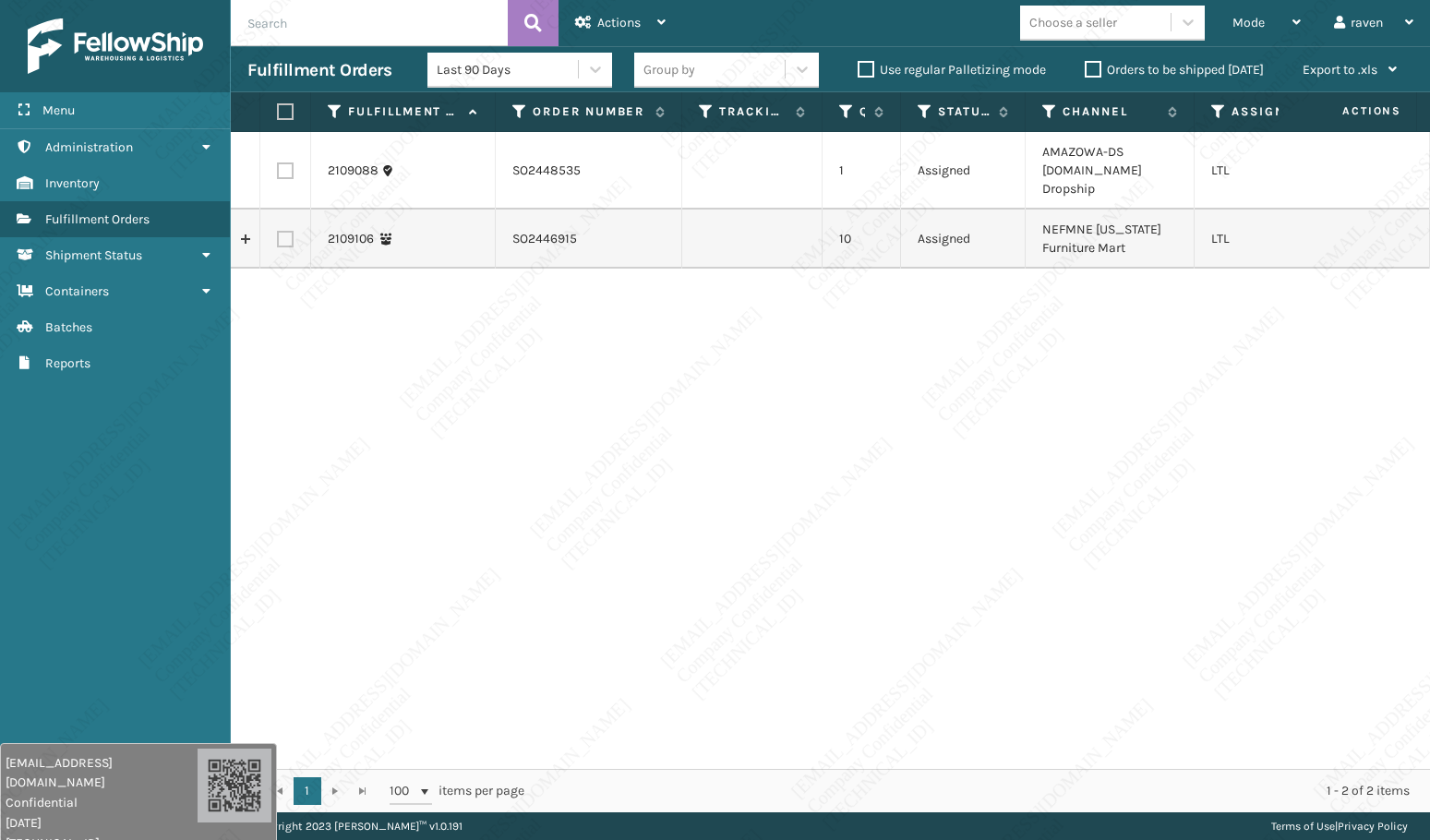
click at [285, 231] on label at bounding box center [286, 240] width 17 height 17
click at [278, 231] on input "checkbox" at bounding box center [277, 237] width 1 height 12
checkbox input "true"
click at [648, 11] on div "Actions" at bounding box center [620, 23] width 90 height 46
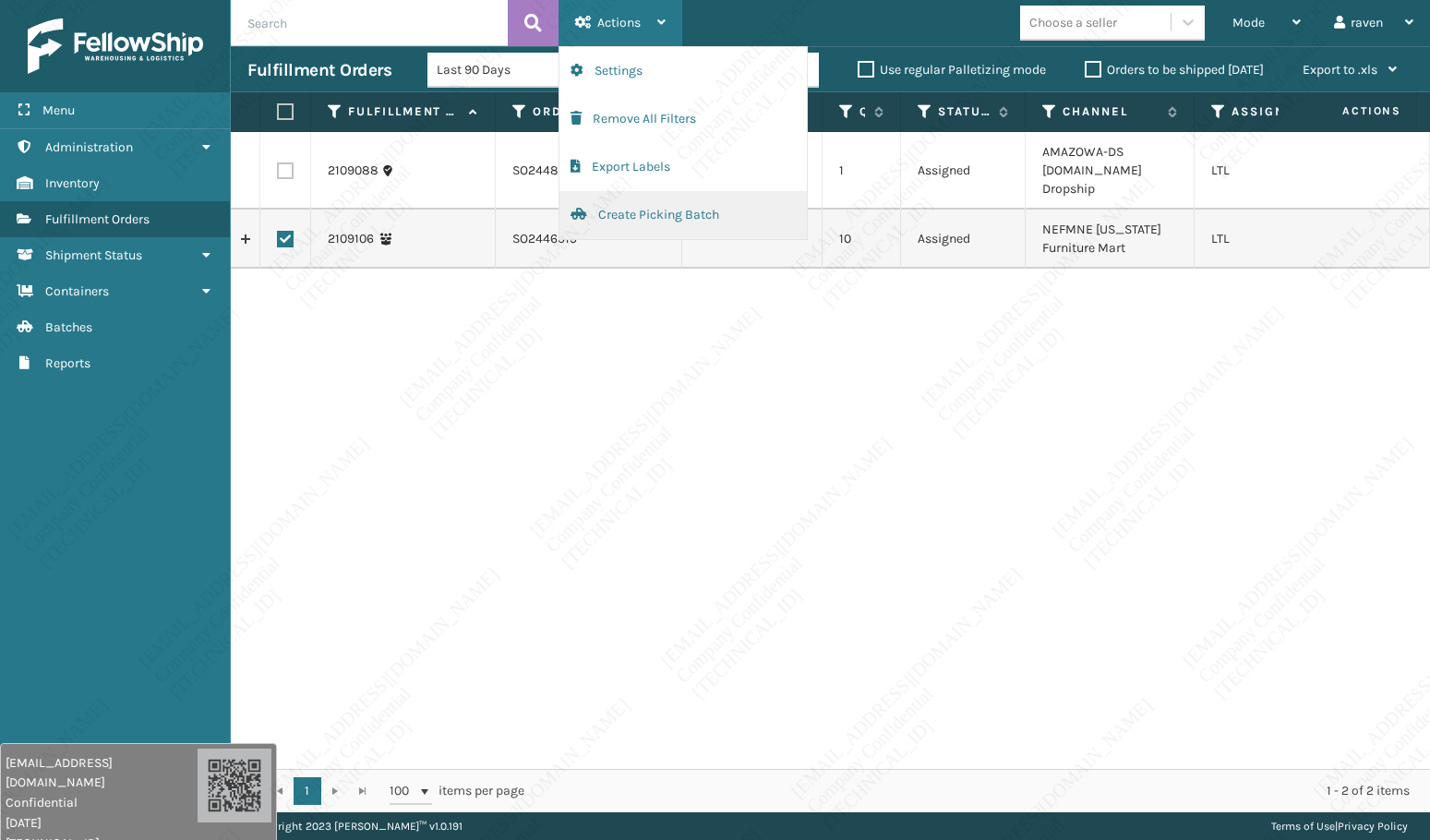
click at [661, 210] on button "Create Picking Batch" at bounding box center [682, 214] width 247 height 48
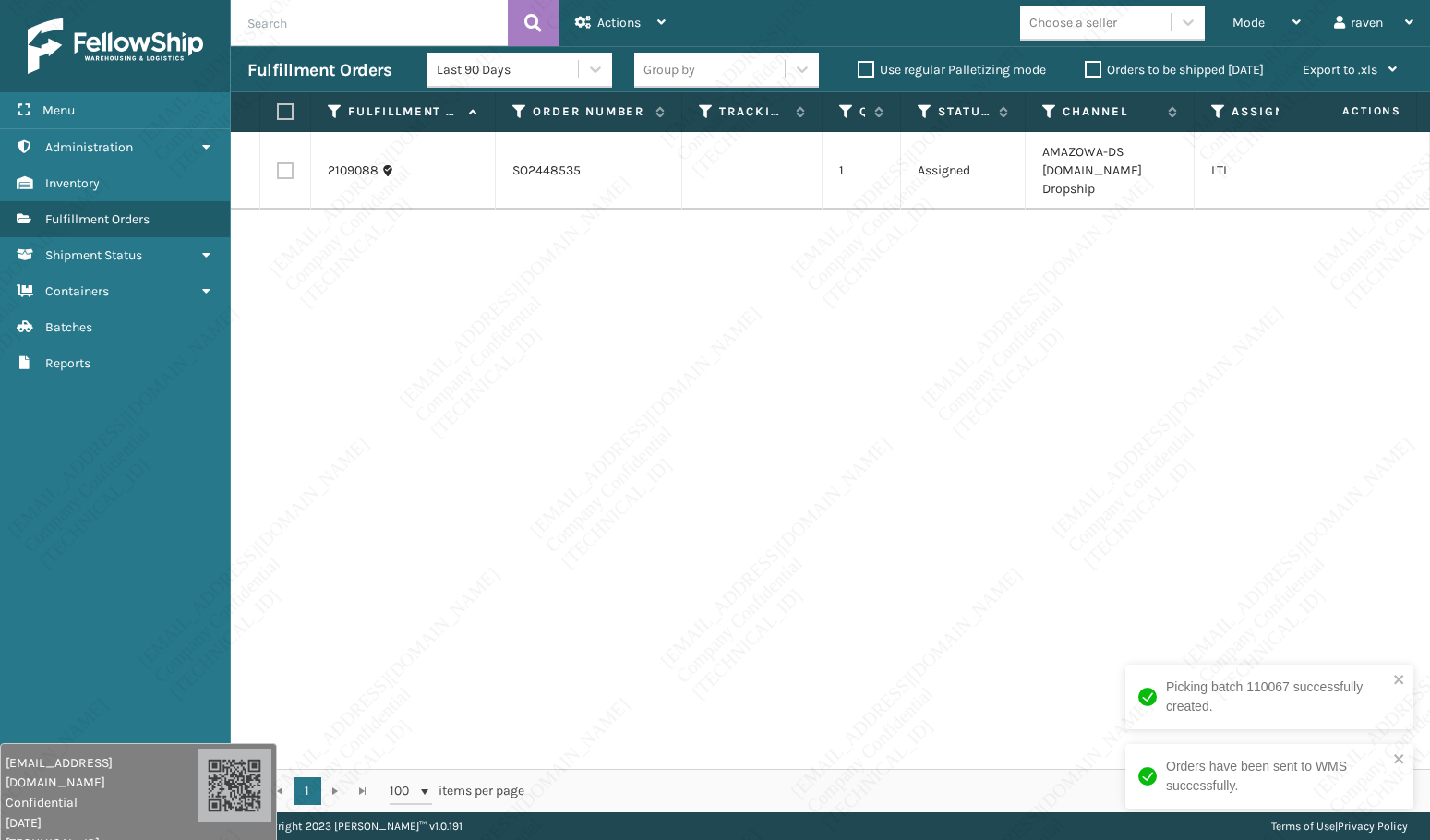
click at [865, 331] on div "2109088 SO2448535 1 Assigned AMAZOWA-DS [DOMAIN_NAME] Dropship LTL" at bounding box center [831, 450] width 1199 height 637
click at [294, 107] on th at bounding box center [286, 112] width 51 height 39
click at [288, 110] on label at bounding box center [283, 112] width 11 height 17
click at [278, 110] on input "checkbox" at bounding box center [277, 112] width 1 height 12
checkbox input "true"
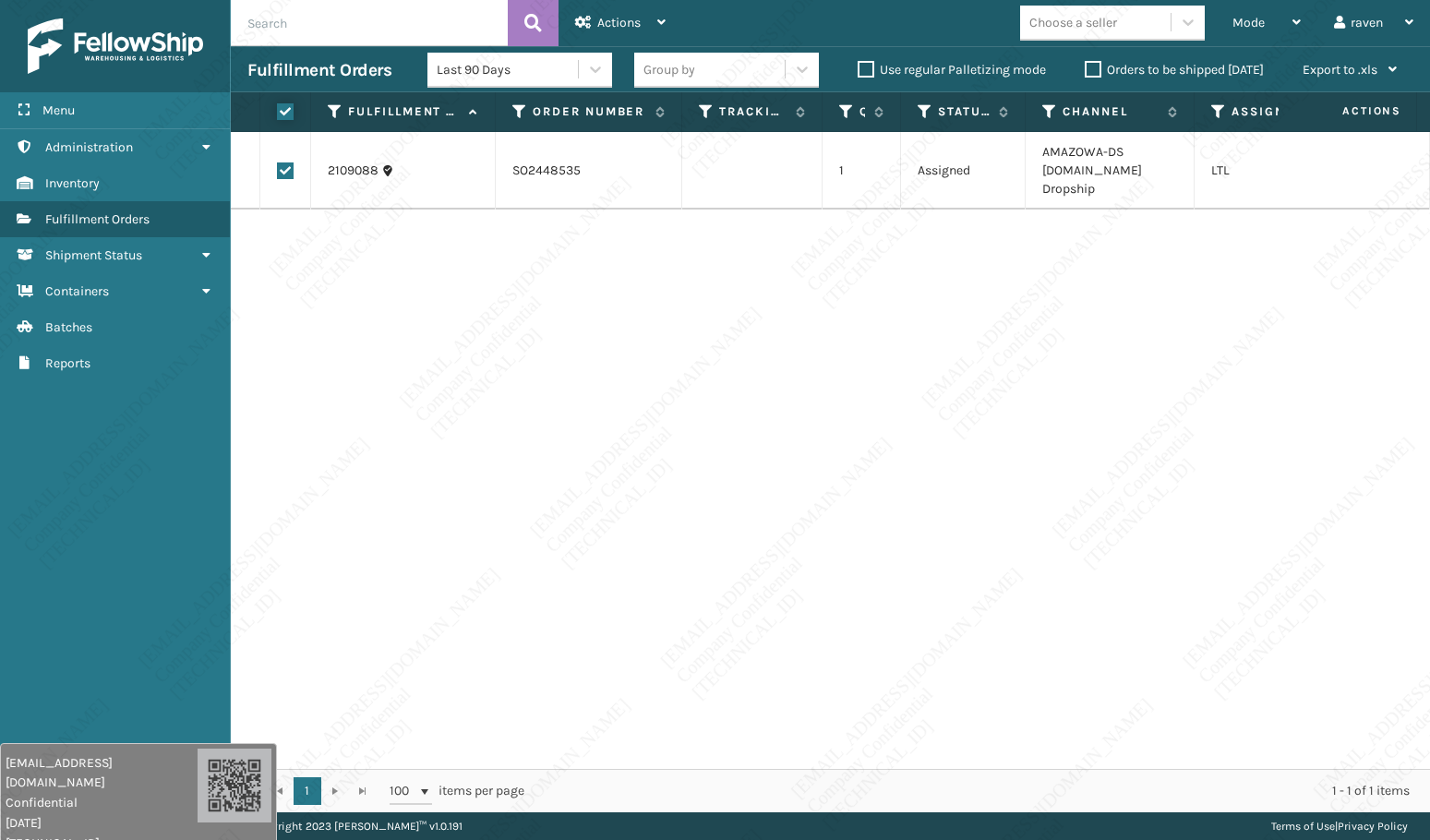
checkbox input "true"
click at [645, 28] on div "Actions" at bounding box center [620, 23] width 90 height 46
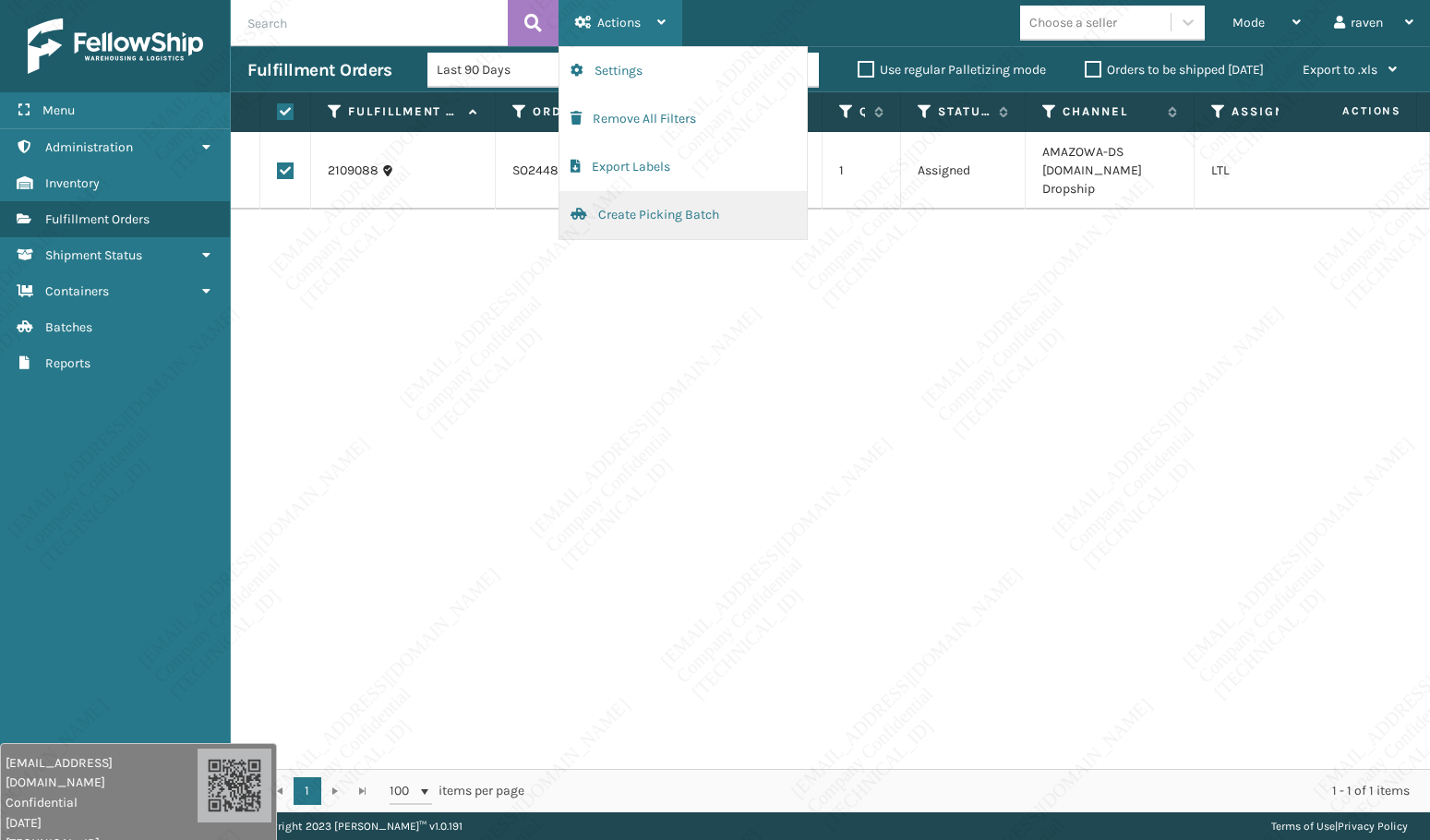
click at [632, 217] on button "Create Picking Batch" at bounding box center [682, 214] width 247 height 48
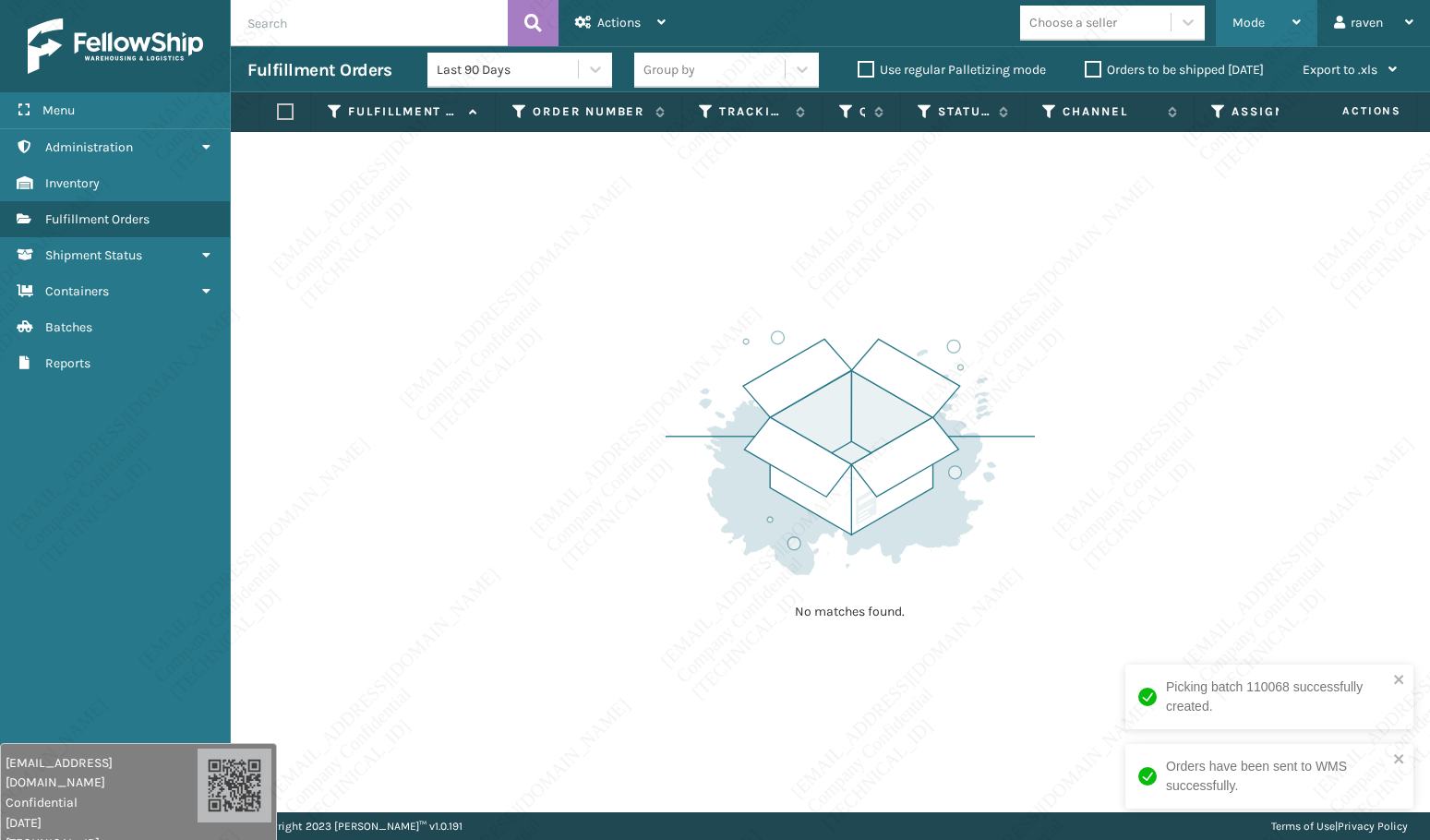
click at [1235, 8] on div "Mode" at bounding box center [1266, 23] width 69 height 46
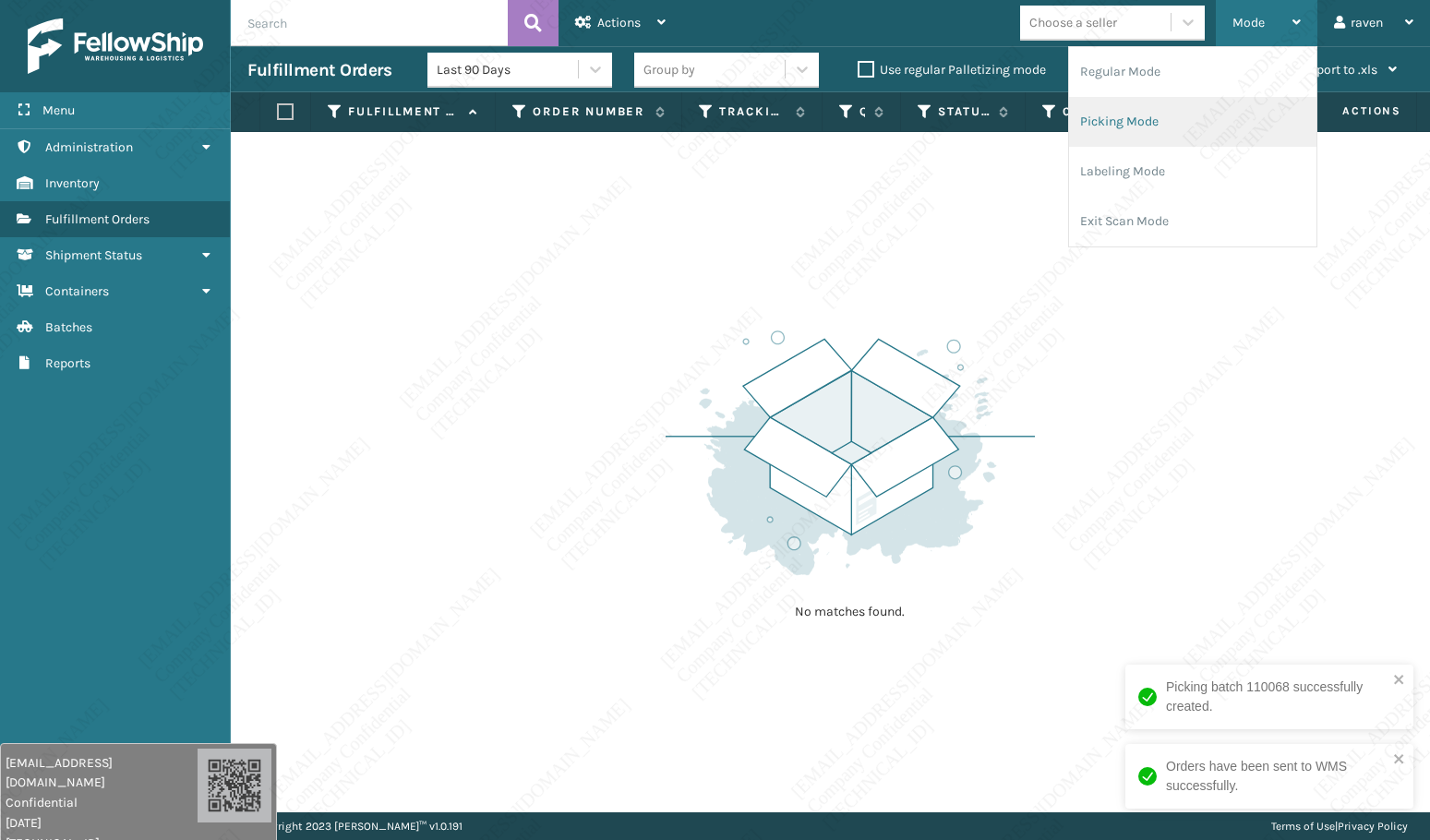
click at [1154, 137] on li "Picking Mode" at bounding box center [1191, 121] width 247 height 50
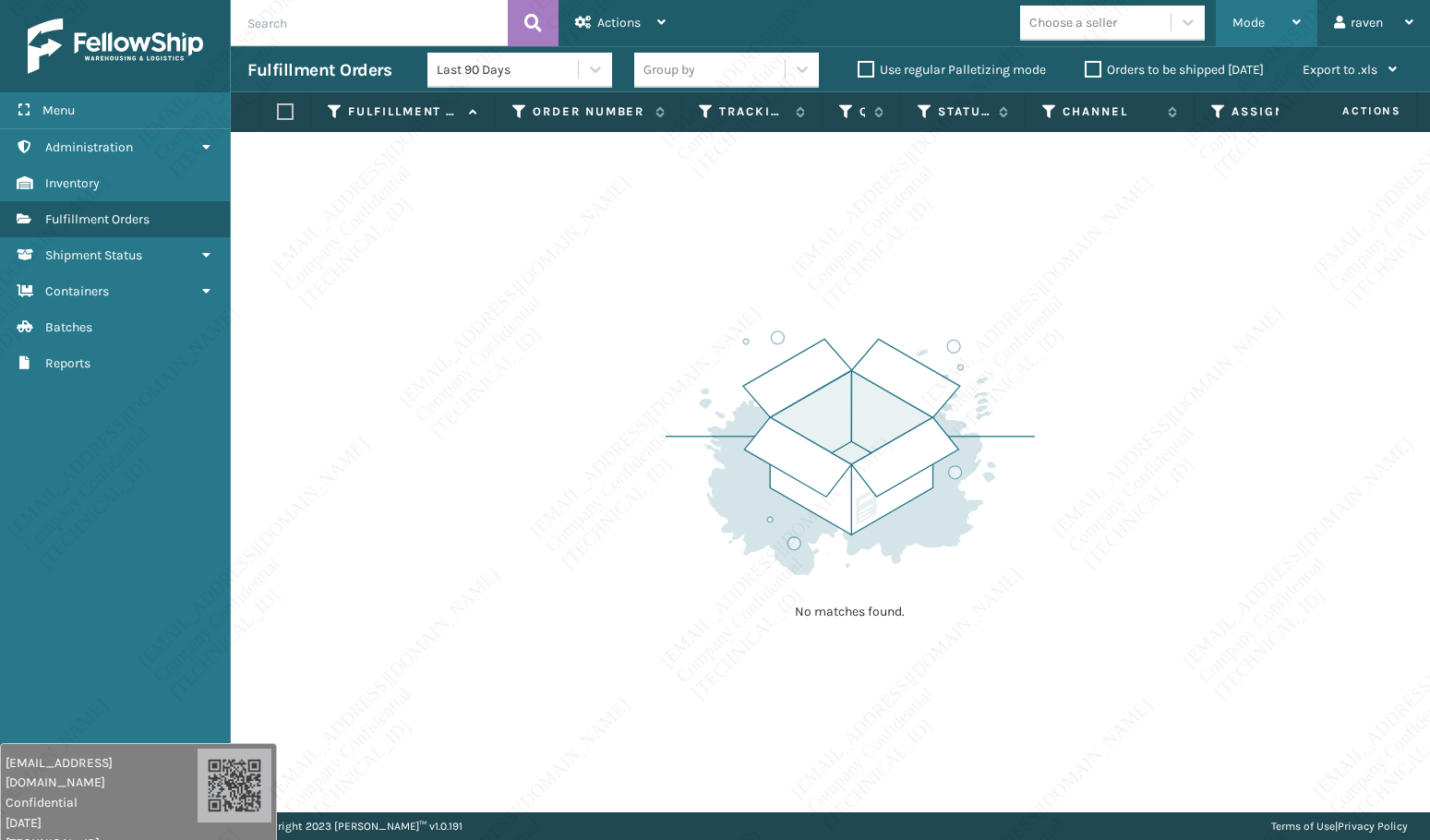
click at [1226, 11] on div "Mode Regular Mode Picking Mode Labeling Mode Exit Scan Mode" at bounding box center [1267, 23] width 101 height 46
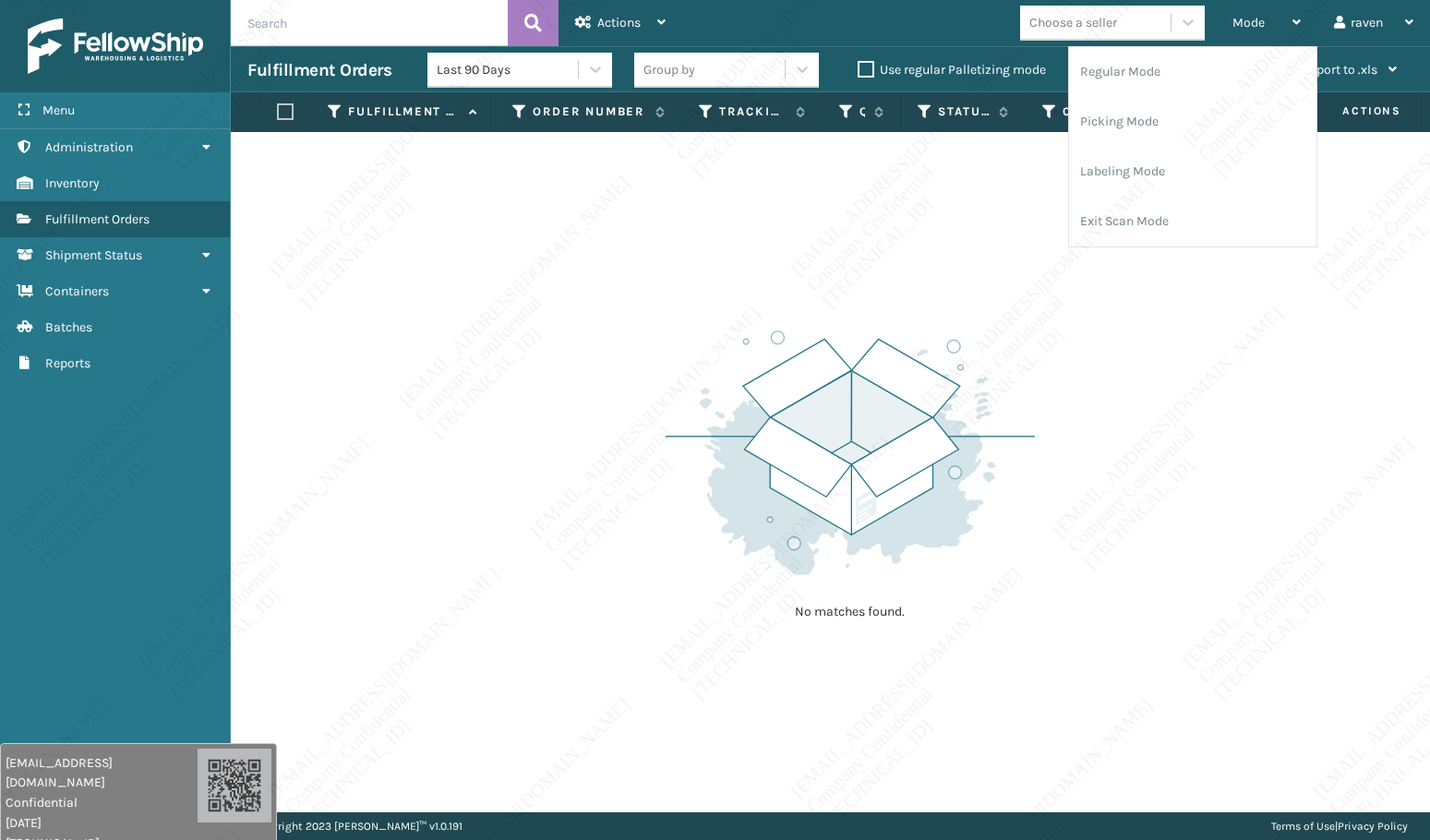
click at [772, 228] on div "No matches found." at bounding box center [831, 472] width 1199 height 680
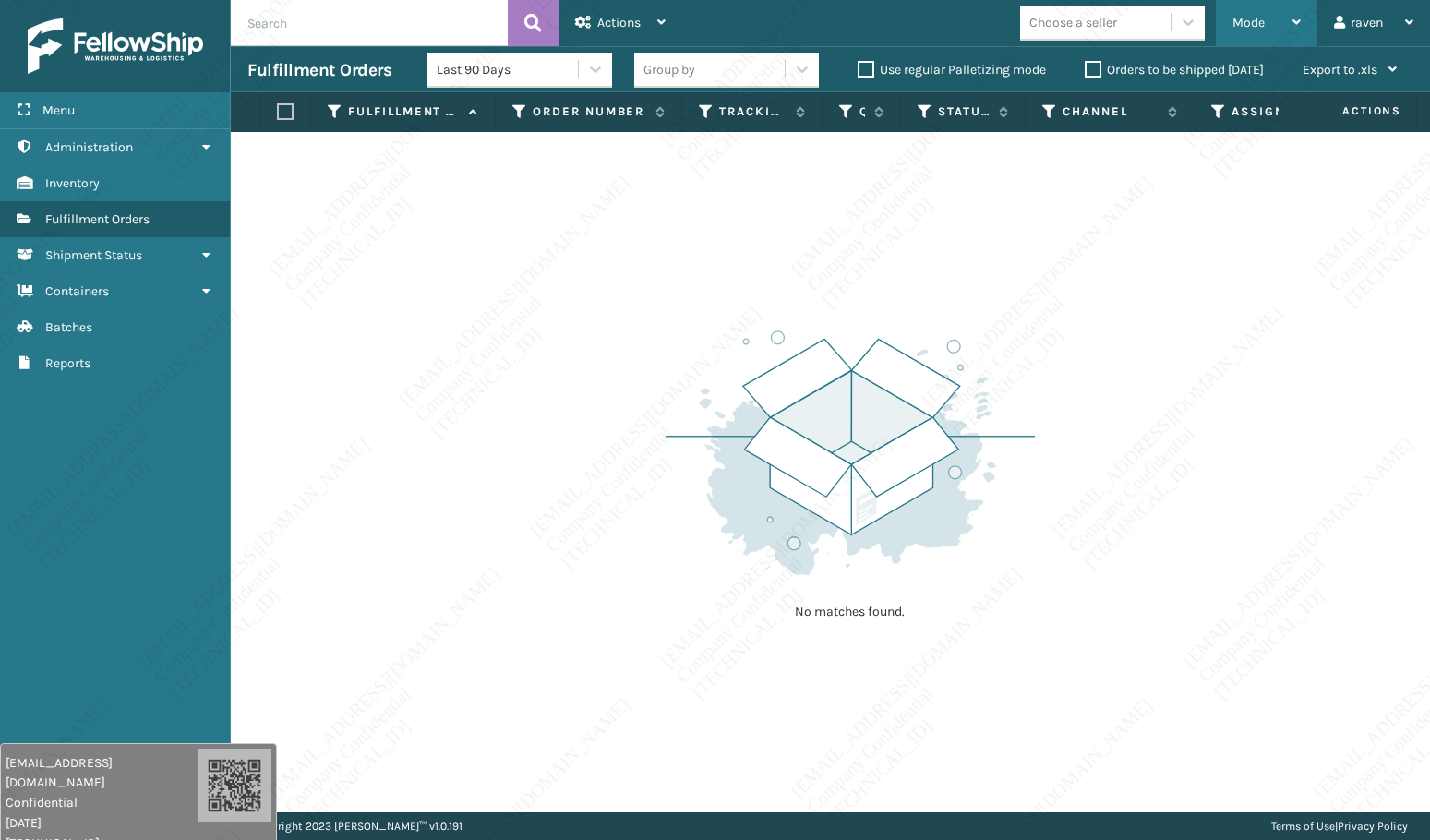
click at [1264, 22] on span "Mode" at bounding box center [1248, 23] width 32 height 16
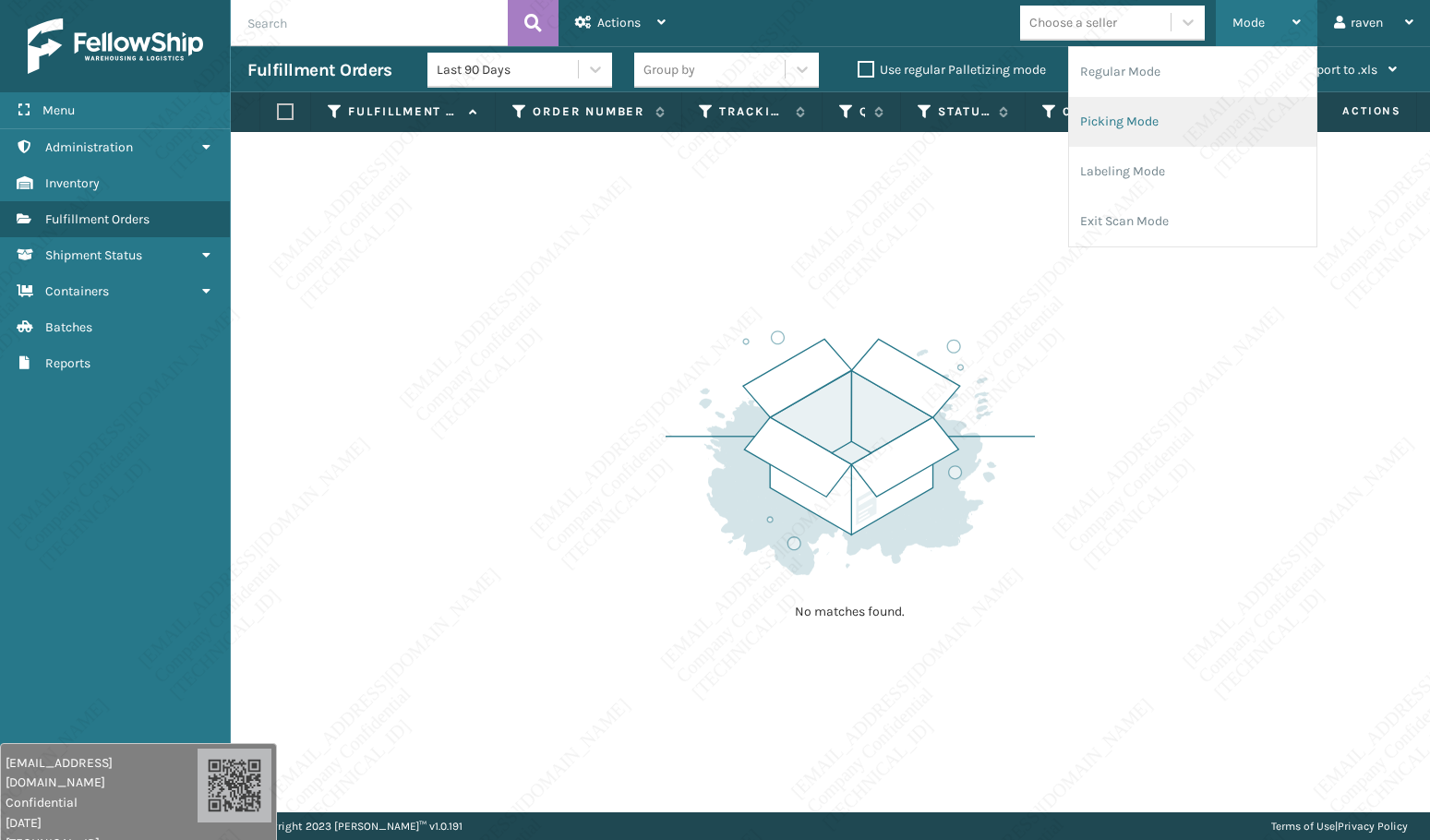
click at [1230, 110] on li "Picking Mode" at bounding box center [1191, 121] width 247 height 50
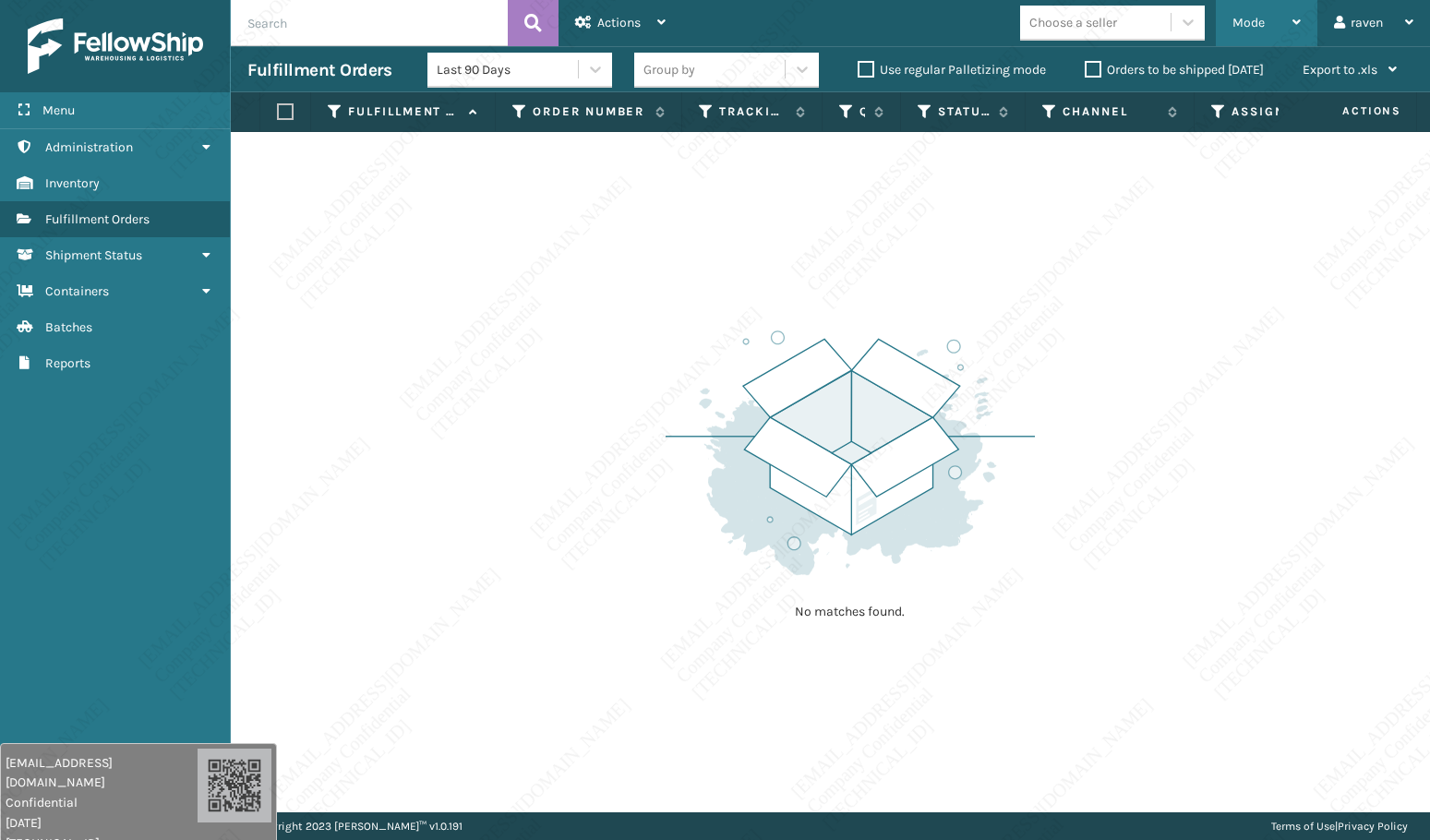
click at [1236, 27] on span "Mode" at bounding box center [1248, 23] width 32 height 16
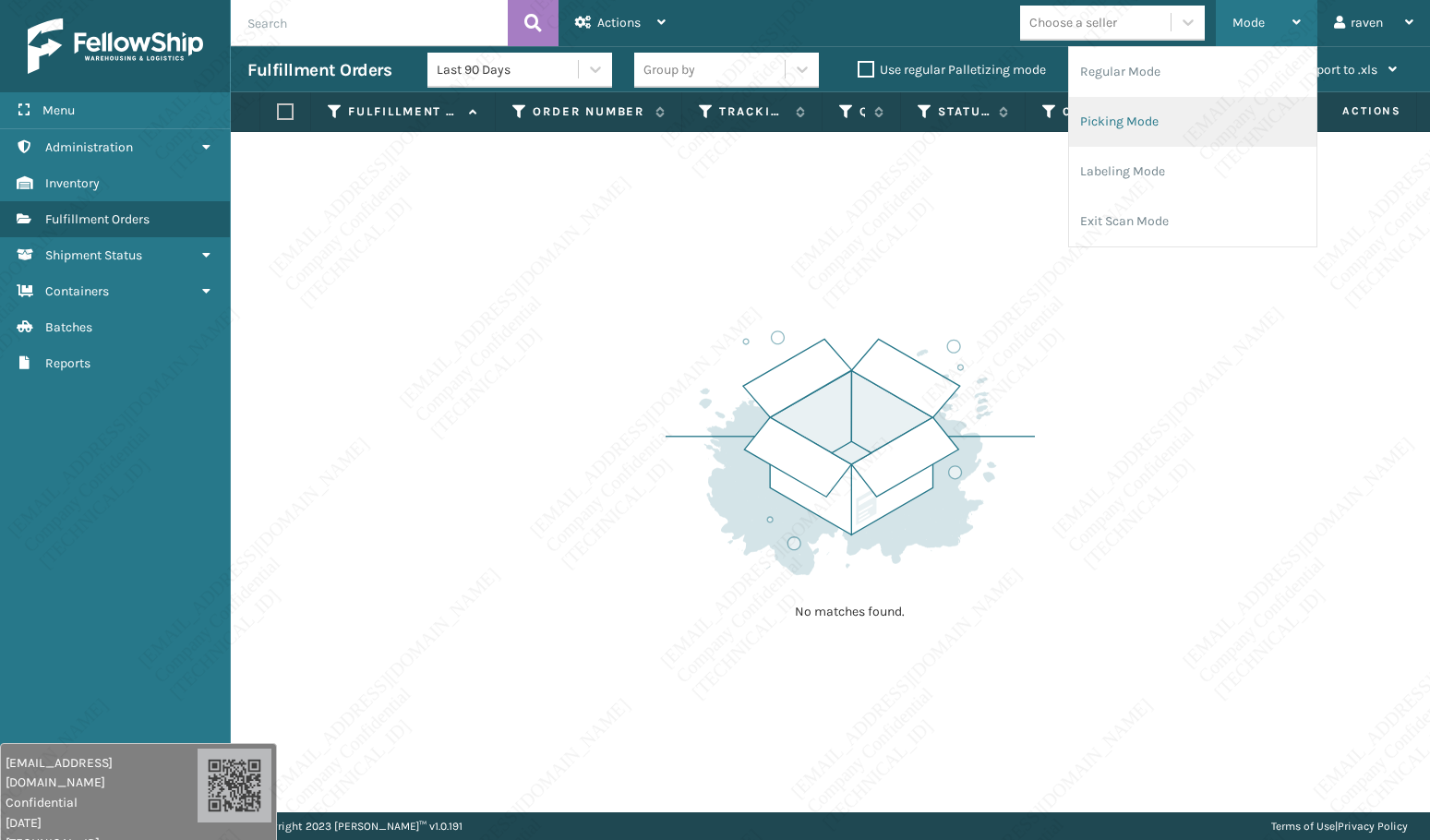
click at [1149, 107] on li "Picking Mode" at bounding box center [1191, 121] width 247 height 50
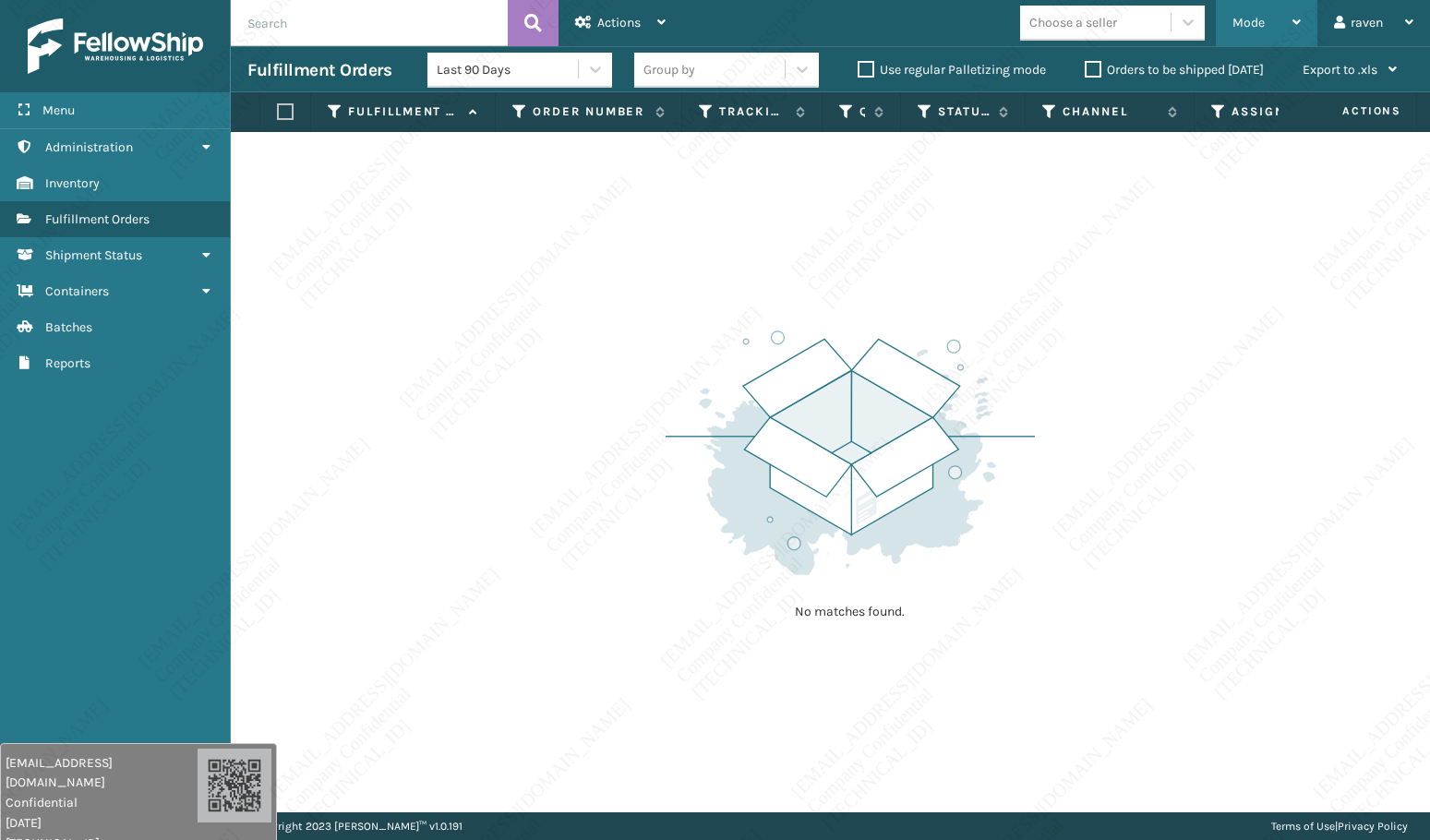
click at [1232, 34] on div "Mode" at bounding box center [1266, 23] width 69 height 46
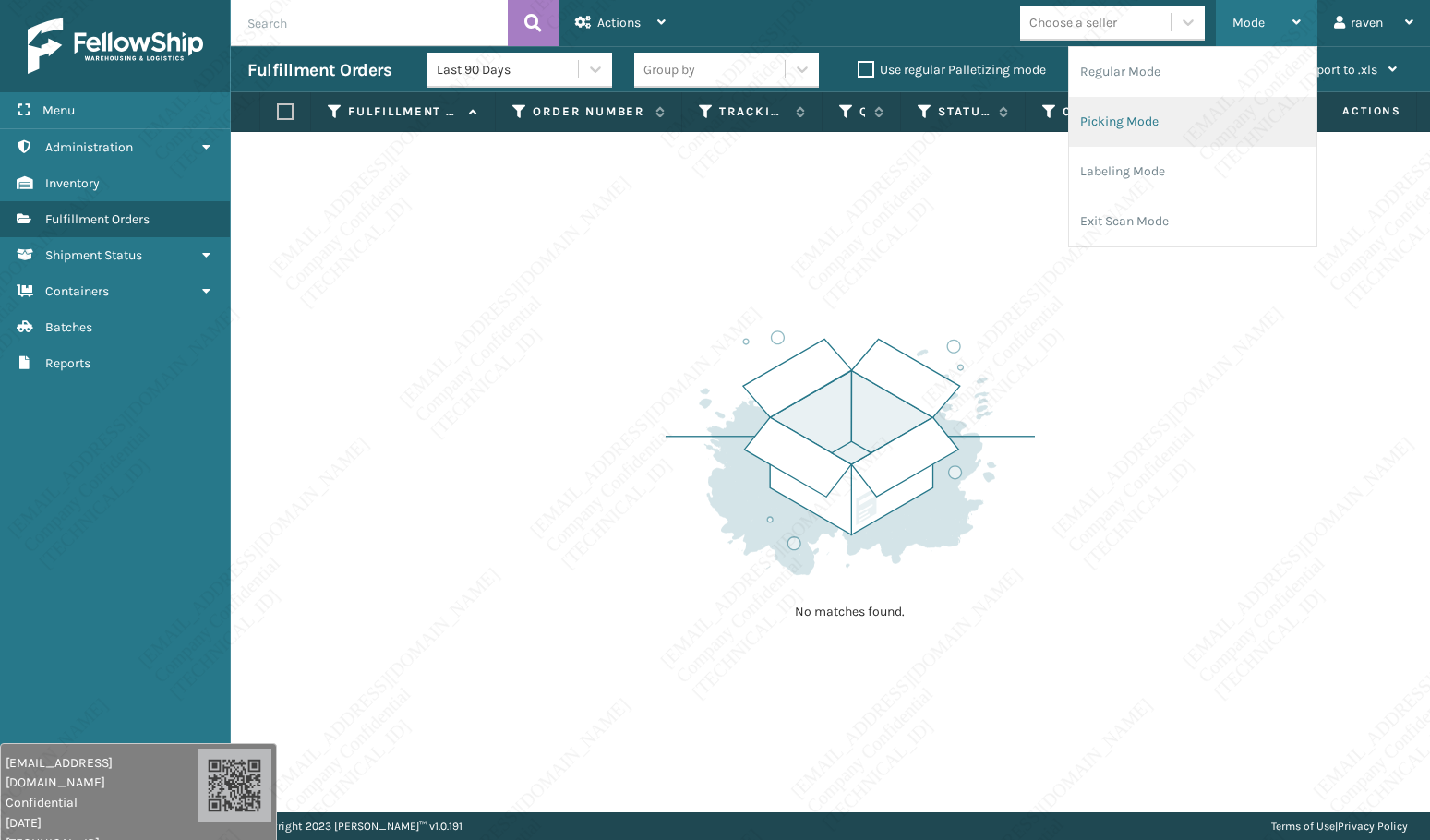
click at [1176, 117] on li "Picking Mode" at bounding box center [1191, 121] width 247 height 50
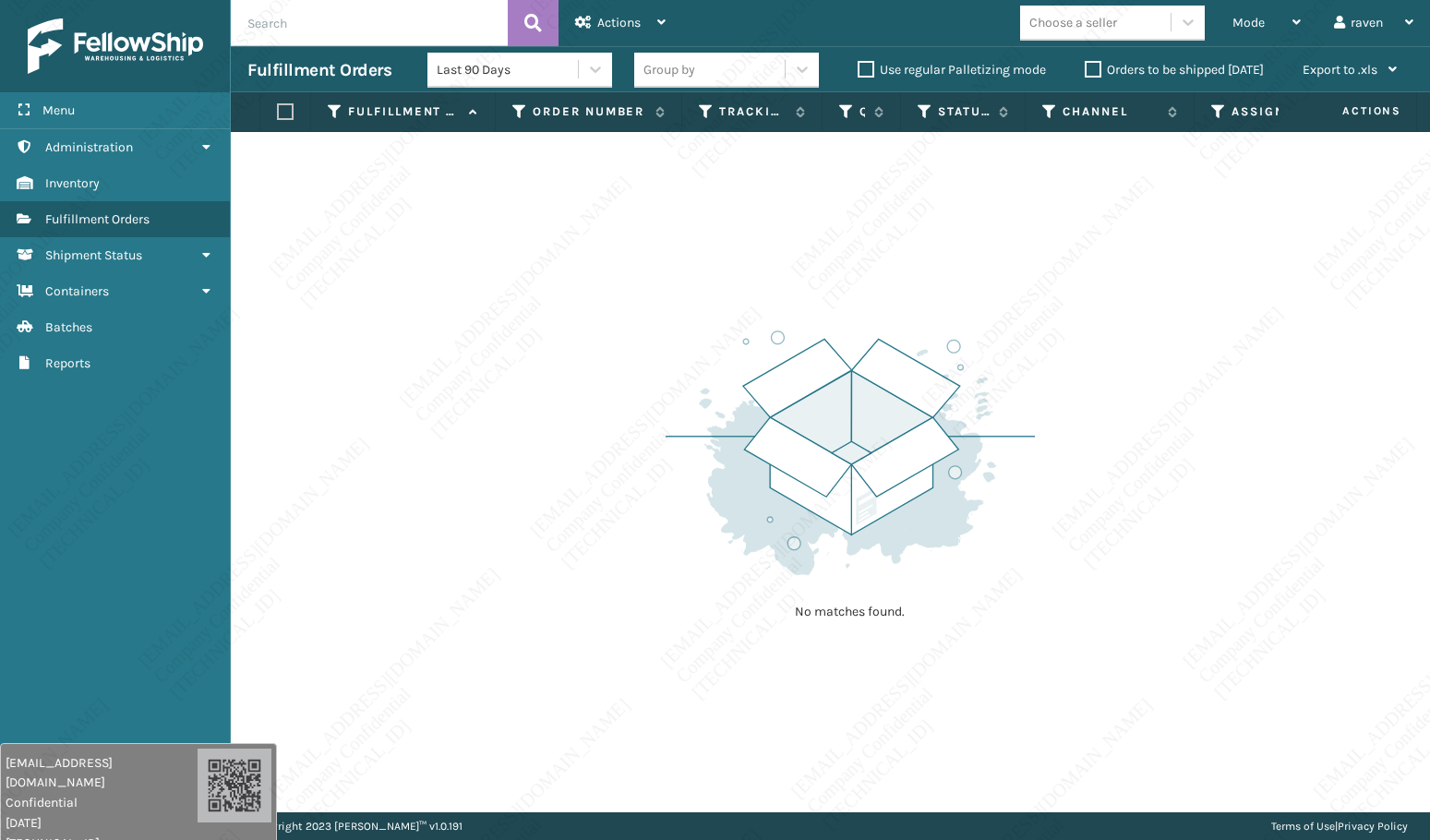
click at [907, 351] on img at bounding box center [849, 453] width 369 height 256
click at [844, 337] on img at bounding box center [849, 453] width 369 height 256
click at [818, 337] on img at bounding box center [849, 453] width 369 height 256
click at [825, 482] on img at bounding box center [849, 453] width 369 height 256
click at [935, 421] on img at bounding box center [849, 453] width 369 height 256
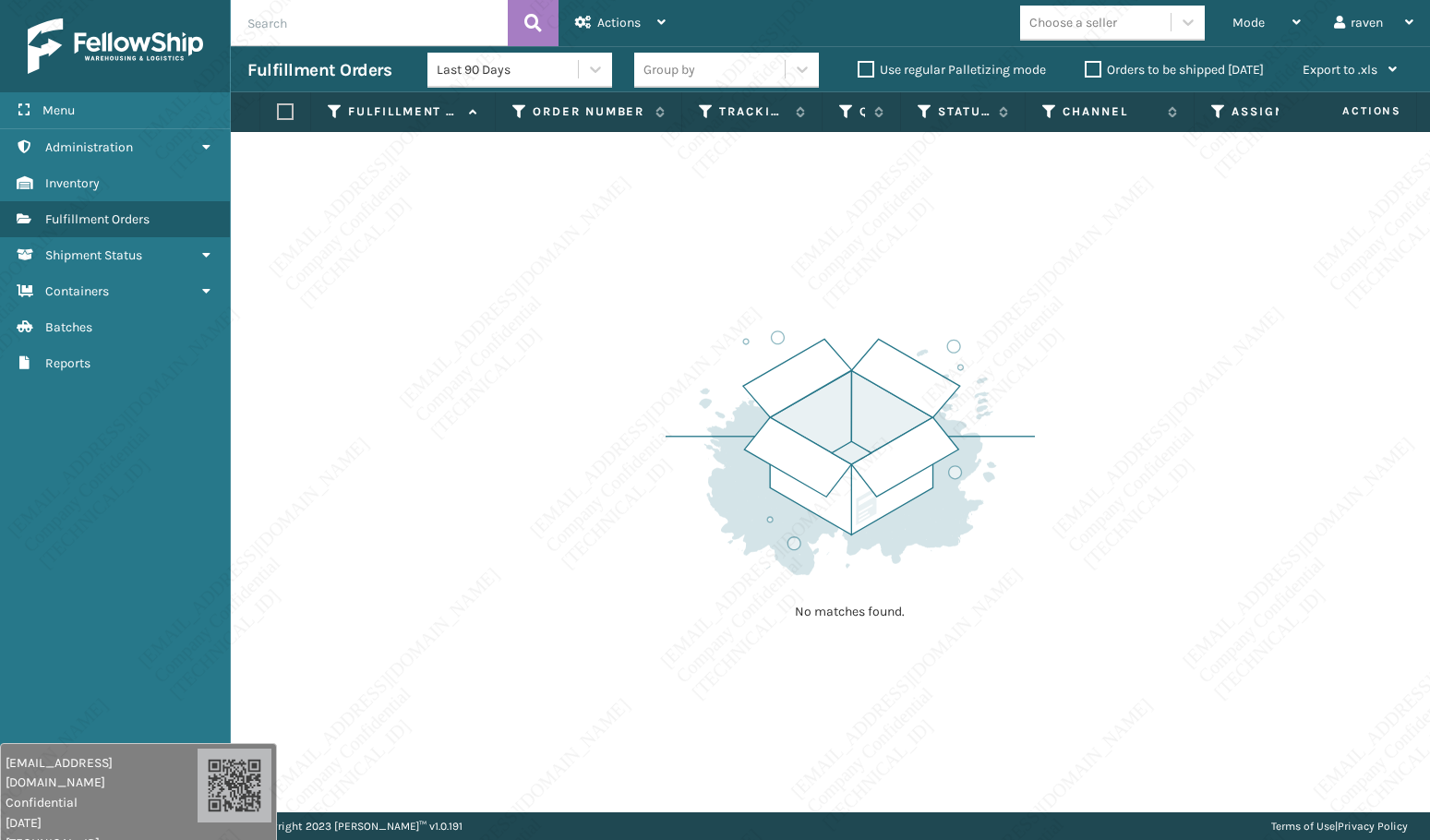
click at [912, 601] on div "No matches found." at bounding box center [849, 473] width 369 height 340
click at [920, 650] on div "No matches found." at bounding box center [831, 472] width 1199 height 680
click at [860, 455] on img at bounding box center [849, 453] width 369 height 256
drag, startPoint x: 734, startPoint y: 245, endPoint x: 1167, endPoint y: 76, distance: 464.8
click at [754, 240] on div "No matches found." at bounding box center [831, 472] width 1199 height 680
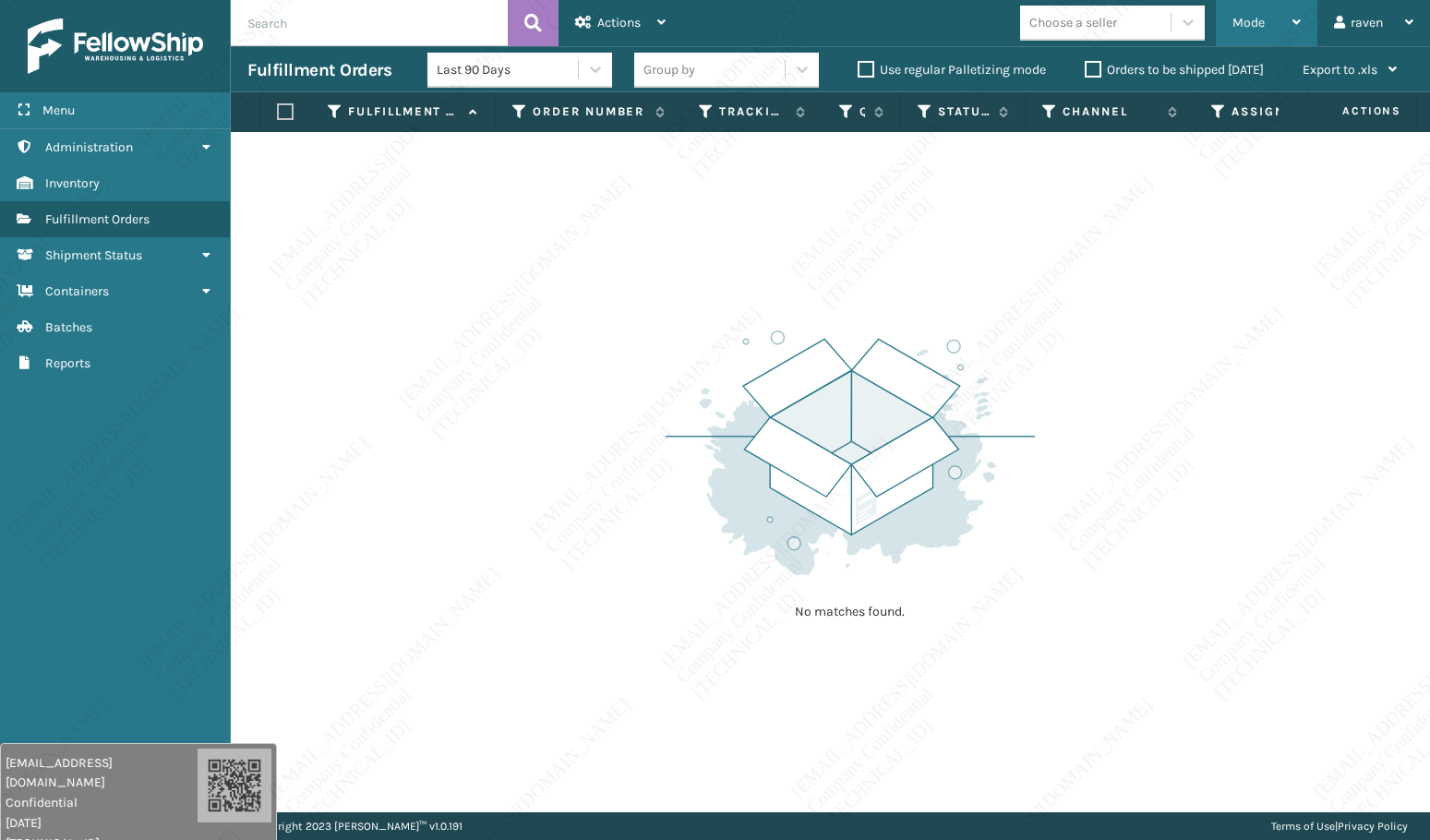
drag, startPoint x: 1230, startPoint y: 19, endPoint x: 1219, endPoint y: 29, distance: 14.9
click at [1229, 19] on div "Mode Regular Mode Picking Mode Labeling Mode Exit Scan Mode" at bounding box center [1267, 23] width 101 height 46
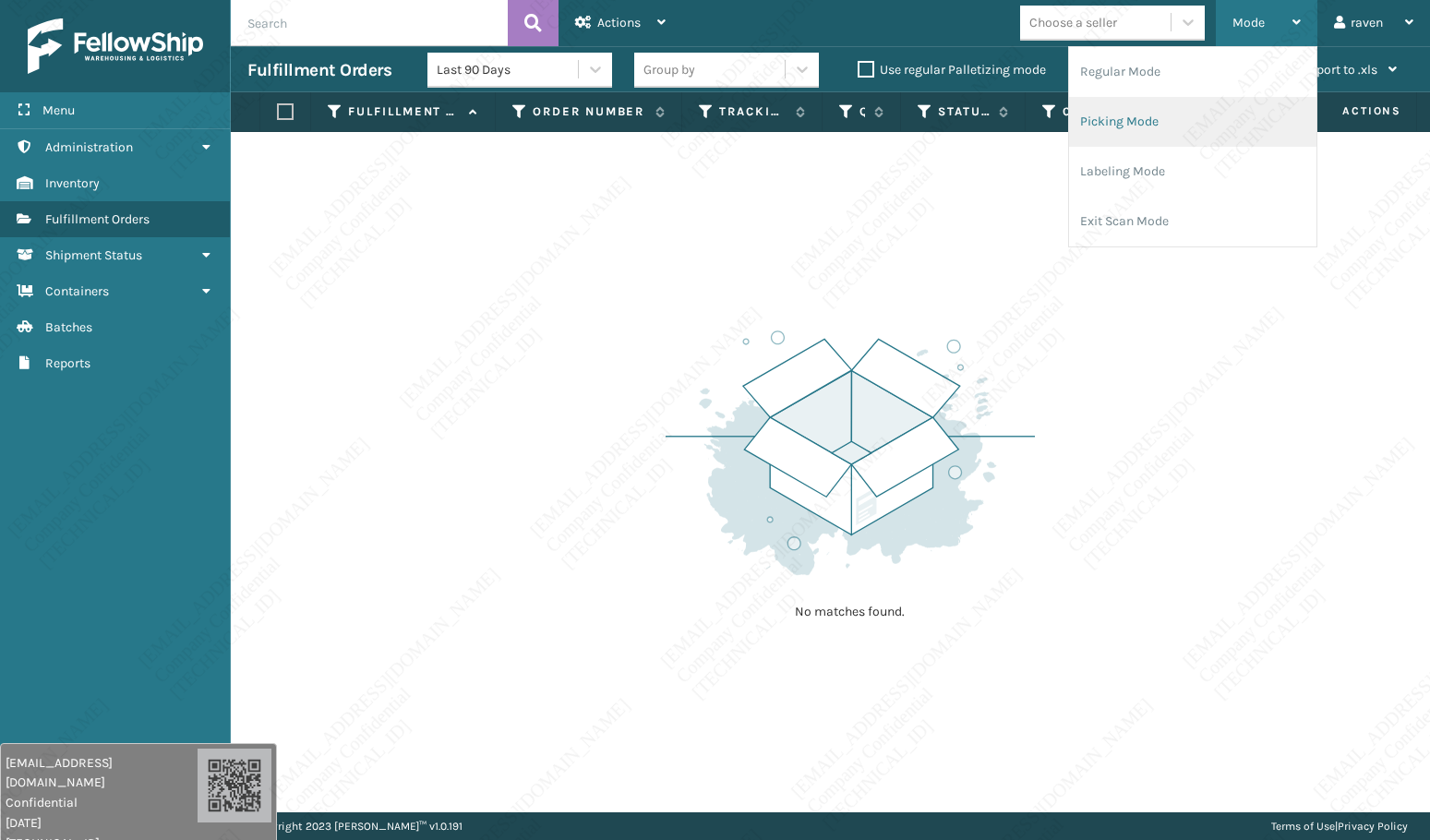
click at [1149, 117] on li "Picking Mode" at bounding box center [1191, 121] width 247 height 50
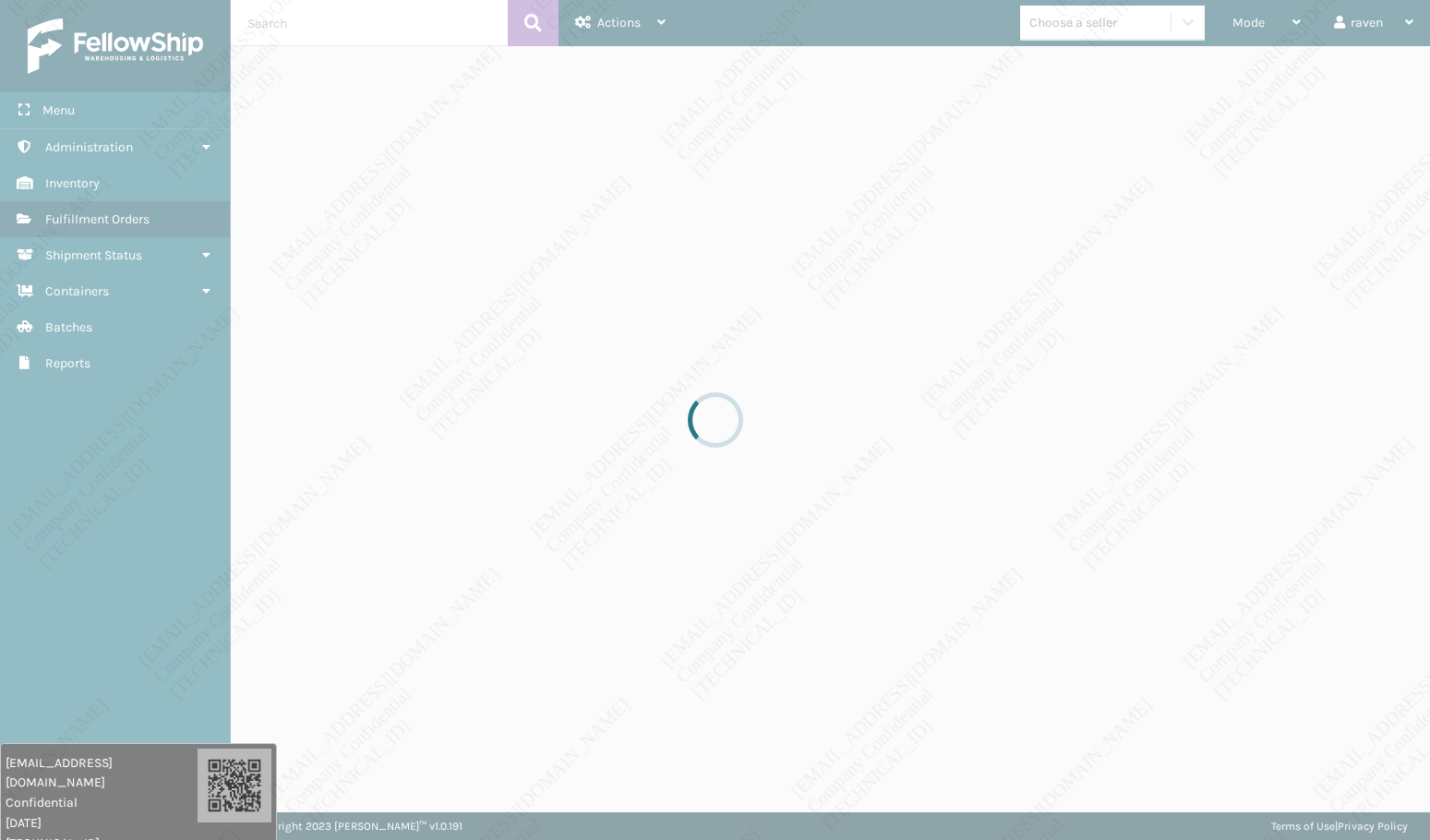
click at [1043, 311] on div at bounding box center [715, 420] width 1430 height 840
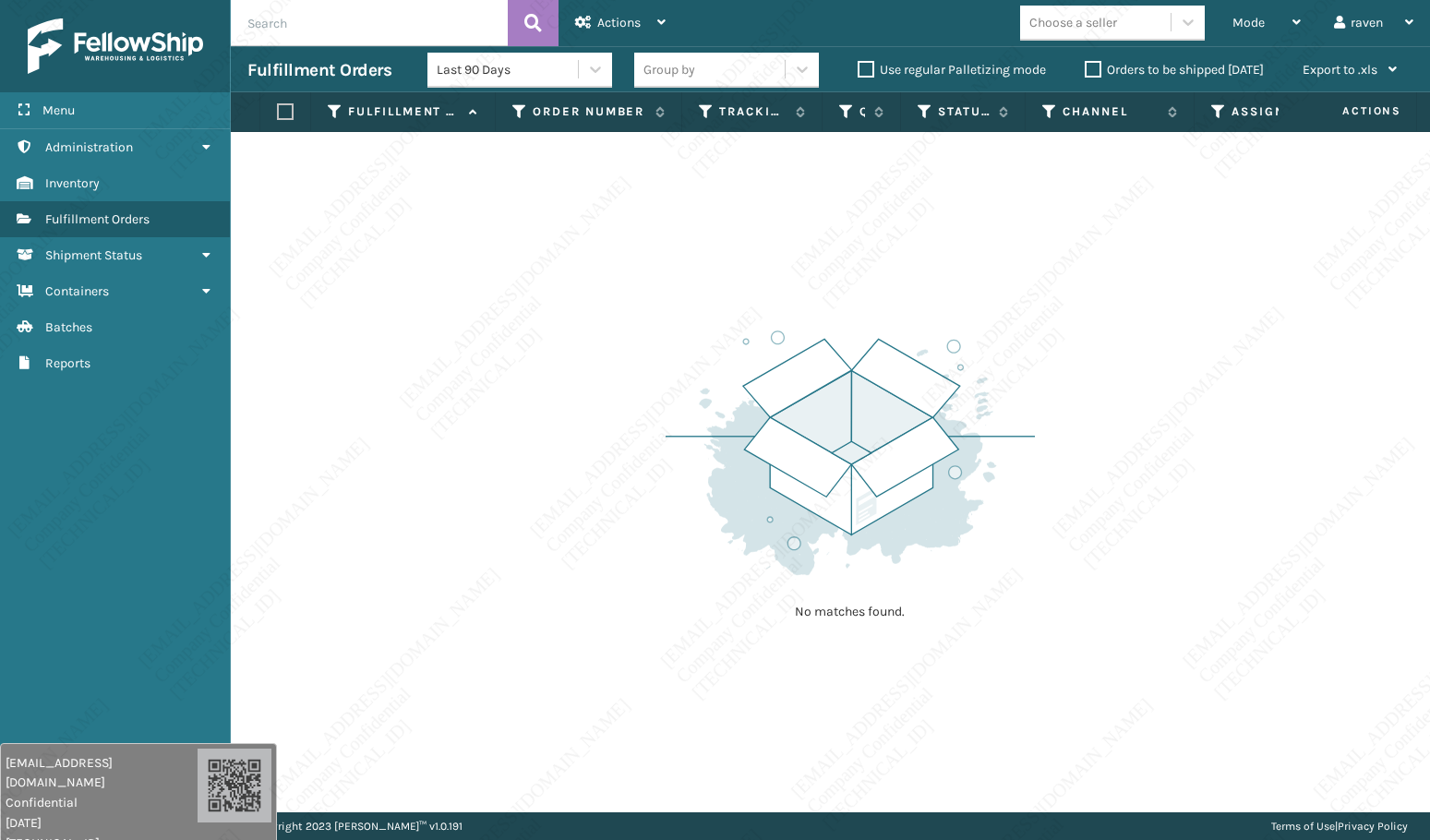
click at [917, 281] on div "No matches found." at bounding box center [831, 472] width 1199 height 680
click at [889, 370] on img at bounding box center [849, 453] width 369 height 256
click at [513, 462] on div "No matches found." at bounding box center [831, 472] width 1199 height 680
click at [459, 462] on div "No matches found." at bounding box center [831, 472] width 1199 height 680
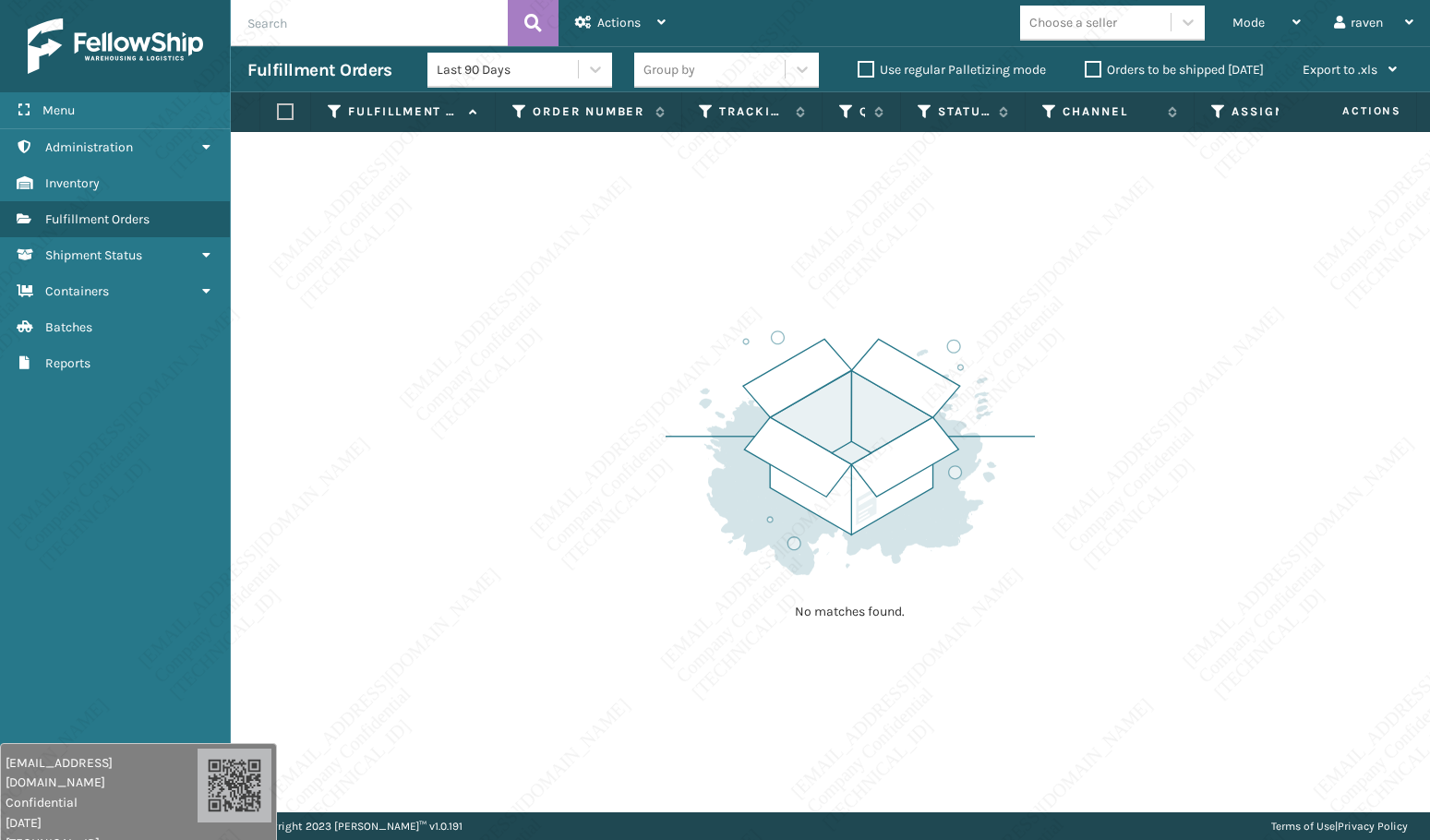
click at [459, 462] on div "No matches found." at bounding box center [831, 472] width 1199 height 680
drag, startPoint x: 457, startPoint y: 461, endPoint x: 461, endPoint y: 502, distance: 41.2
click at [461, 501] on div "No matches found." at bounding box center [831, 472] width 1199 height 680
click at [404, 454] on div "No matches found." at bounding box center [831, 472] width 1199 height 680
click at [483, 327] on div "No matches found." at bounding box center [831, 472] width 1199 height 680
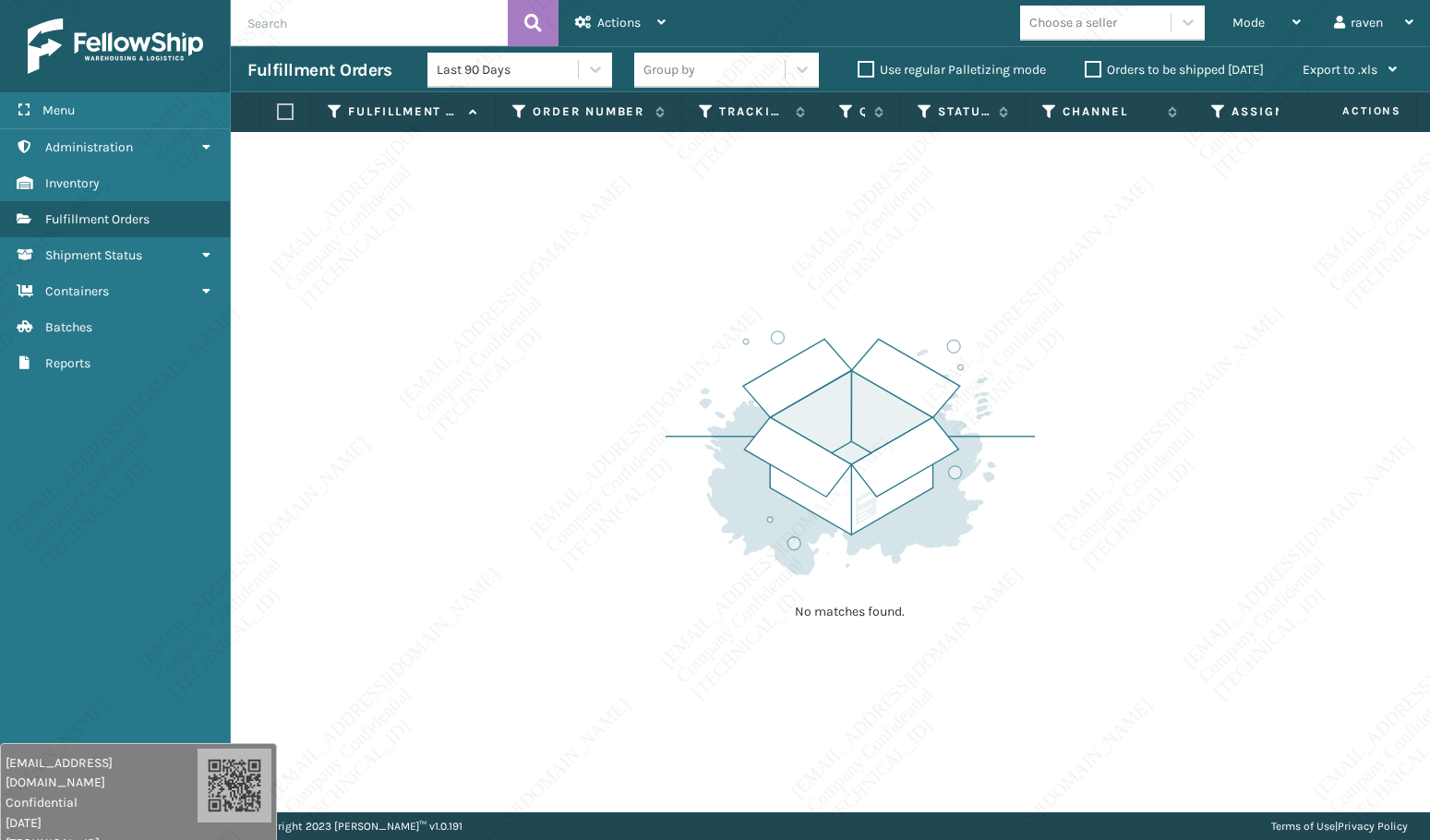
click at [499, 320] on div "No matches found." at bounding box center [831, 472] width 1199 height 680
click at [495, 320] on div "No matches found." at bounding box center [831, 472] width 1199 height 680
click at [489, 319] on div "No matches found." at bounding box center [831, 472] width 1199 height 680
click at [487, 321] on div "No matches found." at bounding box center [831, 472] width 1199 height 680
click at [486, 320] on div "No matches found." at bounding box center [831, 472] width 1199 height 680
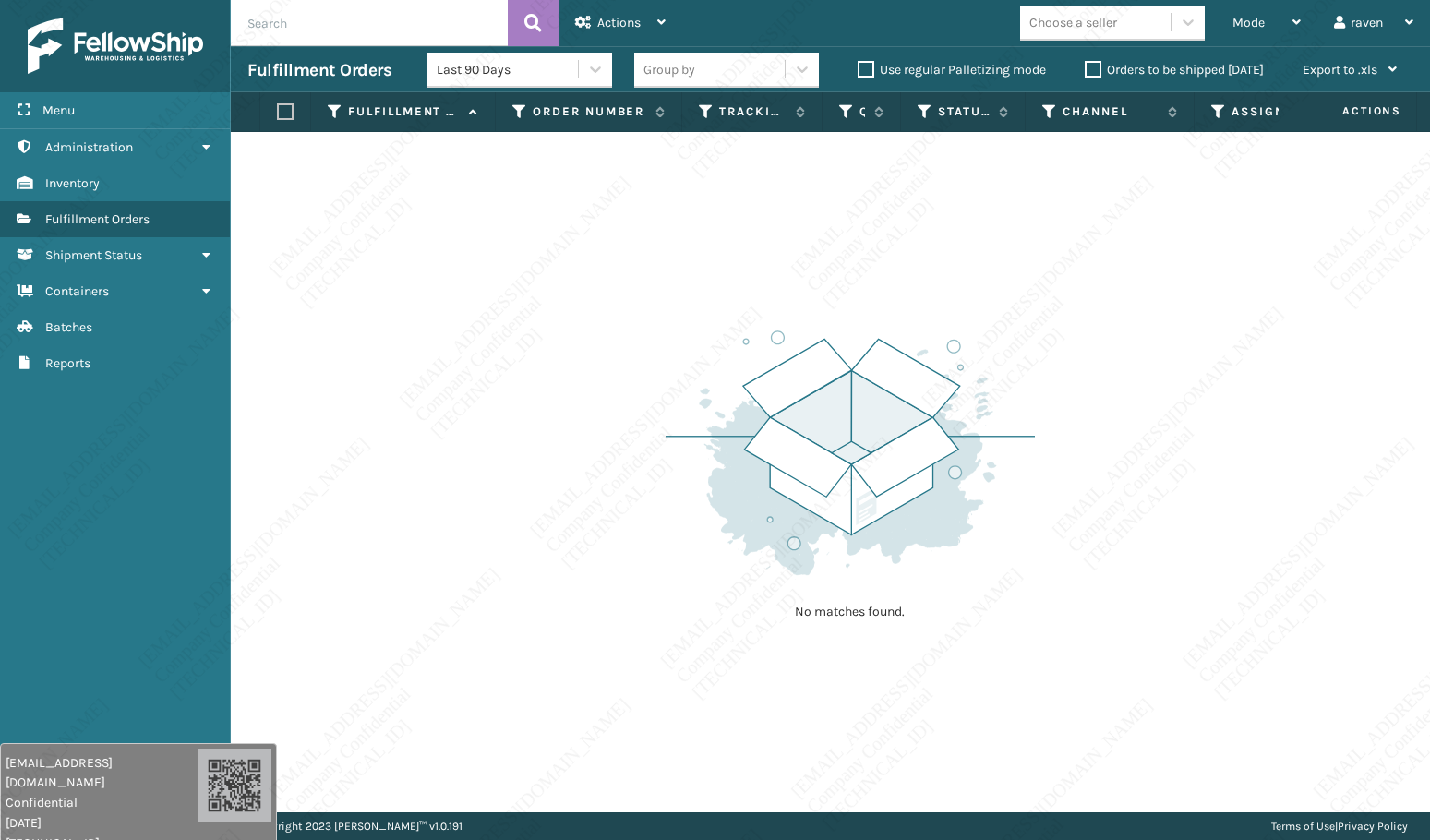
click at [430, 289] on div "No matches found." at bounding box center [831, 472] width 1199 height 680
click at [430, 290] on div "No matches found." at bounding box center [831, 472] width 1199 height 680
drag, startPoint x: 450, startPoint y: 218, endPoint x: 443, endPoint y: 176, distance: 42.6
click at [448, 190] on div "No matches found." at bounding box center [831, 472] width 1199 height 680
click at [443, 176] on div "No matches found." at bounding box center [831, 472] width 1199 height 680
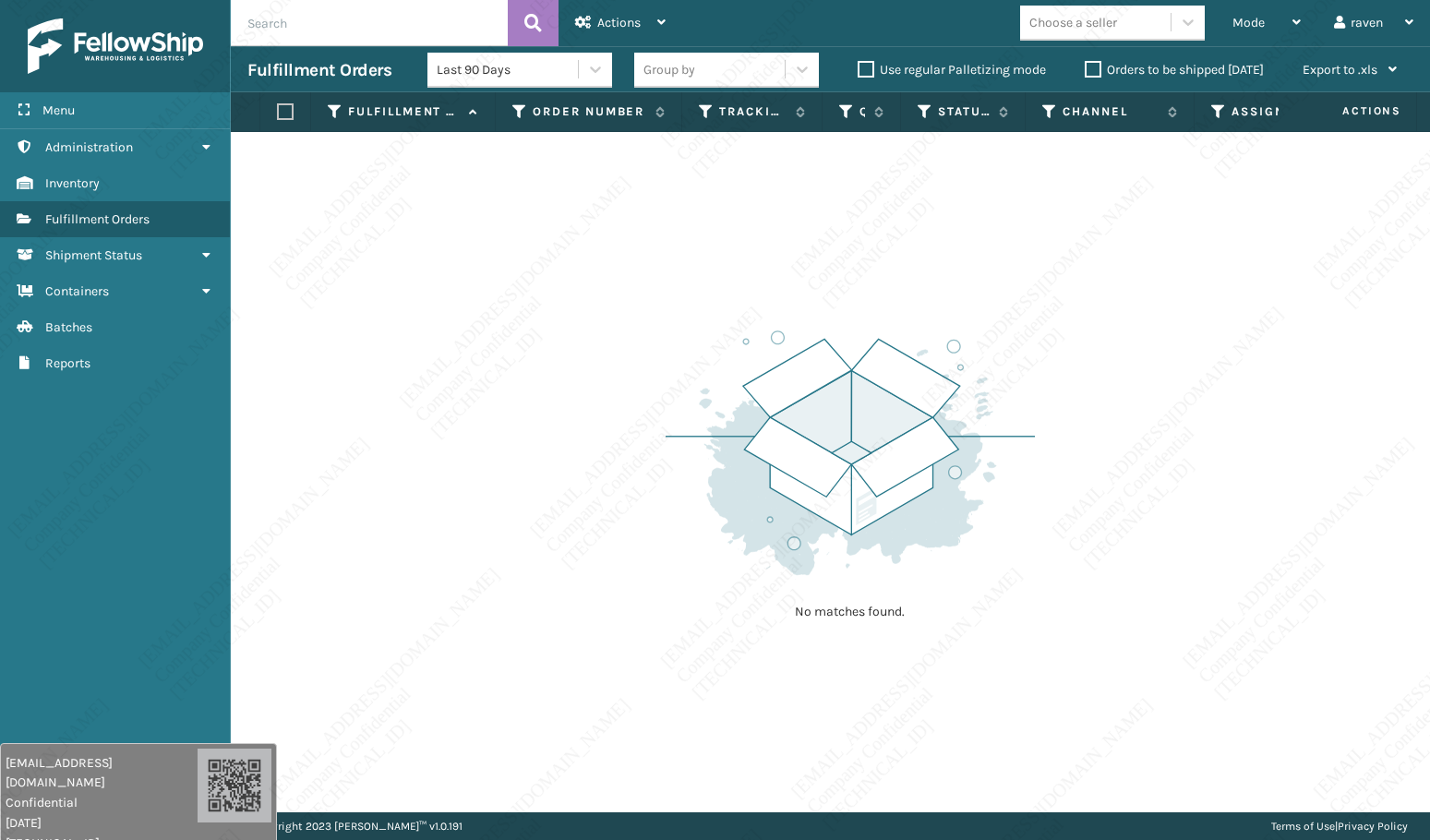
click at [474, 160] on div "No matches found." at bounding box center [831, 472] width 1199 height 680
click at [474, 160] on div "No matches found." at bounding box center [831, 472] width 1199 height 680
click at [446, 132] on td "No matches found." at bounding box center [870, 143] width 1278 height 23
click at [445, 130] on th "Fulfillment Order Id" at bounding box center [403, 112] width 184 height 39
click at [443, 117] on th "Fulfillment Order Id" at bounding box center [403, 112] width 184 height 39
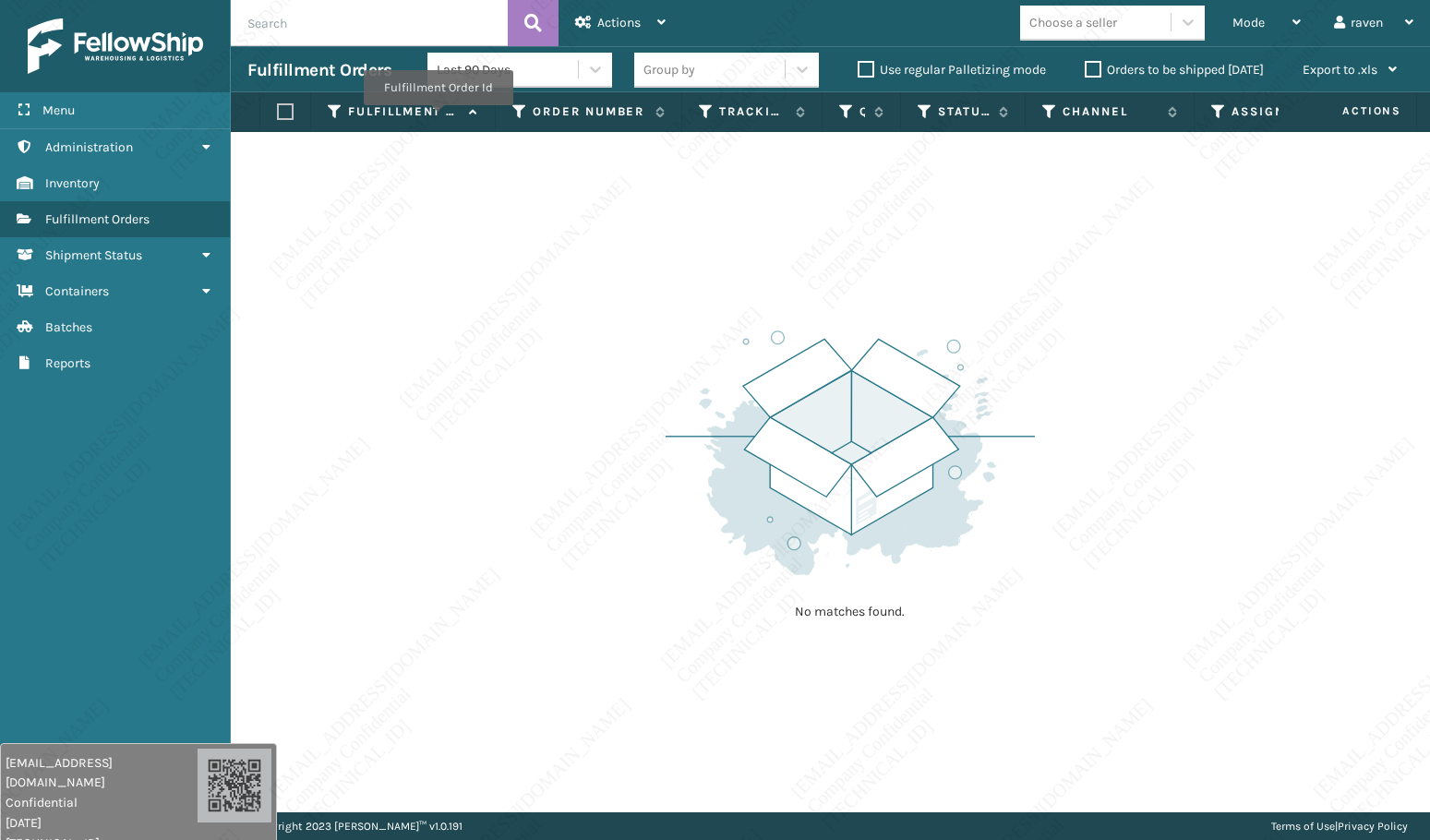
click at [437, 118] on label "Fulfillment Order Id" at bounding box center [403, 112] width 112 height 17
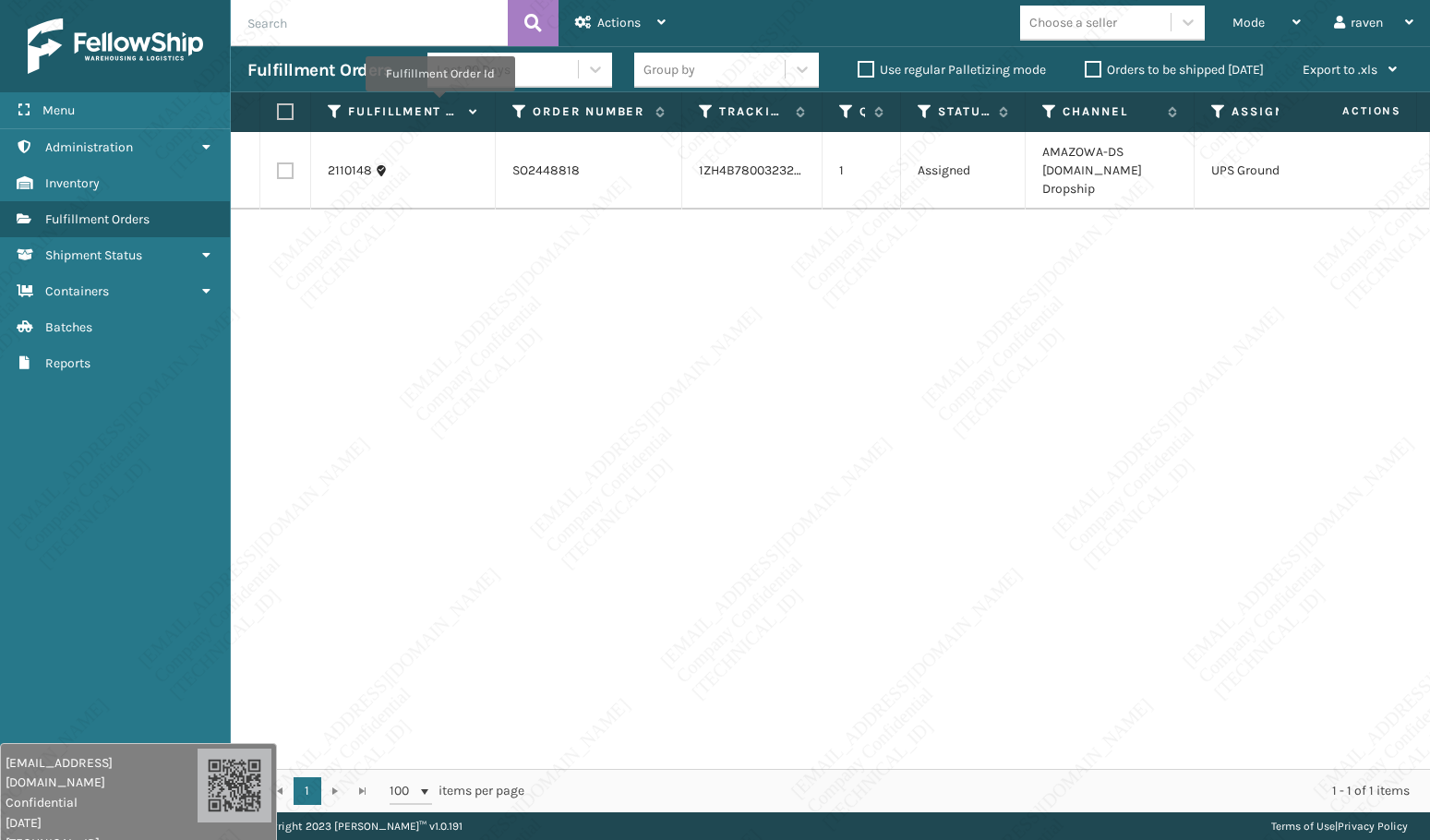
click at [439, 104] on label "Fulfillment Order Id" at bounding box center [403, 112] width 112 height 17
click at [438, 103] on label "Fulfillment Order Id" at bounding box center [403, 112] width 112 height 17
click at [435, 102] on th "Fulfillment Order Id" at bounding box center [403, 112] width 184 height 39
click at [434, 101] on th "Fulfillment Order Id" at bounding box center [403, 112] width 184 height 39
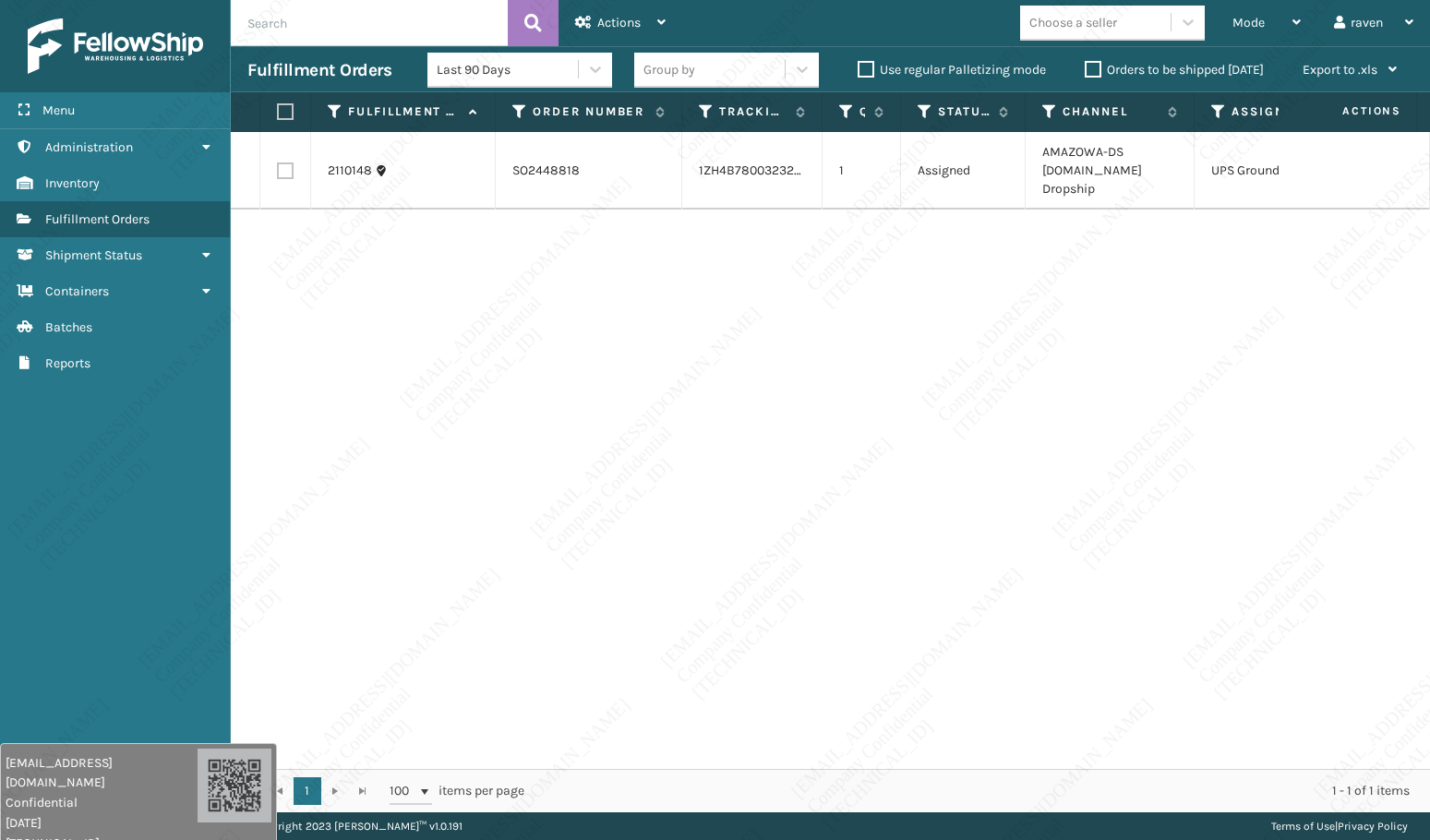
click at [434, 101] on th "Fulfillment Order Id" at bounding box center [403, 112] width 184 height 39
click at [434, 100] on th "Fulfillment Order Id" at bounding box center [403, 112] width 184 height 39
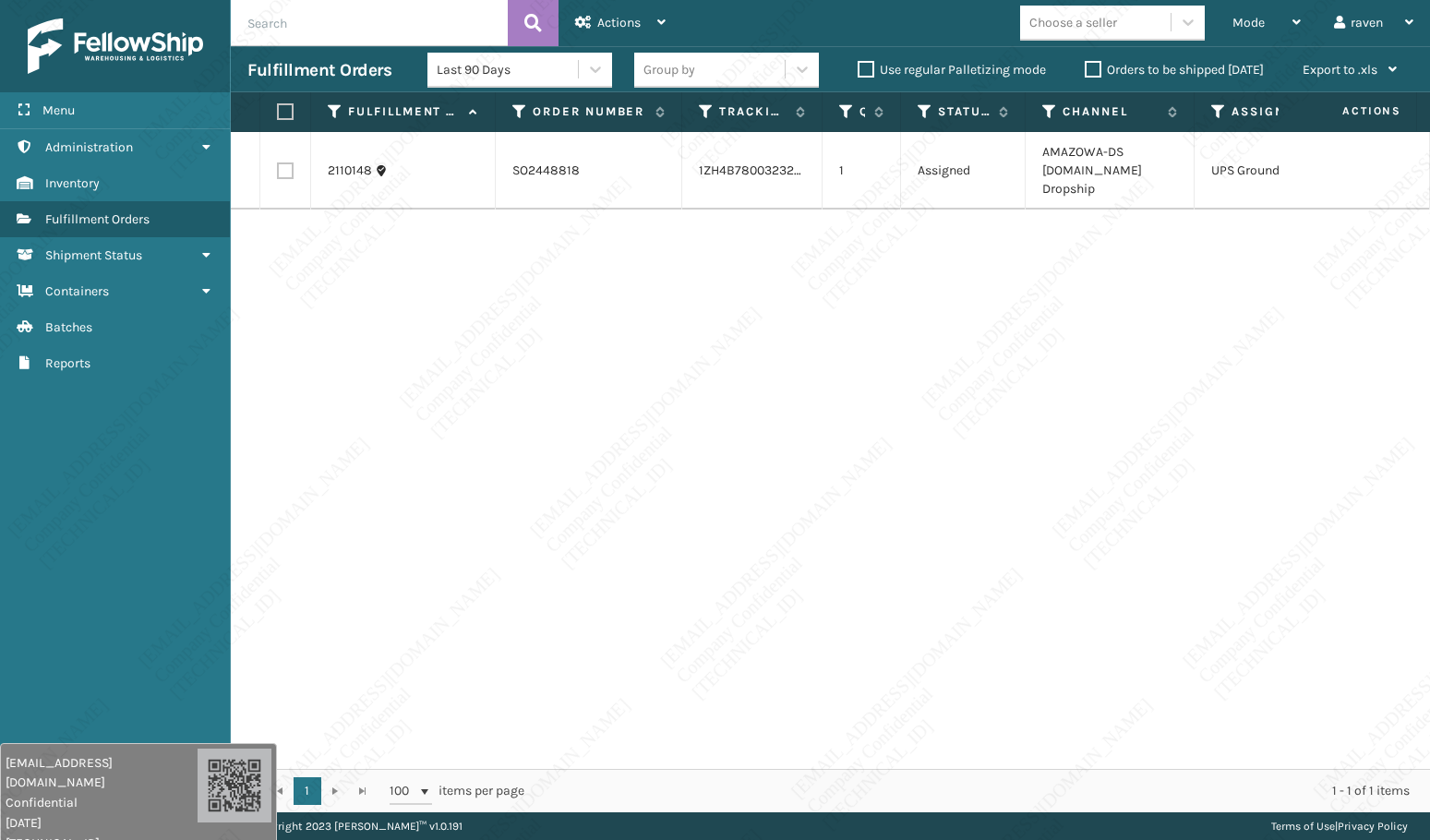
click at [431, 78] on div "Last 90 Days" at bounding box center [503, 70] width 150 height 19
click at [430, 78] on div "Last 90 Days" at bounding box center [503, 70] width 150 height 19
click at [427, 78] on div "Last 90 Days" at bounding box center [503, 70] width 150 height 19
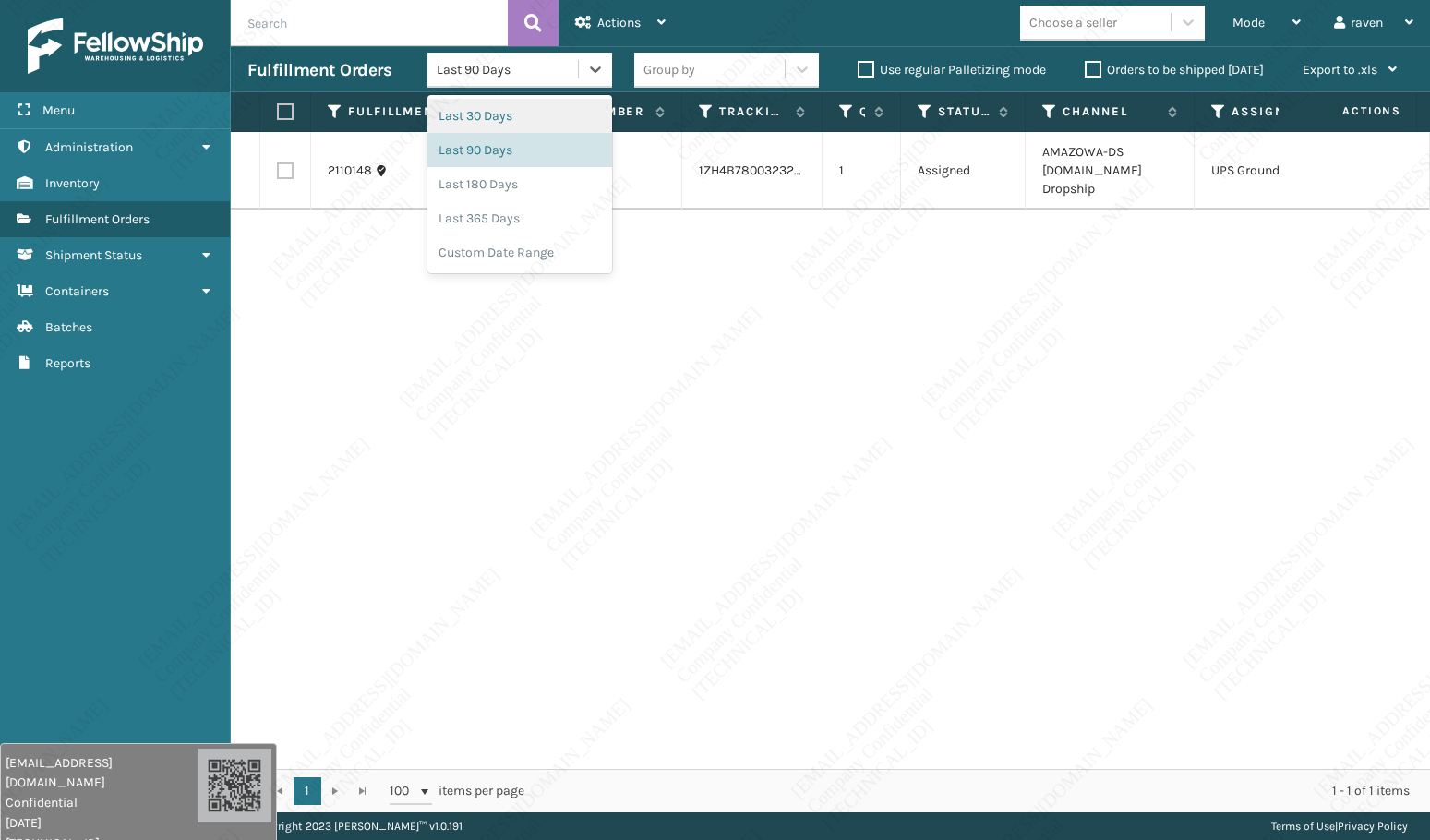
click at [436, 101] on section "Fulfillment Orders option Last 30 Days focused, 1 of 5. 5 results available. Us…" at bounding box center [831, 428] width 1199 height 766
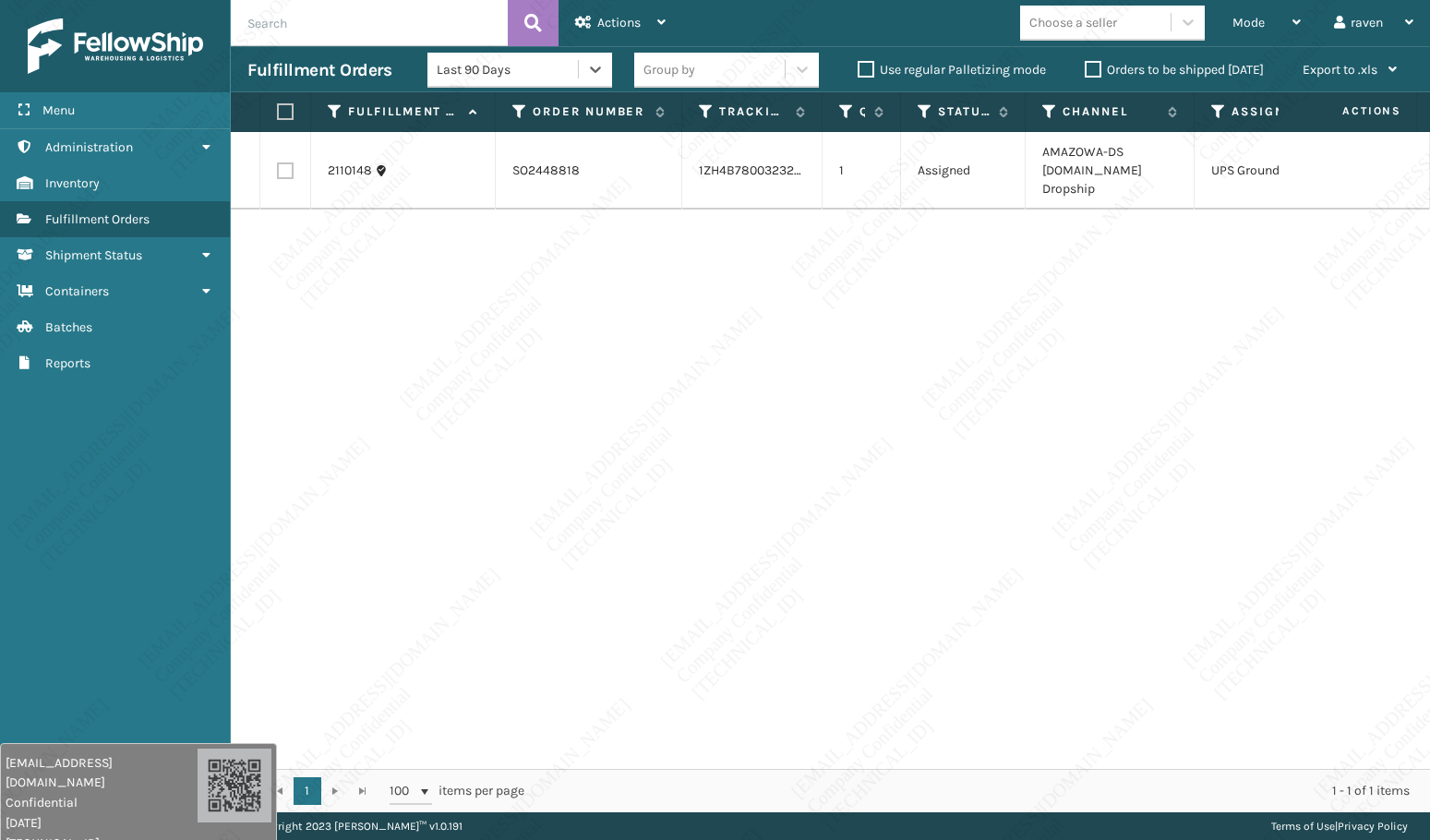
click at [433, 101] on th "Fulfillment Order Id" at bounding box center [403, 112] width 184 height 39
click at [432, 101] on th "Fulfillment Order Id" at bounding box center [403, 112] width 184 height 39
click at [432, 101] on th "Fulfillment Order Id" at bounding box center [403, 112] width 184 height 39
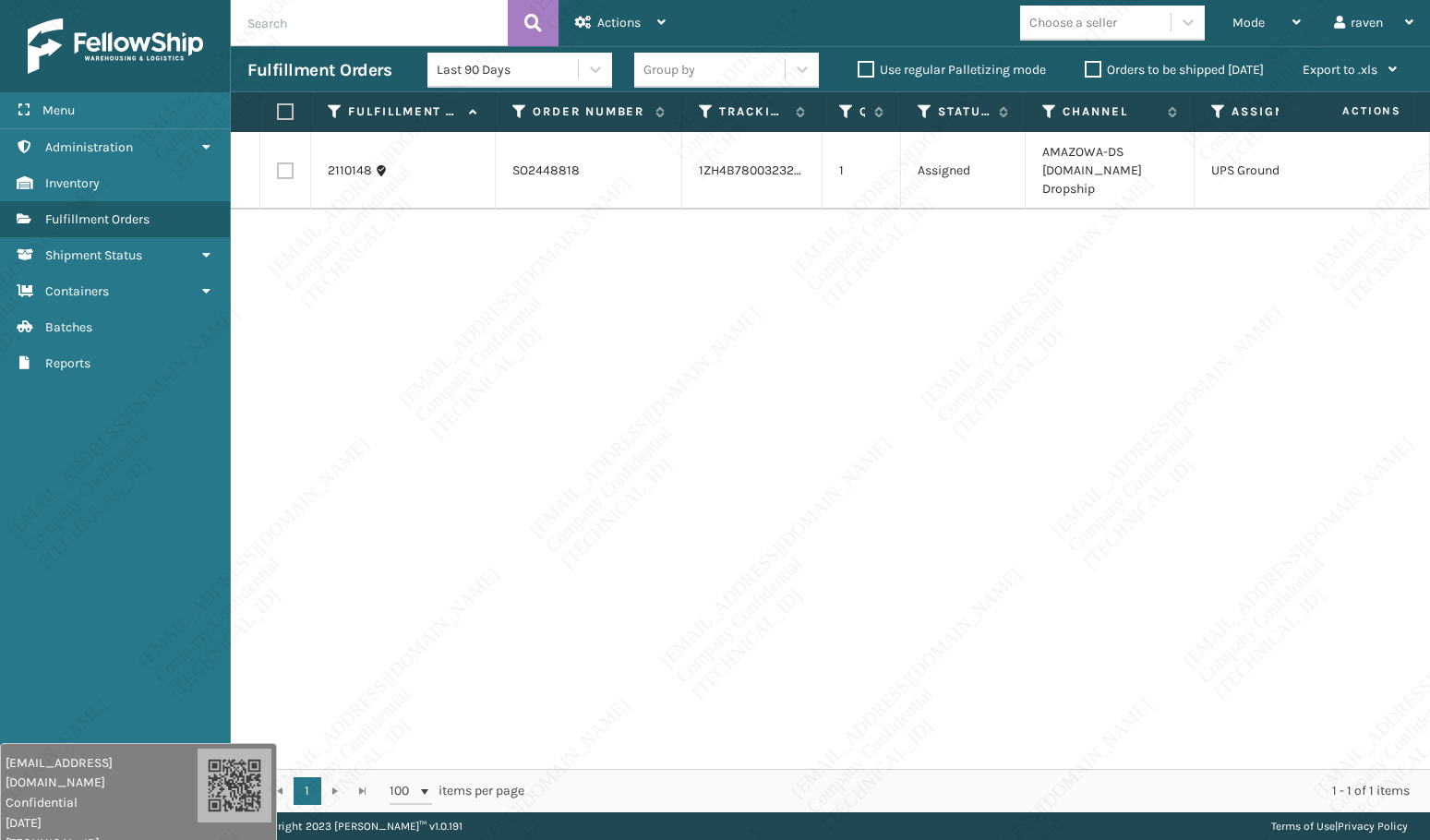
click at [432, 101] on th "Fulfillment Order Id" at bounding box center [403, 112] width 184 height 39
click at [430, 102] on th "Fulfillment Order Id" at bounding box center [403, 112] width 184 height 39
click at [430, 101] on th "Fulfillment Order Id" at bounding box center [403, 112] width 184 height 39
click at [428, 98] on th "Fulfillment Order Id" at bounding box center [403, 112] width 184 height 39
click at [425, 98] on th "Fulfillment Order Id" at bounding box center [403, 112] width 184 height 39
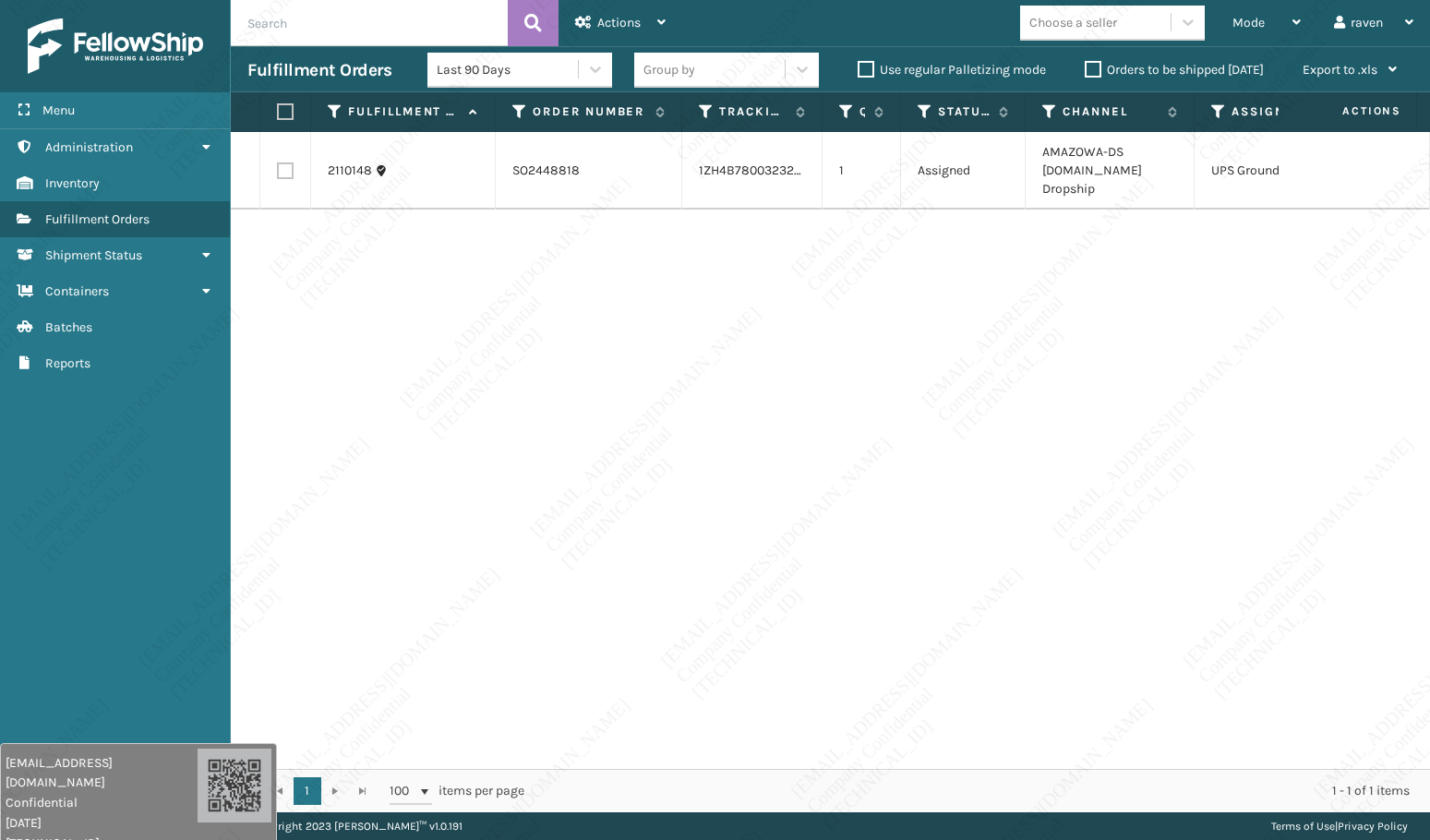
click at [422, 94] on th "Fulfillment Order Id" at bounding box center [403, 112] width 184 height 39
click at [409, 105] on label "Fulfillment Order Id" at bounding box center [403, 112] width 112 height 17
click at [438, 117] on label "Fulfillment Order Id" at bounding box center [403, 112] width 112 height 17
click at [435, 128] on th "Fulfillment Order Id" at bounding box center [403, 112] width 184 height 39
click at [435, 130] on th "Fulfillment Order Id" at bounding box center [403, 112] width 184 height 39
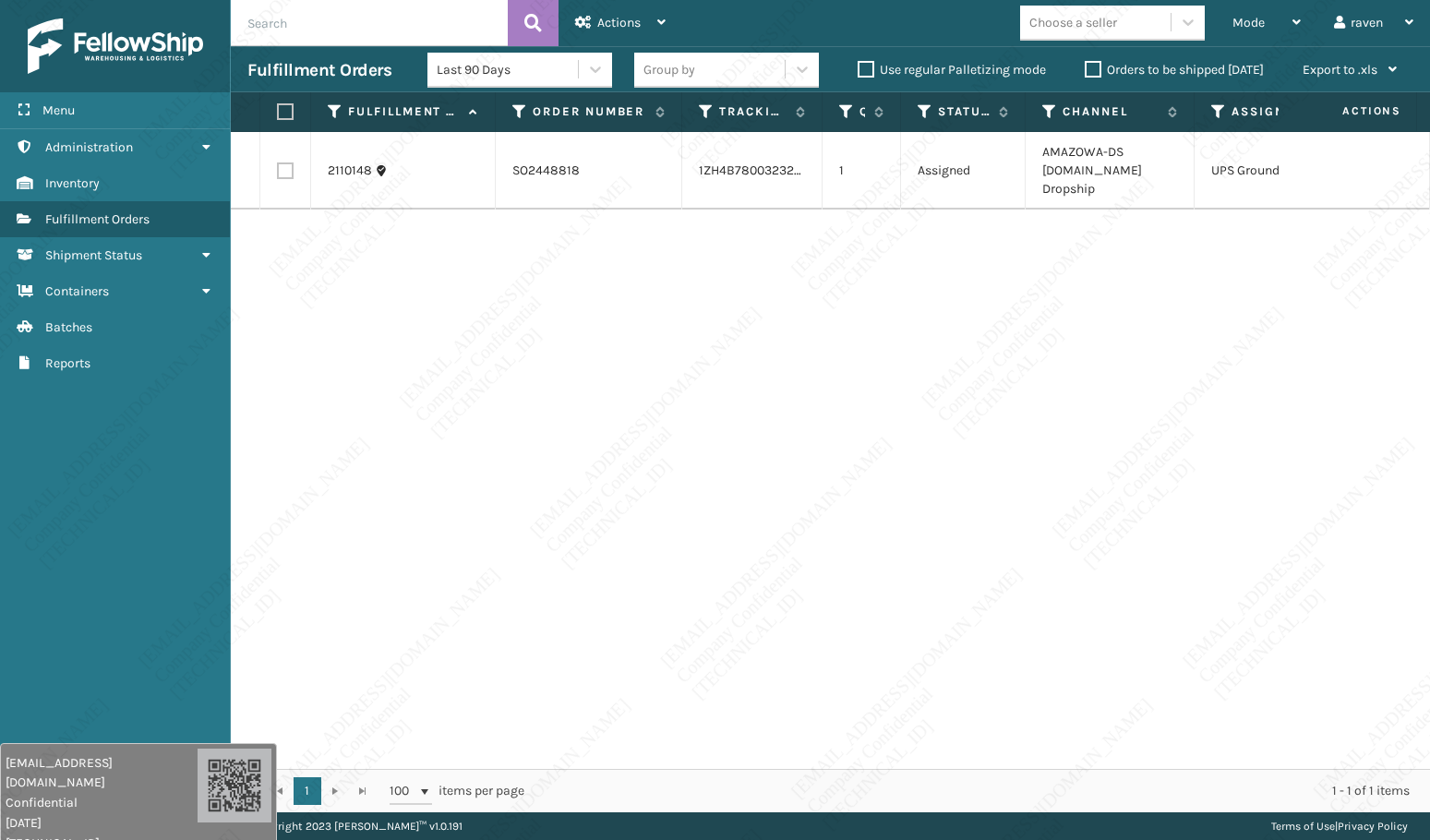
click at [436, 138] on td "2110148" at bounding box center [403, 170] width 184 height 78
click at [442, 162] on div "2110148" at bounding box center [403, 171] width 150 height 19
click at [442, 125] on th "Fulfillment Order Id" at bounding box center [403, 112] width 184 height 39
drag, startPoint x: 337, startPoint y: 215, endPoint x: 337, endPoint y: 234, distance: 19.0
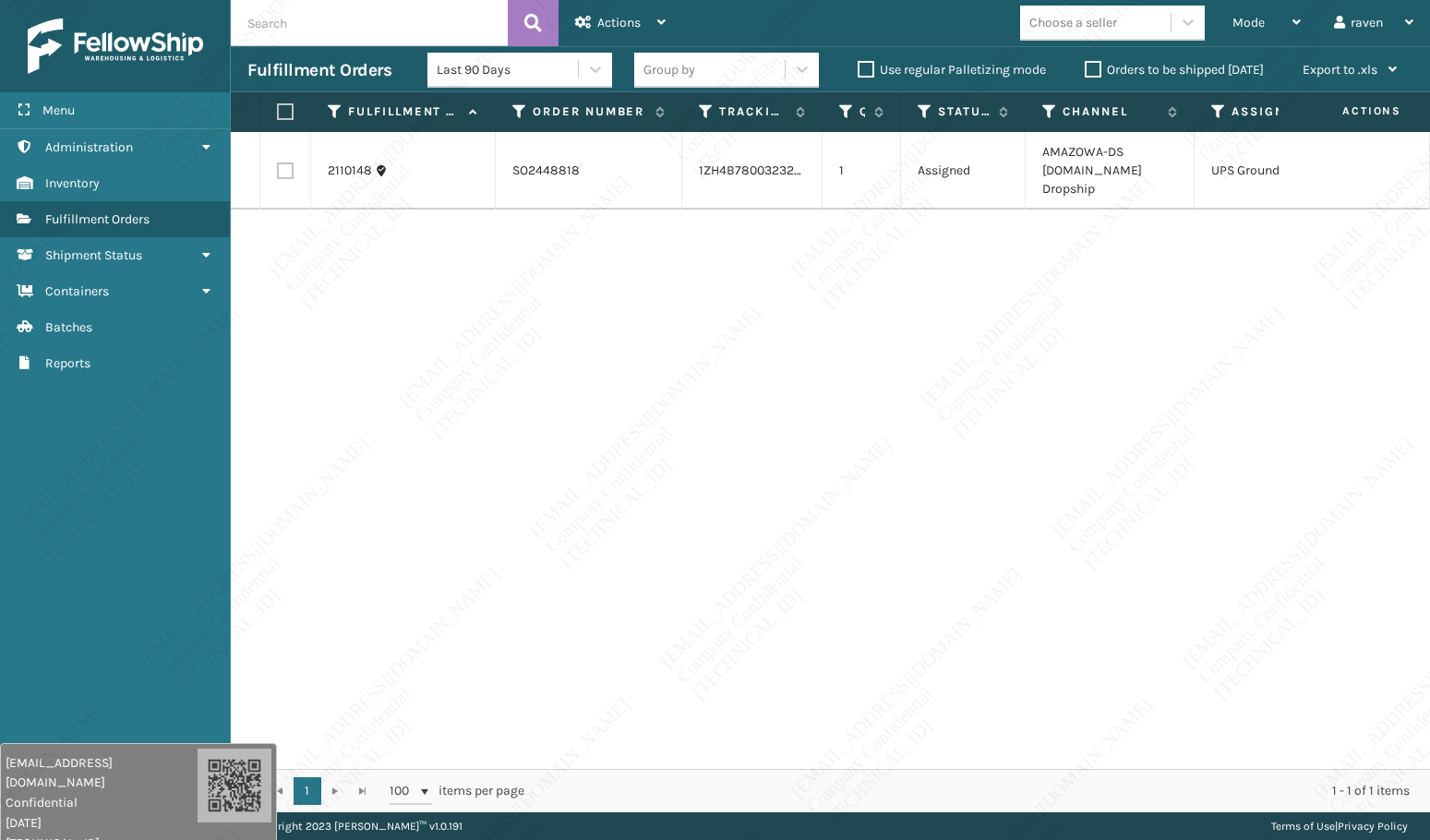
click at [337, 234] on div "2110148 SO2448818 1ZH4B7800323217923 1 Assigned AMAZOWA-DS [DOMAIN_NAME] Dropsh…" at bounding box center [831, 450] width 1199 height 637
click at [336, 235] on div "2110148 SO2448818 1ZH4B7800323217923 1 Assigned AMAZOWA-DS [DOMAIN_NAME] Dropsh…" at bounding box center [831, 450] width 1199 height 637
click at [338, 240] on div "2110148 SO2448818 1ZH4B7800323217923 1 Assigned AMAZOWA-DS [DOMAIN_NAME] Dropsh…" at bounding box center [831, 450] width 1199 height 637
click at [382, 269] on div "2110148 SO2448818 1ZH4B7800323217923 1 Assigned AMAZOWA-DS [DOMAIN_NAME] Dropsh…" at bounding box center [831, 450] width 1199 height 637
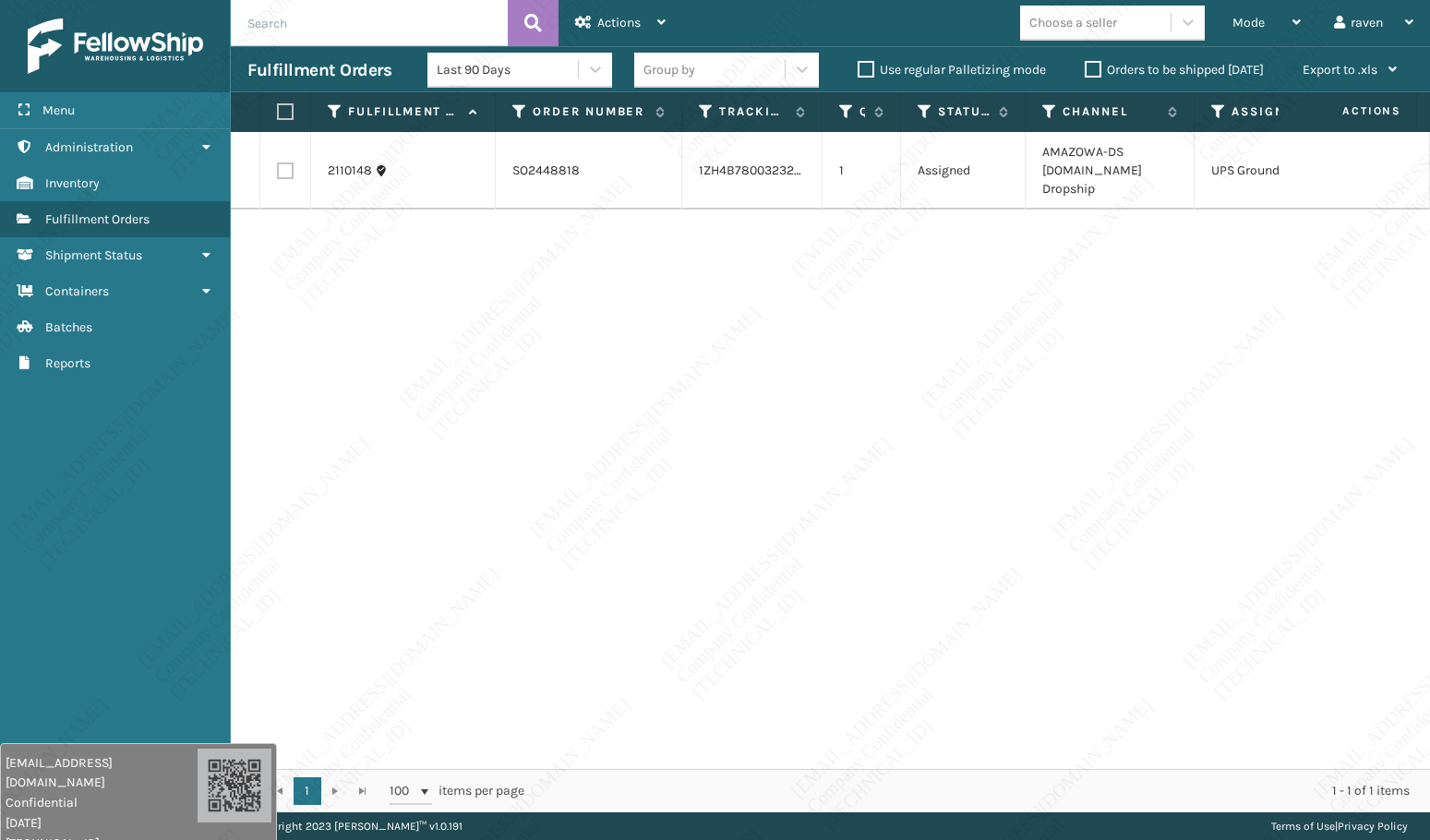
click at [360, 137] on td "2110148" at bounding box center [403, 170] width 184 height 78
click at [414, 47] on div "Fulfillment Orders Last 90 Days Group by Use regular Palletizing mode Orders to…" at bounding box center [831, 69] width 1199 height 46
click at [414, 46] on div "Fulfillment Orders Last 90 Days Group by Use regular Palletizing mode Orders to…" at bounding box center [831, 69] width 1199 height 46
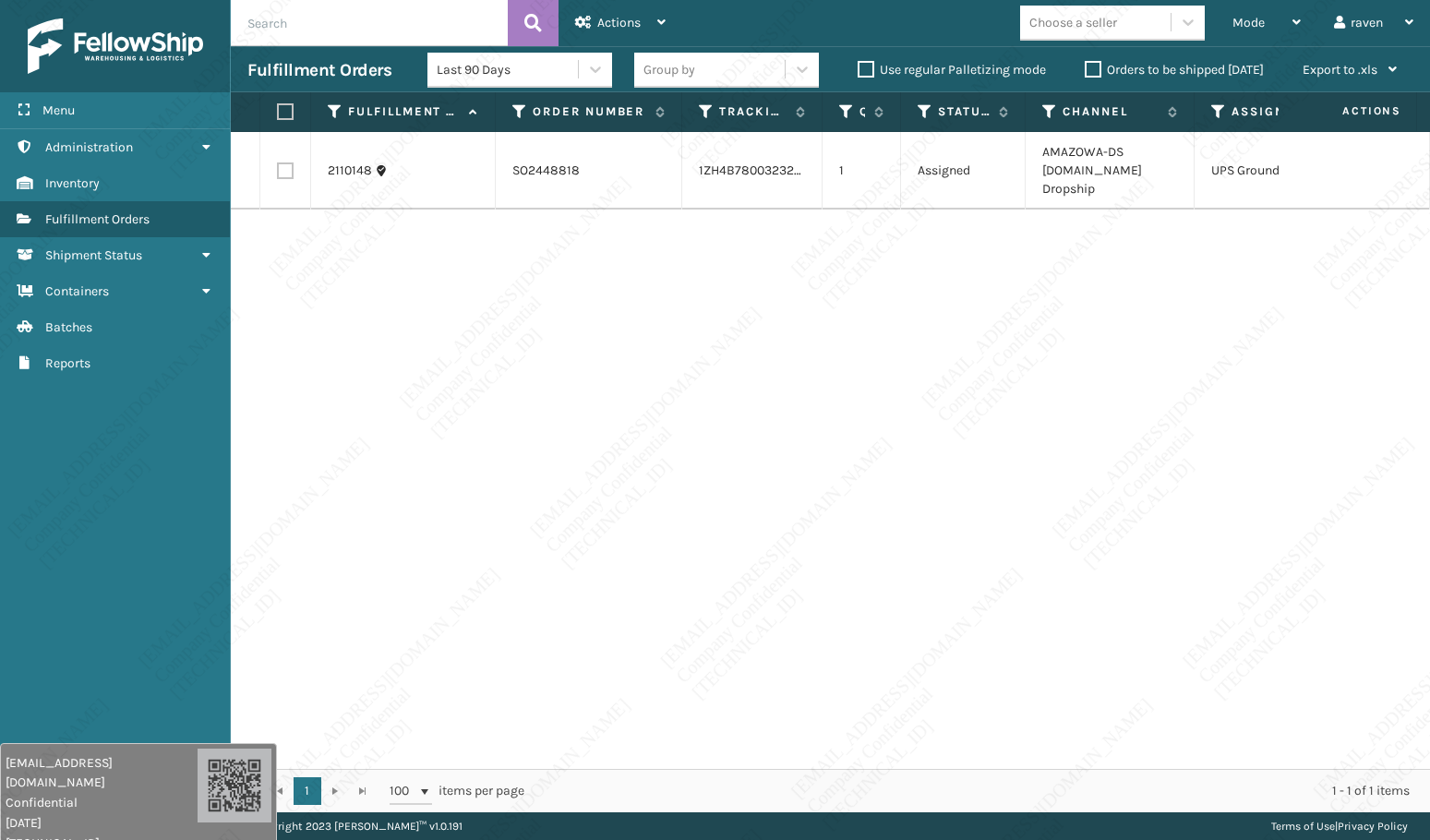
click at [414, 46] on div "Fulfillment Orders Last 90 Days Group by Use regular Palletizing mode Orders to…" at bounding box center [831, 69] width 1199 height 46
click at [415, 47] on div "Fulfillment Orders Last 90 Days Group by Use regular Palletizing mode Orders to…" at bounding box center [831, 69] width 1199 height 46
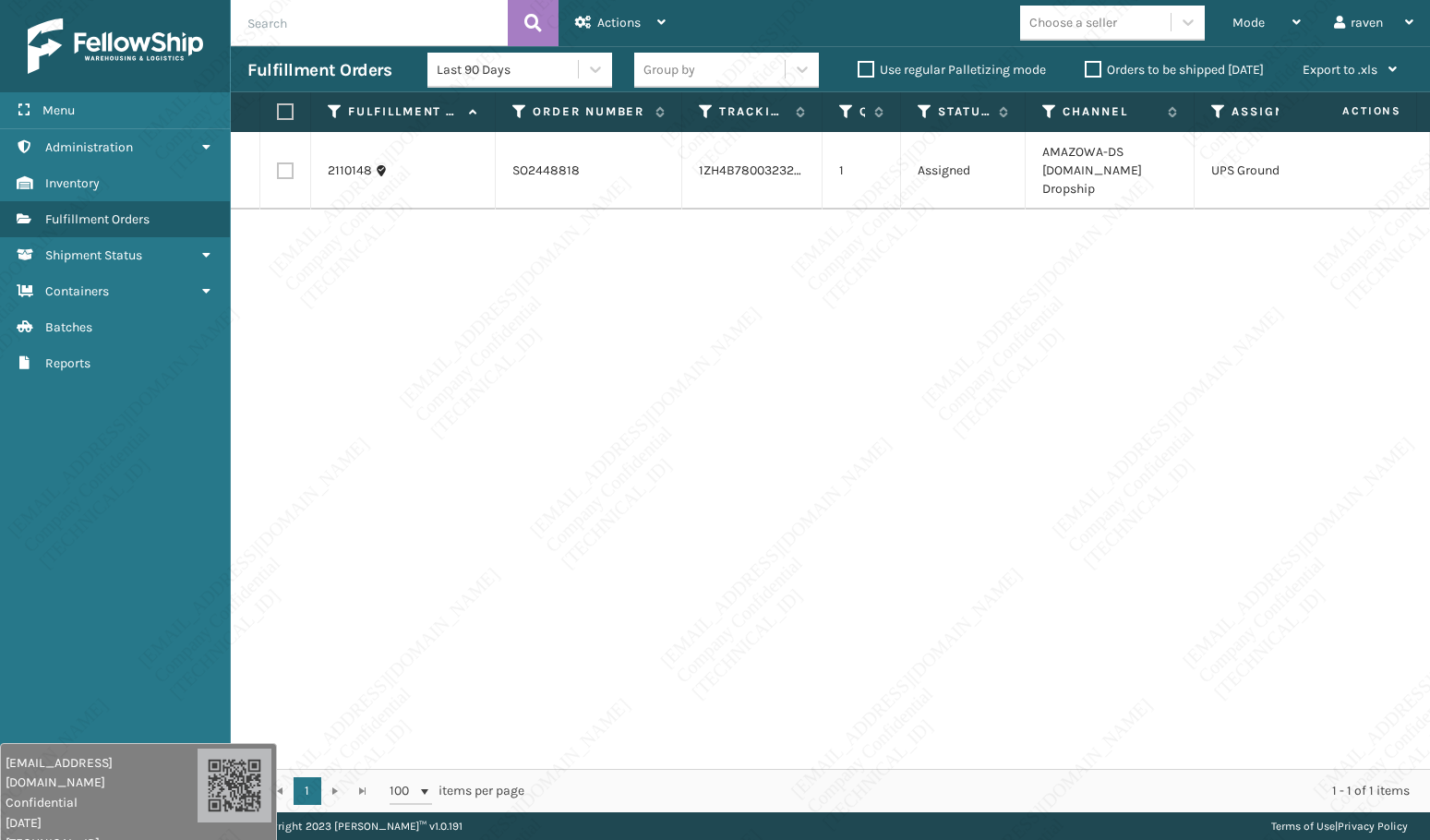
click at [415, 47] on div "Fulfillment Orders Last 90 Days Group by Use regular Palletizing mode Orders to…" at bounding box center [831, 69] width 1199 height 46
click at [415, 48] on div "Fulfillment Orders Last 90 Days Group by Use regular Palletizing mode Orders to…" at bounding box center [831, 69] width 1199 height 46
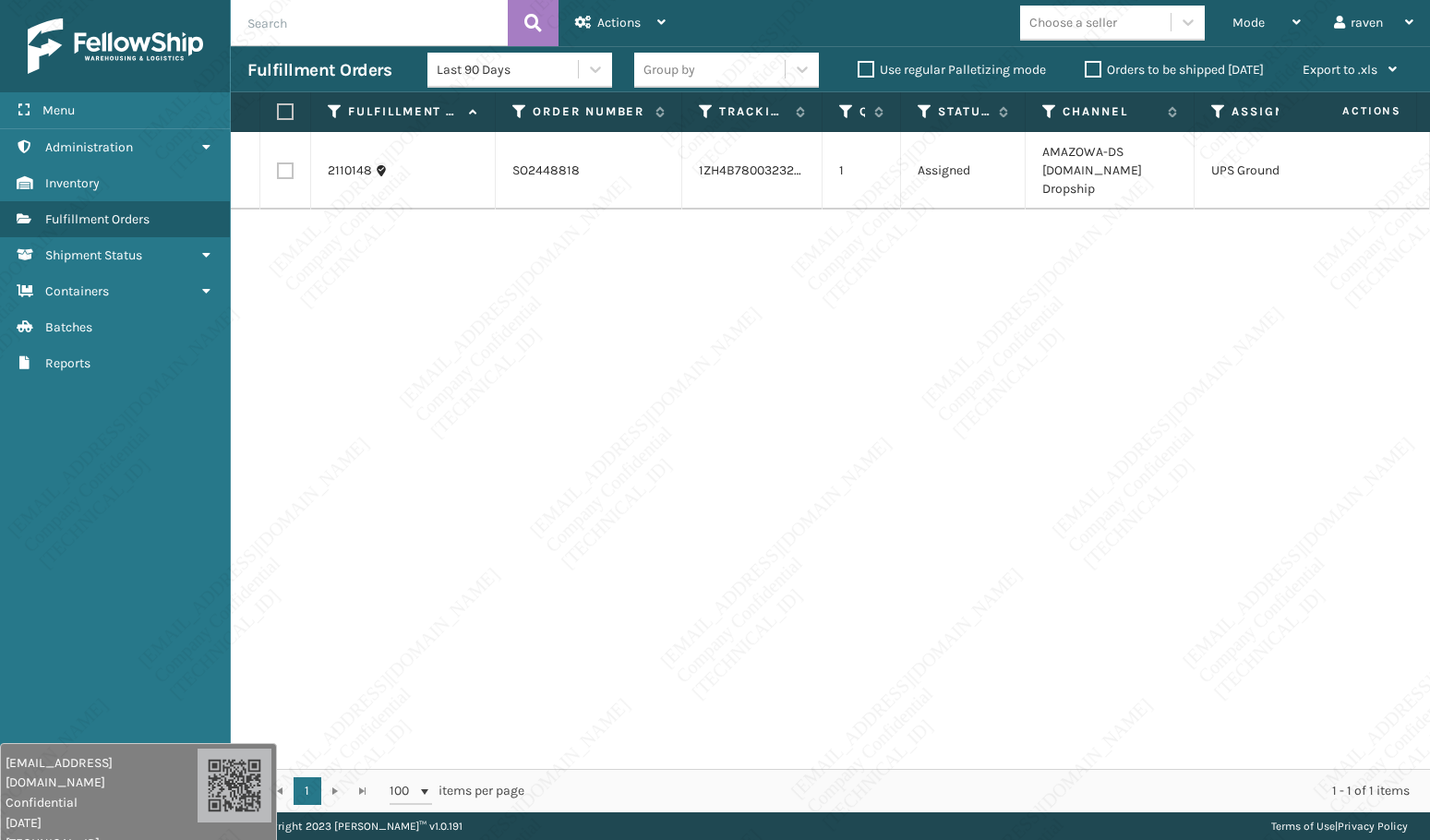
click at [415, 48] on div "Fulfillment Orders Last 90 Days Group by Use regular Palletizing mode Orders to…" at bounding box center [831, 69] width 1199 height 46
drag, startPoint x: 102, startPoint y: 115, endPoint x: 1032, endPoint y: 173, distance: 931.8
click at [845, 368] on div "2110148 SO2448818 1ZH4B7800323217923 1 Assigned AMAZOWA-DS [DOMAIN_NAME] Dropsh…" at bounding box center [831, 450] width 1199 height 637
click at [1236, 28] on span "Mode" at bounding box center [1248, 23] width 32 height 16
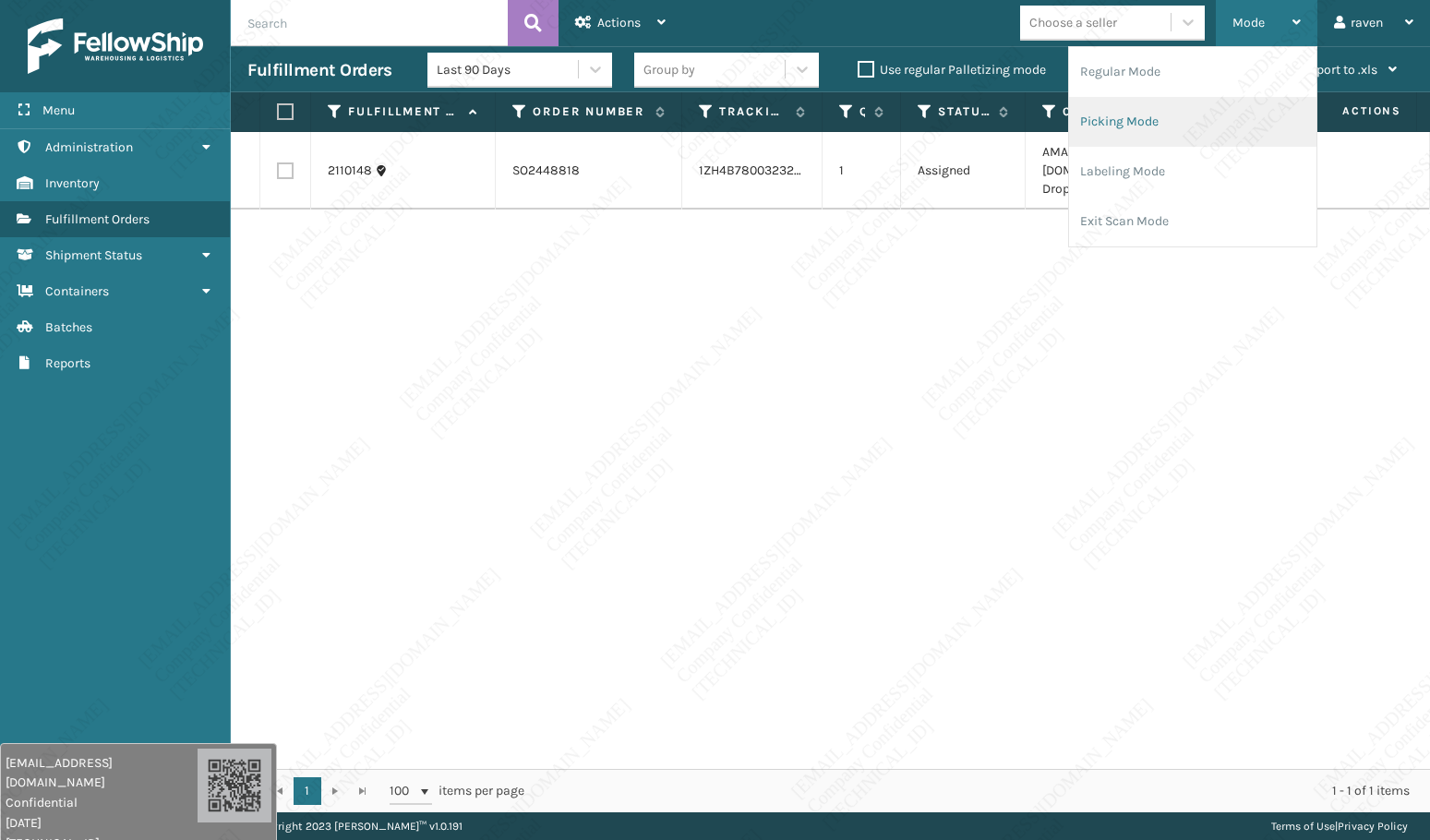
click at [1121, 124] on li "Picking Mode" at bounding box center [1191, 121] width 247 height 50
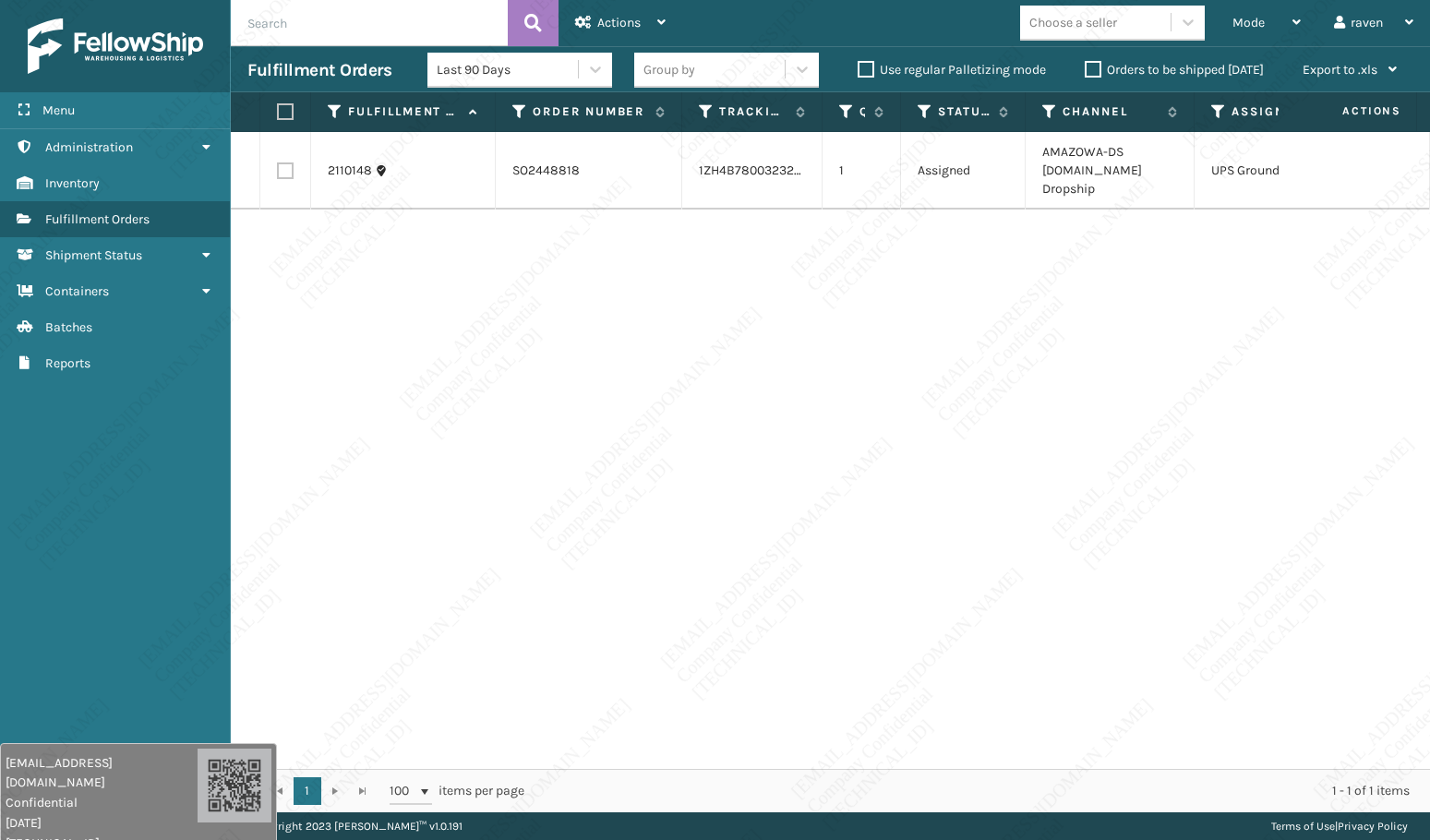
click at [282, 115] on label at bounding box center [283, 112] width 11 height 17
click at [278, 115] on input "checkbox" at bounding box center [277, 112] width 1 height 12
checkbox input "true"
click at [597, 23] on div "Actions" at bounding box center [620, 23] width 90 height 46
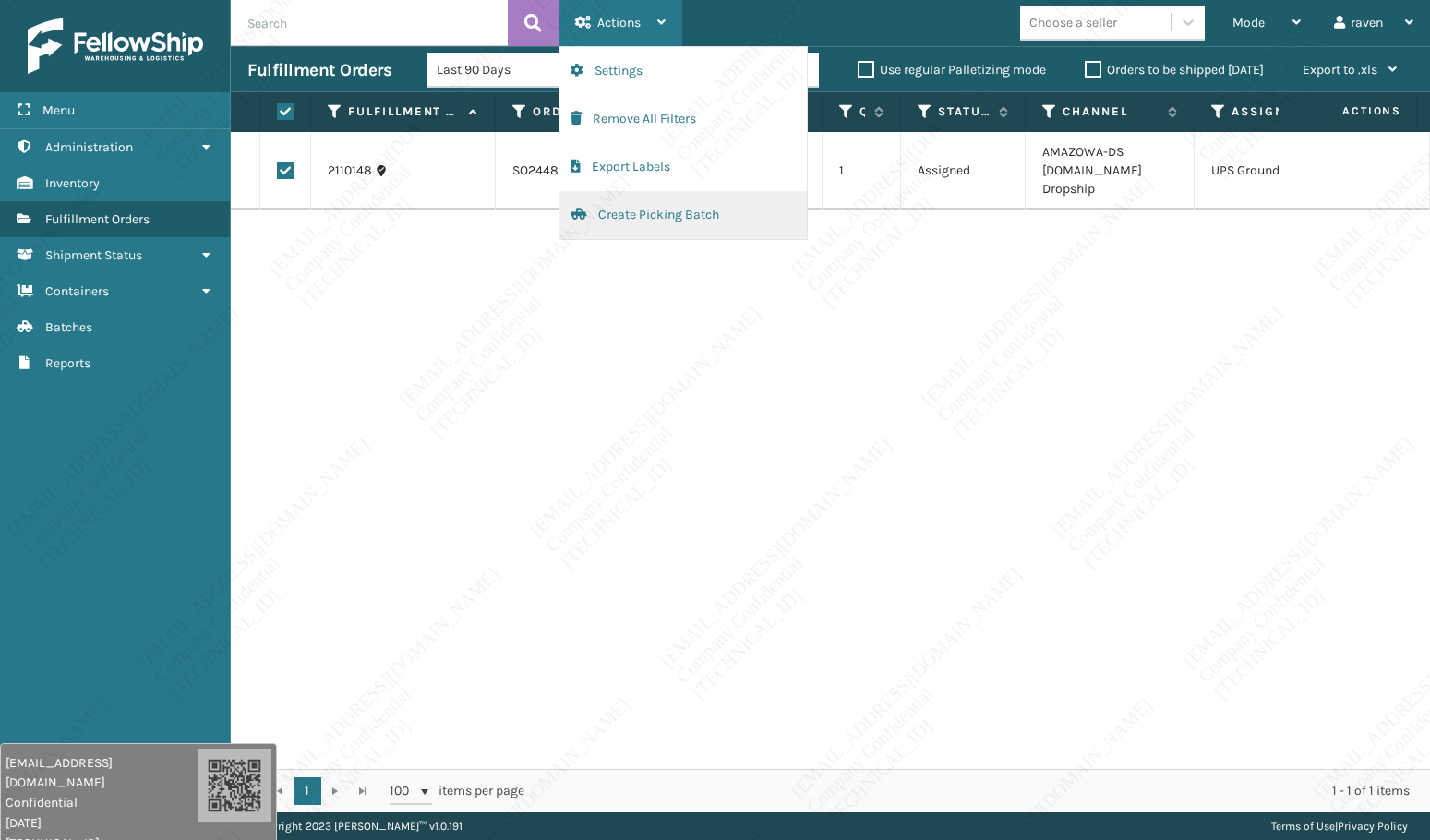
click at [629, 218] on button "Create Picking Batch" at bounding box center [682, 214] width 247 height 48
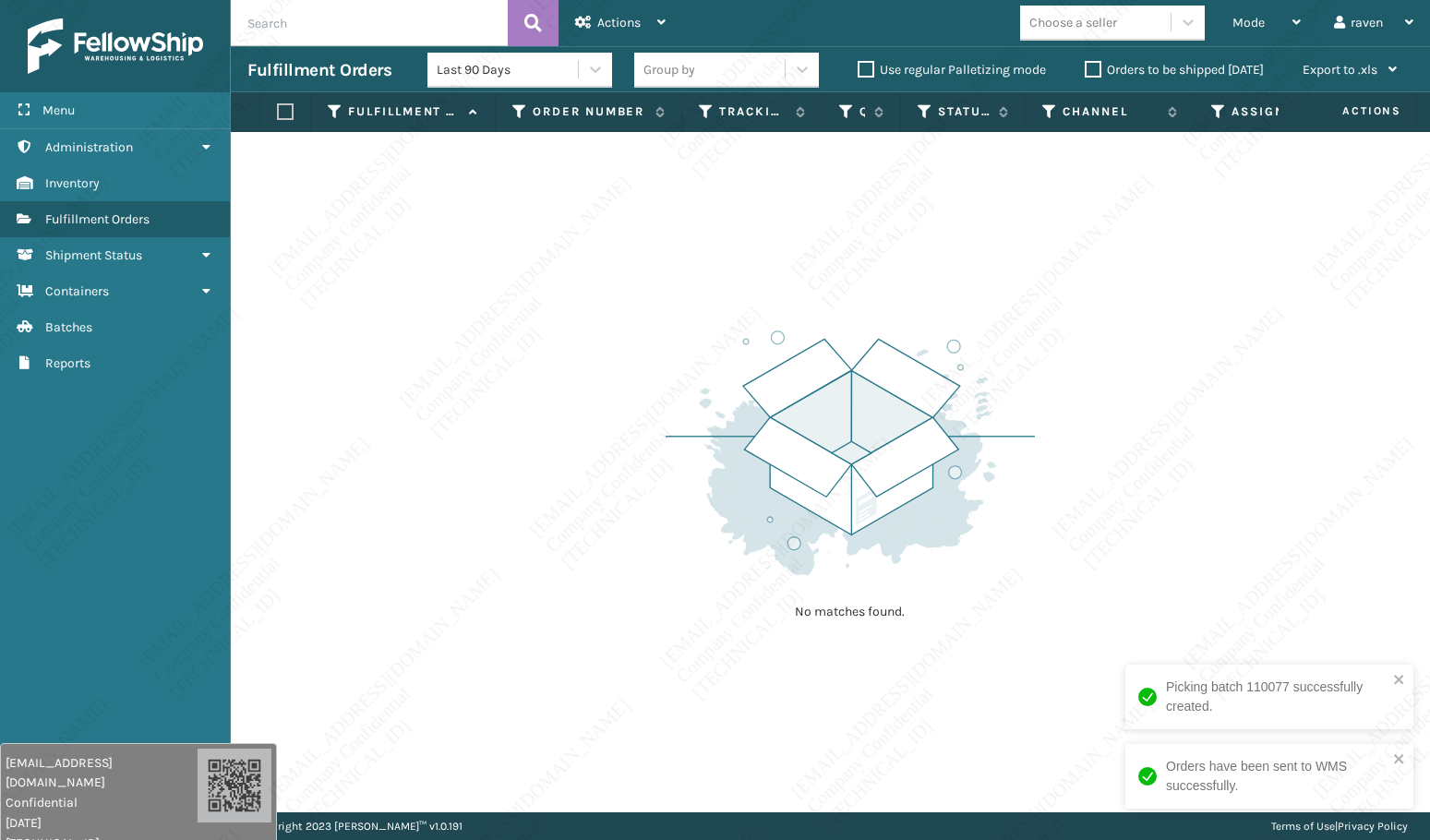
drag, startPoint x: 523, startPoint y: 545, endPoint x: 742, endPoint y: 432, distance: 246.4
click at [533, 541] on div "No matches found." at bounding box center [831, 472] width 1199 height 680
click at [1242, 20] on span "Mode" at bounding box center [1248, 23] width 32 height 16
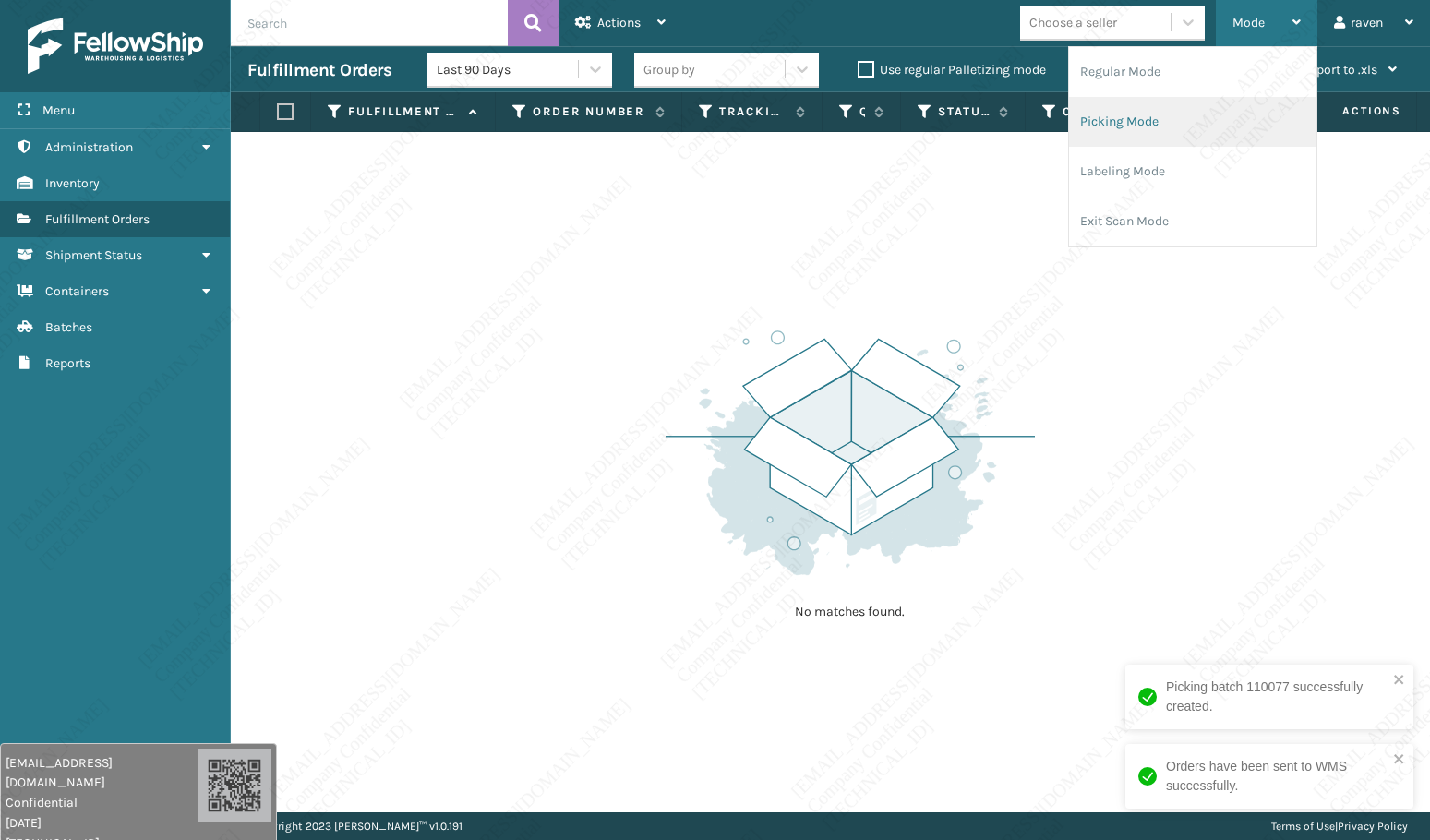
click at [1164, 117] on li "Picking Mode" at bounding box center [1191, 121] width 247 height 50
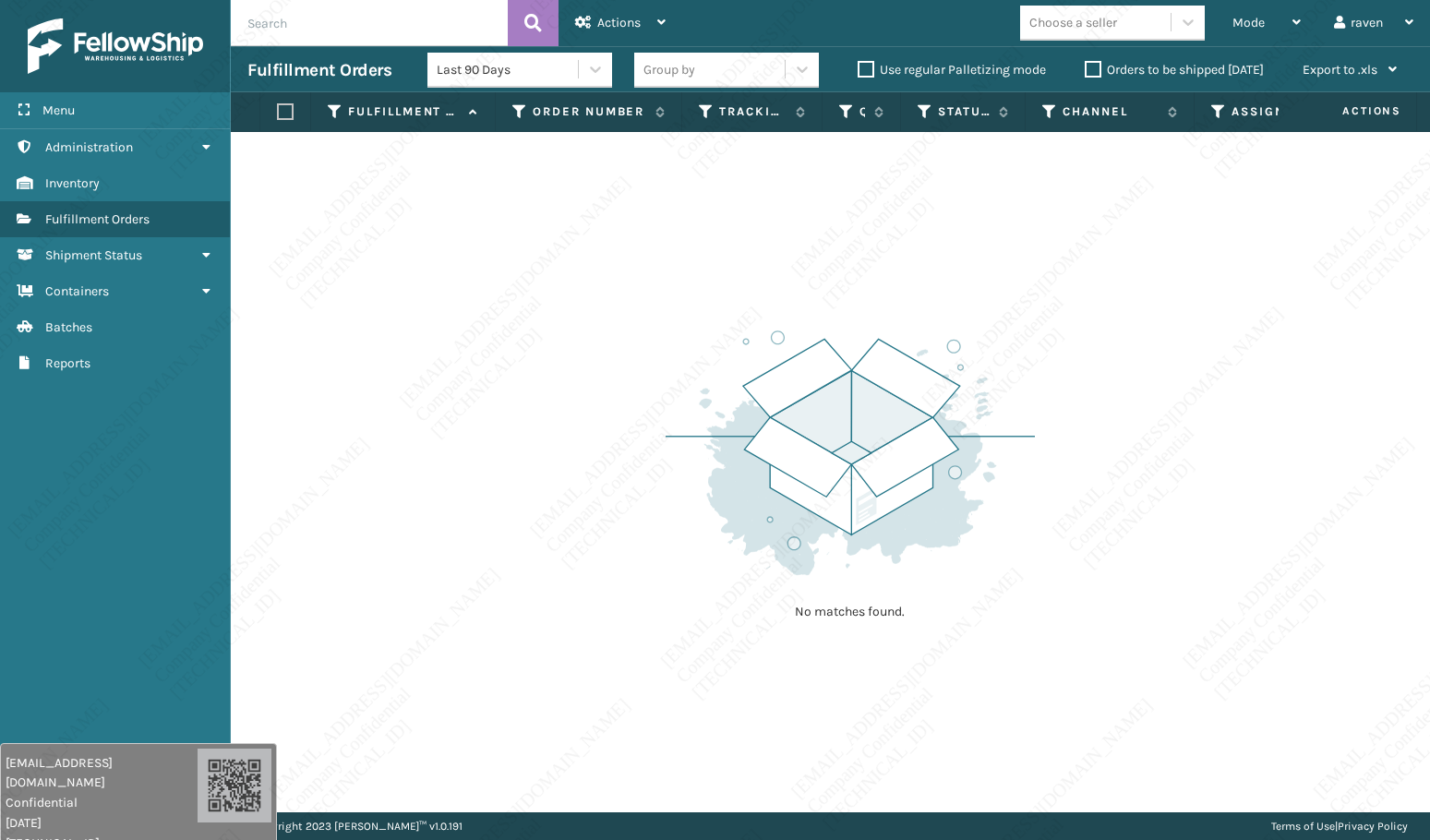
click at [1140, 384] on div "No matches found." at bounding box center [831, 472] width 1199 height 680
click at [485, 424] on div "No matches found." at bounding box center [831, 472] width 1199 height 680
click at [459, 474] on div "No matches found." at bounding box center [831, 472] width 1199 height 680
drag, startPoint x: 455, startPoint y: 405, endPoint x: 449, endPoint y: 413, distance: 10.0
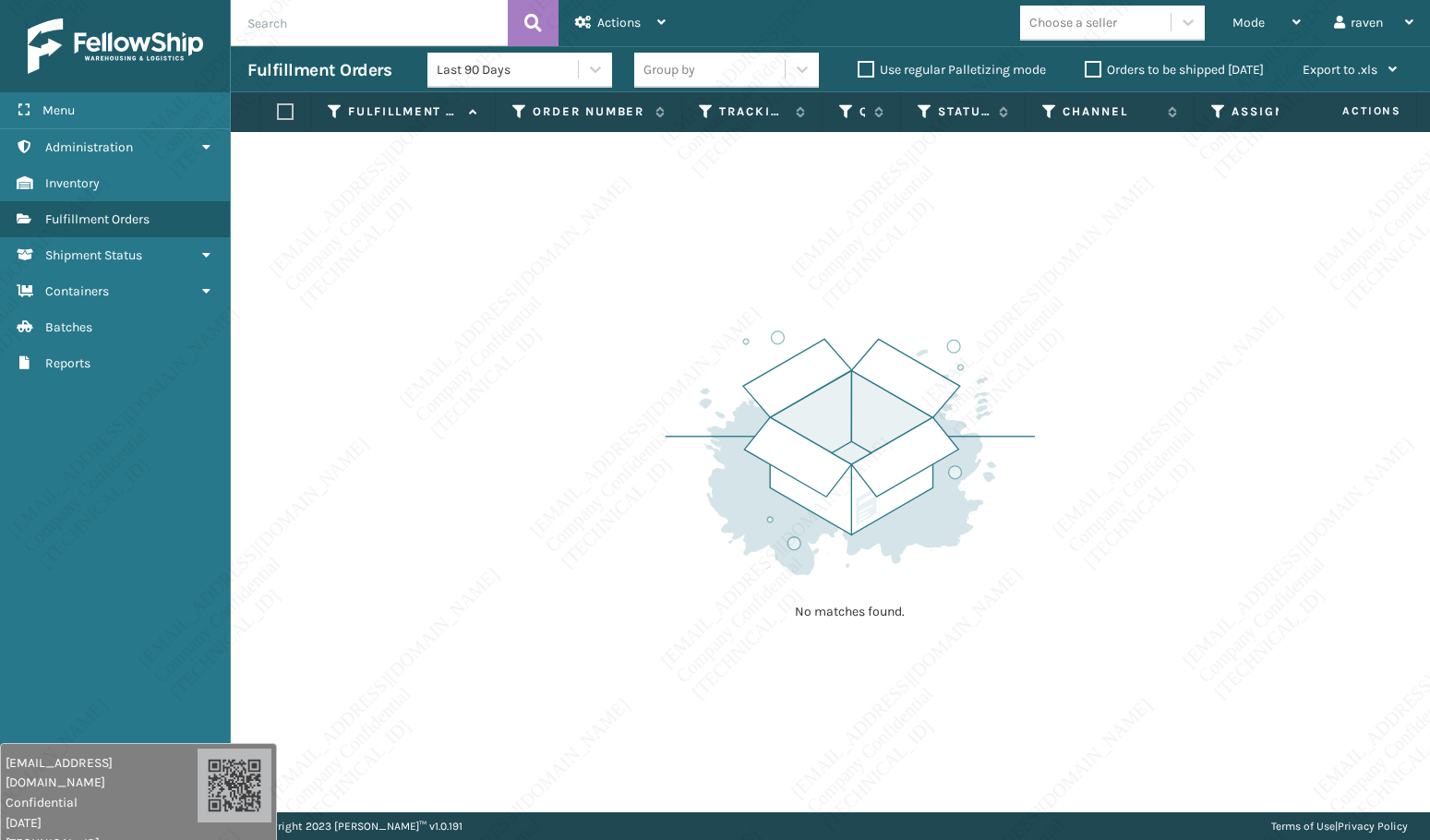
click at [449, 413] on div "No matches found." at bounding box center [831, 472] width 1199 height 680
click at [423, 430] on div "No matches found." at bounding box center [831, 472] width 1199 height 680
click at [527, 504] on div "No matches found." at bounding box center [831, 472] width 1199 height 680
click at [544, 529] on div "No matches found." at bounding box center [831, 472] width 1199 height 680
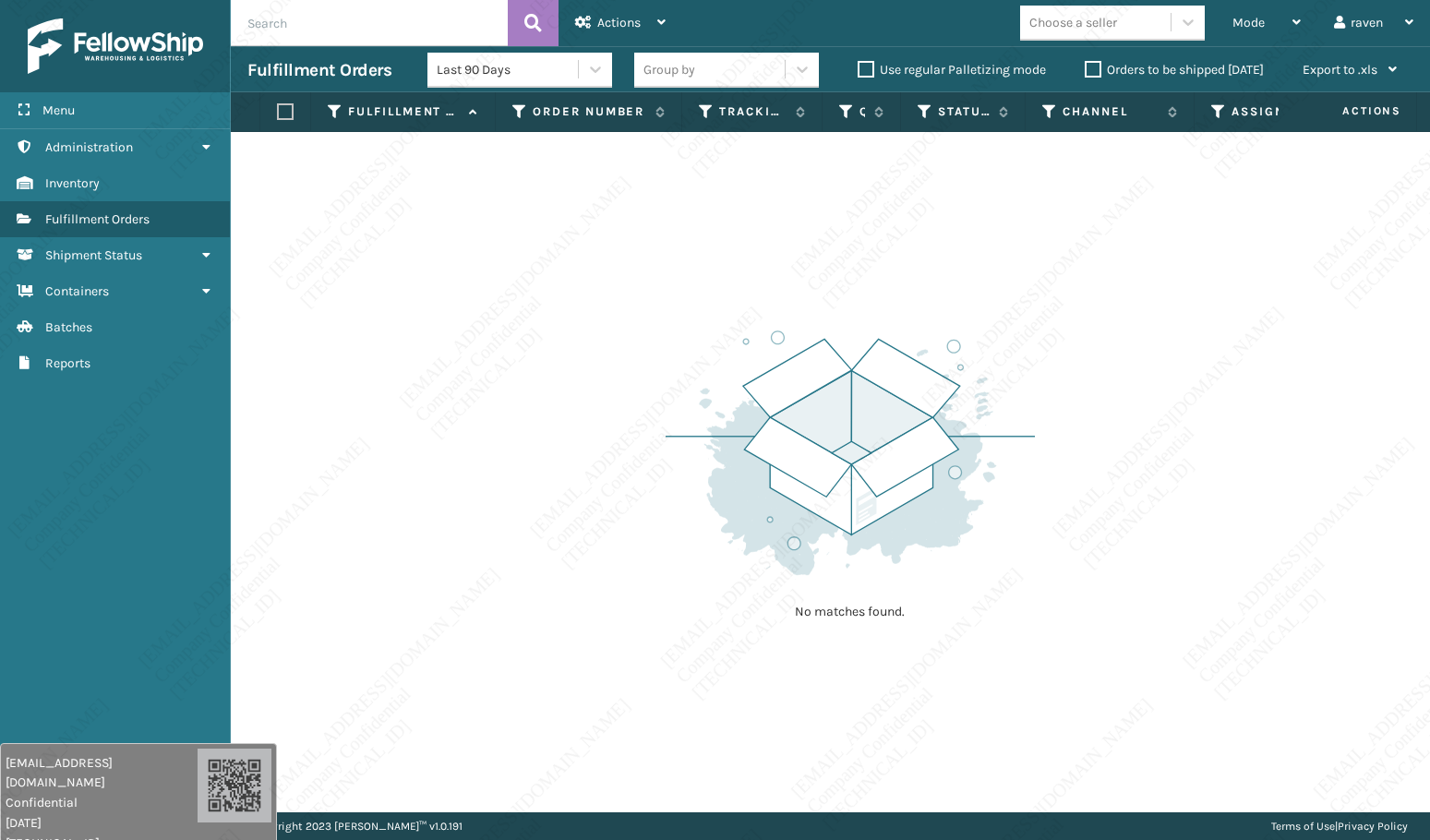
click at [544, 529] on div "No matches found." at bounding box center [831, 472] width 1199 height 680
click at [552, 500] on div "No matches found." at bounding box center [831, 472] width 1199 height 680
click at [433, 471] on div "No matches found." at bounding box center [831, 472] width 1199 height 680
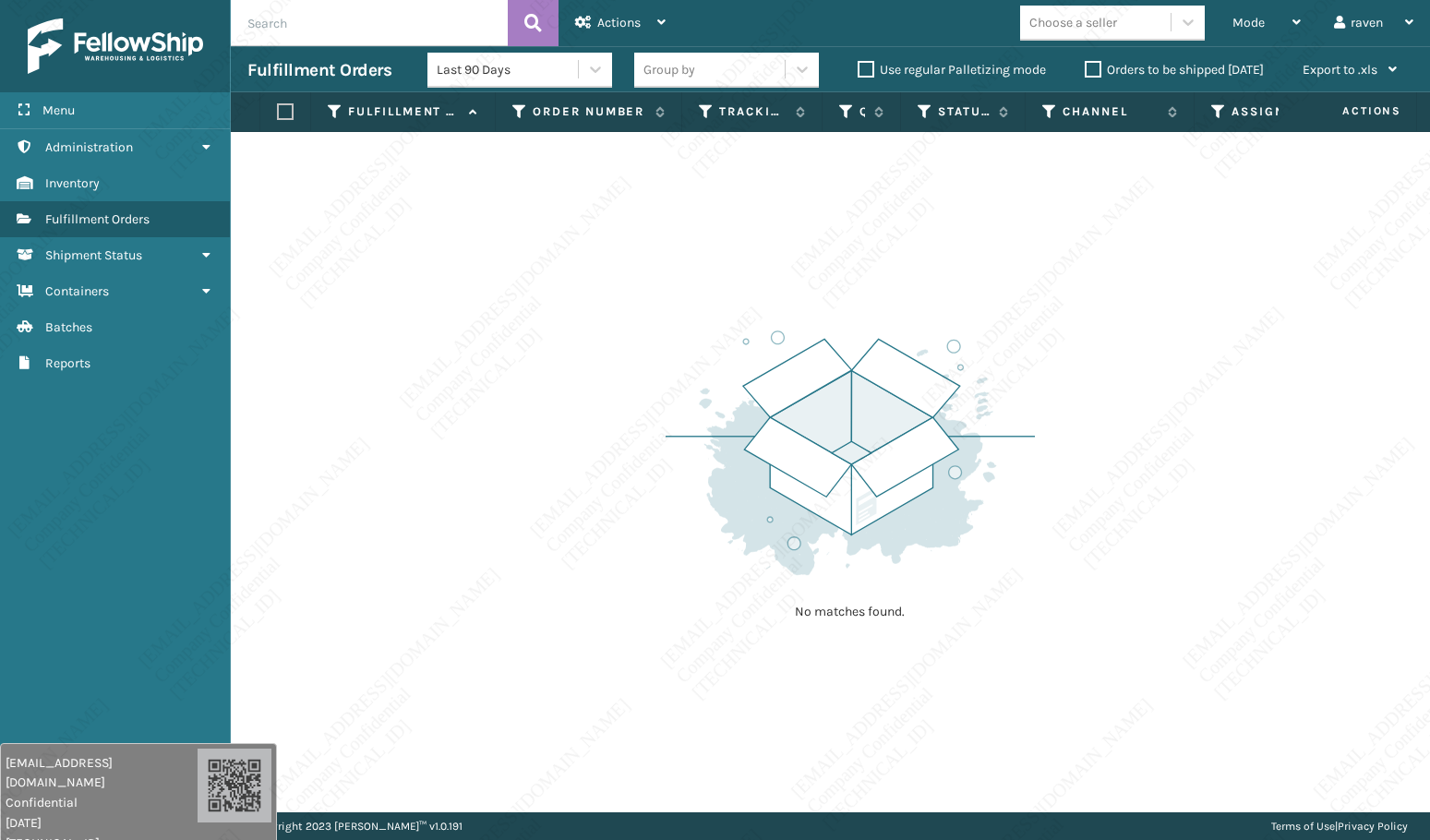
click at [433, 468] on div "No matches found." at bounding box center [831, 472] width 1199 height 680
click at [439, 476] on div "No matches found." at bounding box center [831, 472] width 1199 height 680
click at [1274, 31] on div "Mode" at bounding box center [1266, 23] width 69 height 46
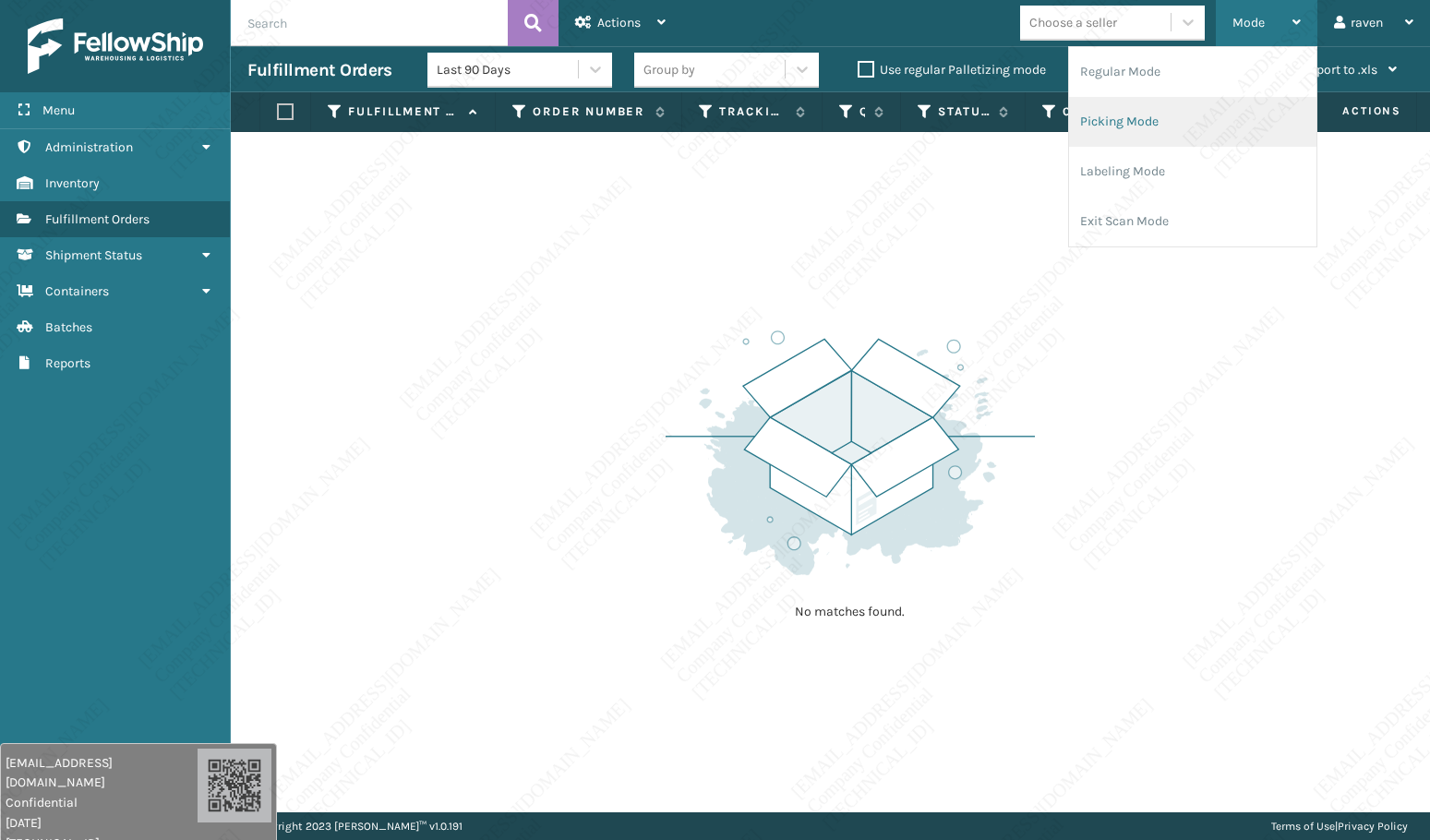
click at [1151, 123] on li "Picking Mode" at bounding box center [1191, 121] width 247 height 50
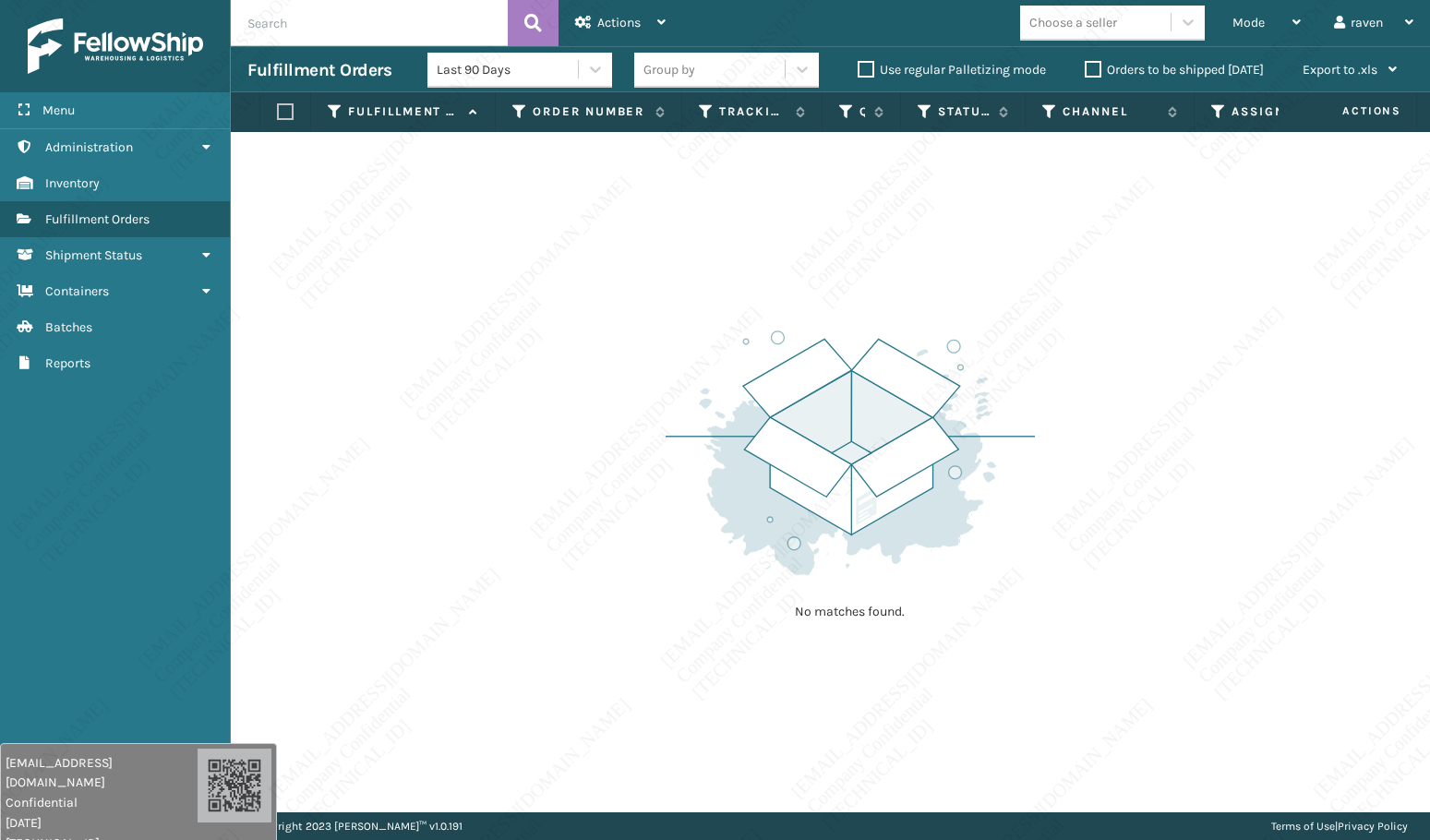
click at [1073, 547] on div "No matches found." at bounding box center [831, 472] width 1199 height 680
click at [1229, 506] on div "No matches found." at bounding box center [831, 472] width 1199 height 680
drag, startPoint x: 1217, startPoint y: 413, endPoint x: 1335, endPoint y: 425, distance: 118.6
click at [1222, 413] on div "No matches found." at bounding box center [831, 472] width 1199 height 680
click at [1131, 468] on div "No matches found." at bounding box center [831, 472] width 1199 height 680
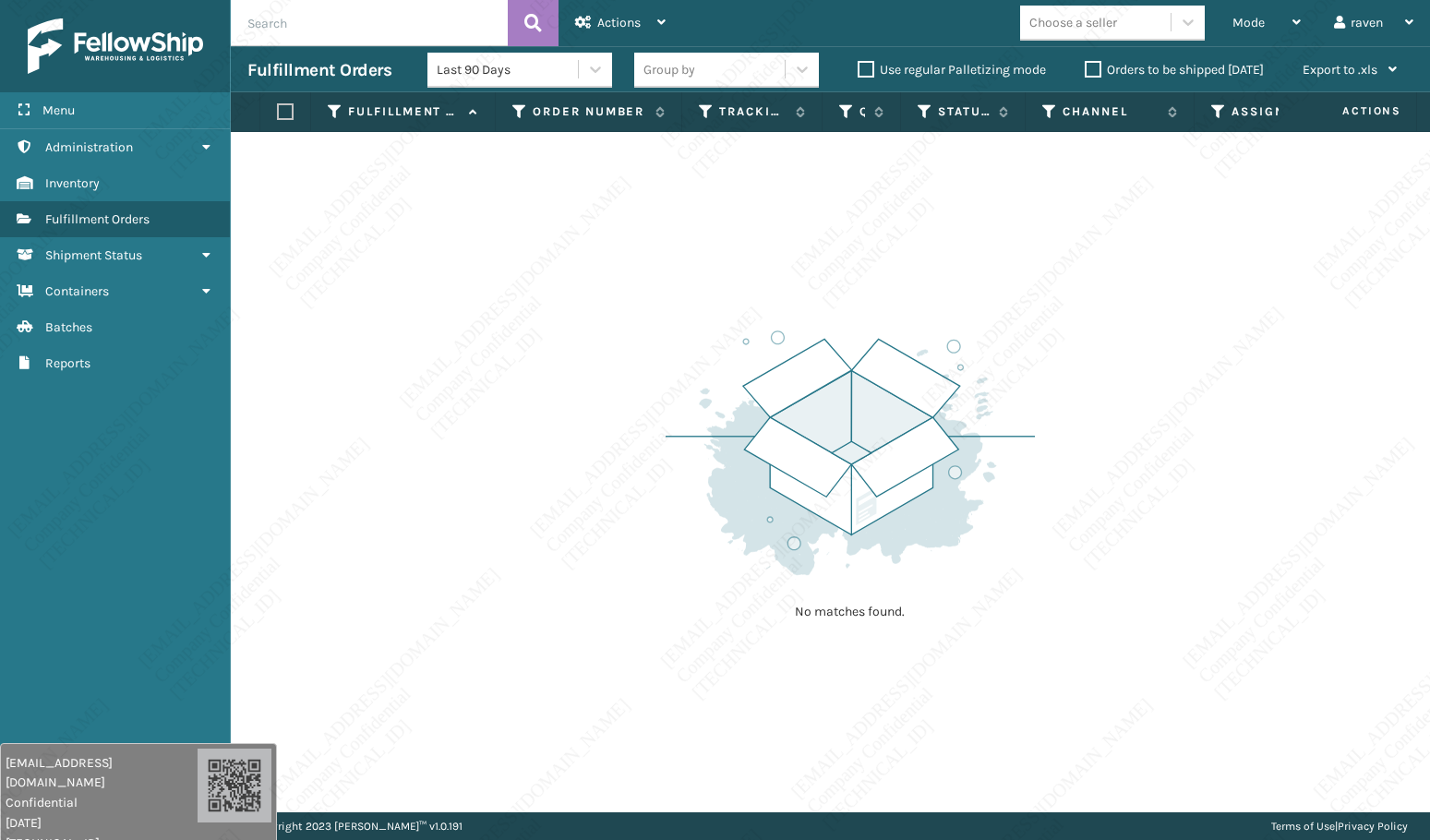
click at [1127, 453] on div "No matches found." at bounding box center [831, 472] width 1199 height 680
click at [1141, 412] on div "No matches found." at bounding box center [831, 472] width 1199 height 680
click at [1136, 496] on div "No matches found." at bounding box center [831, 472] width 1199 height 680
click at [622, 377] on div "No matches found." at bounding box center [831, 472] width 1199 height 680
click at [995, 527] on img at bounding box center [849, 453] width 369 height 256
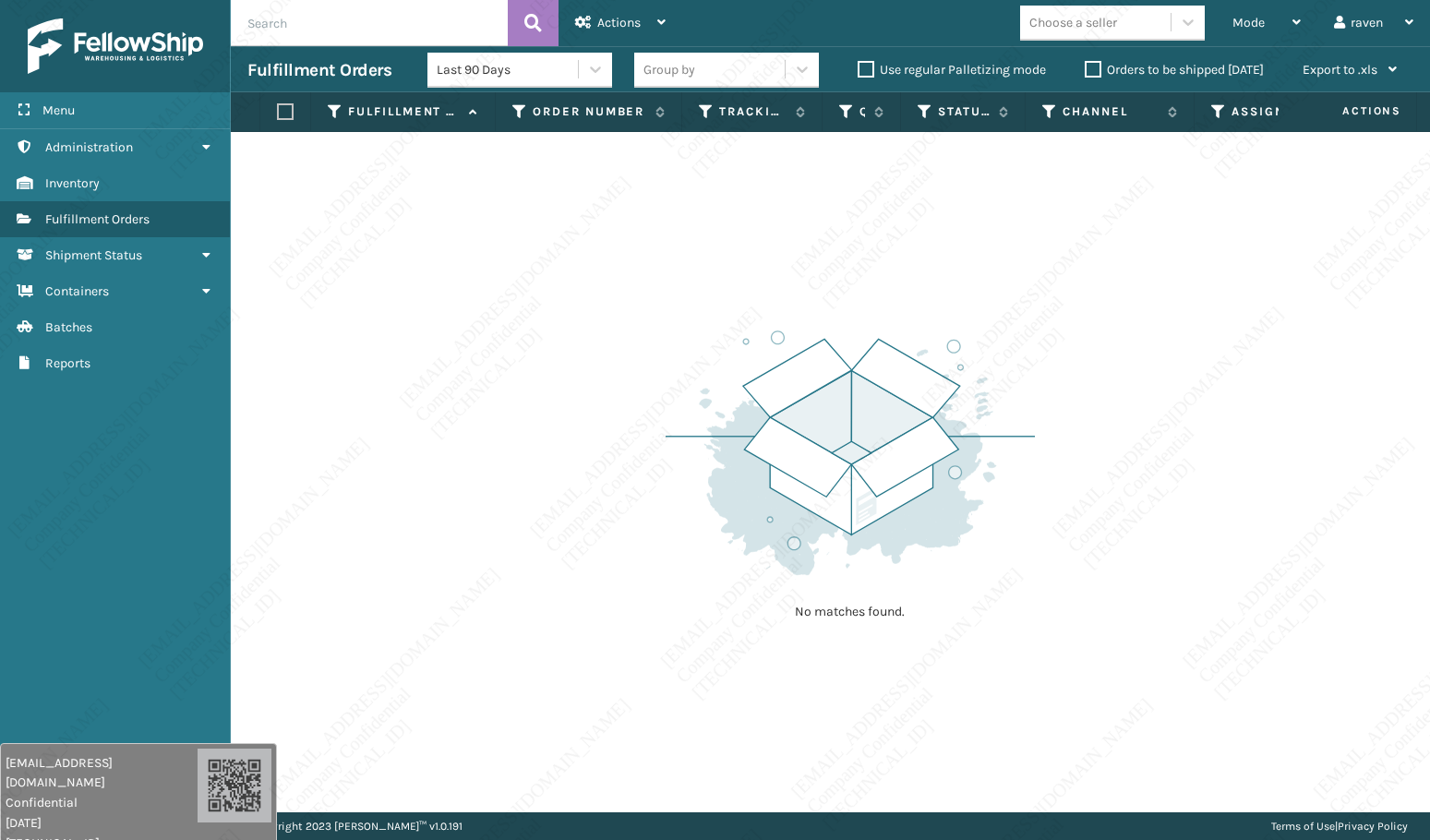
click at [1007, 543] on img at bounding box center [849, 453] width 369 height 256
click at [972, 443] on img at bounding box center [849, 453] width 369 height 256
click at [968, 429] on img at bounding box center [849, 453] width 369 height 256
click at [976, 354] on img at bounding box center [849, 453] width 369 height 256
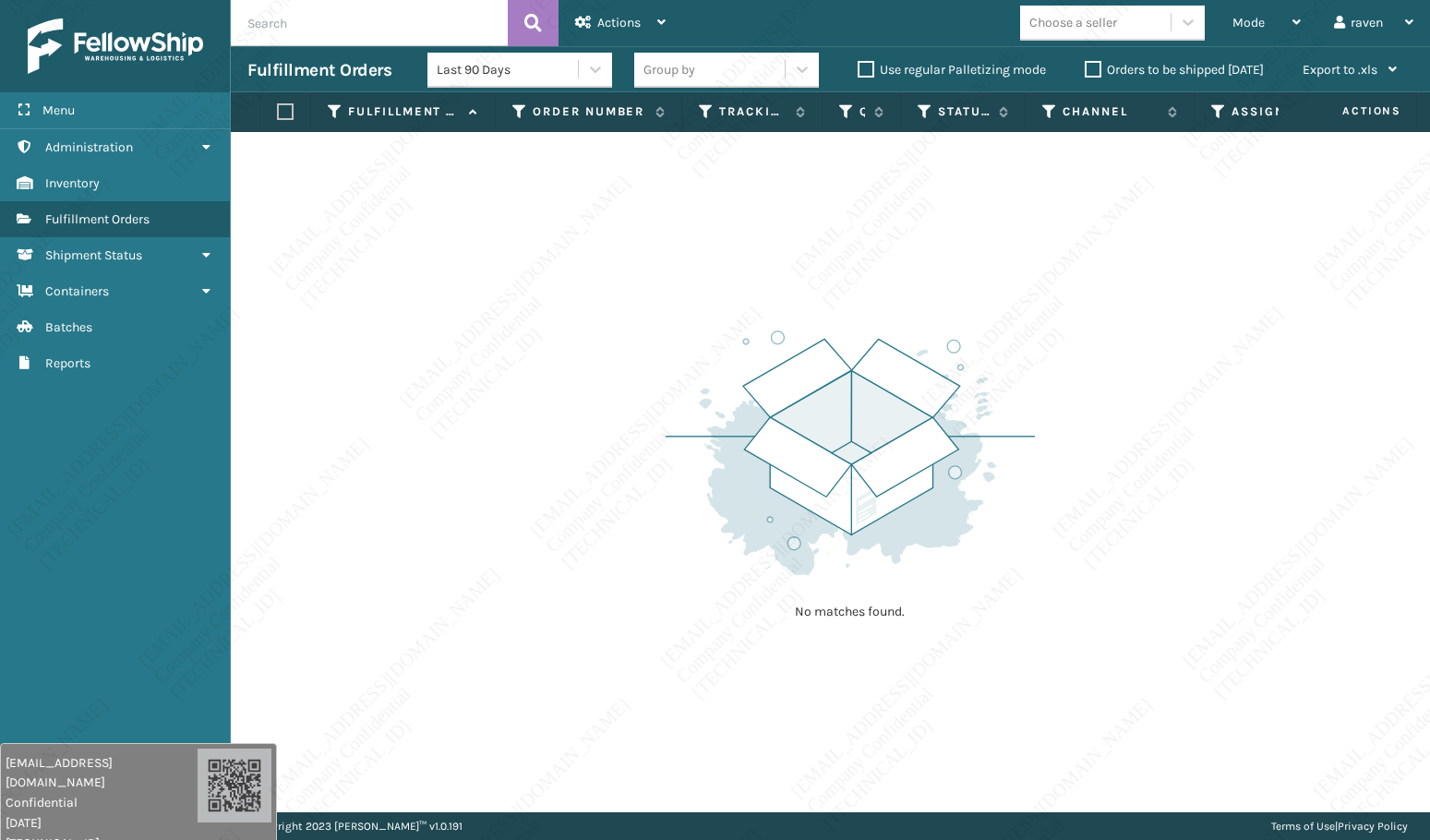
click at [976, 354] on img at bounding box center [849, 453] width 369 height 256
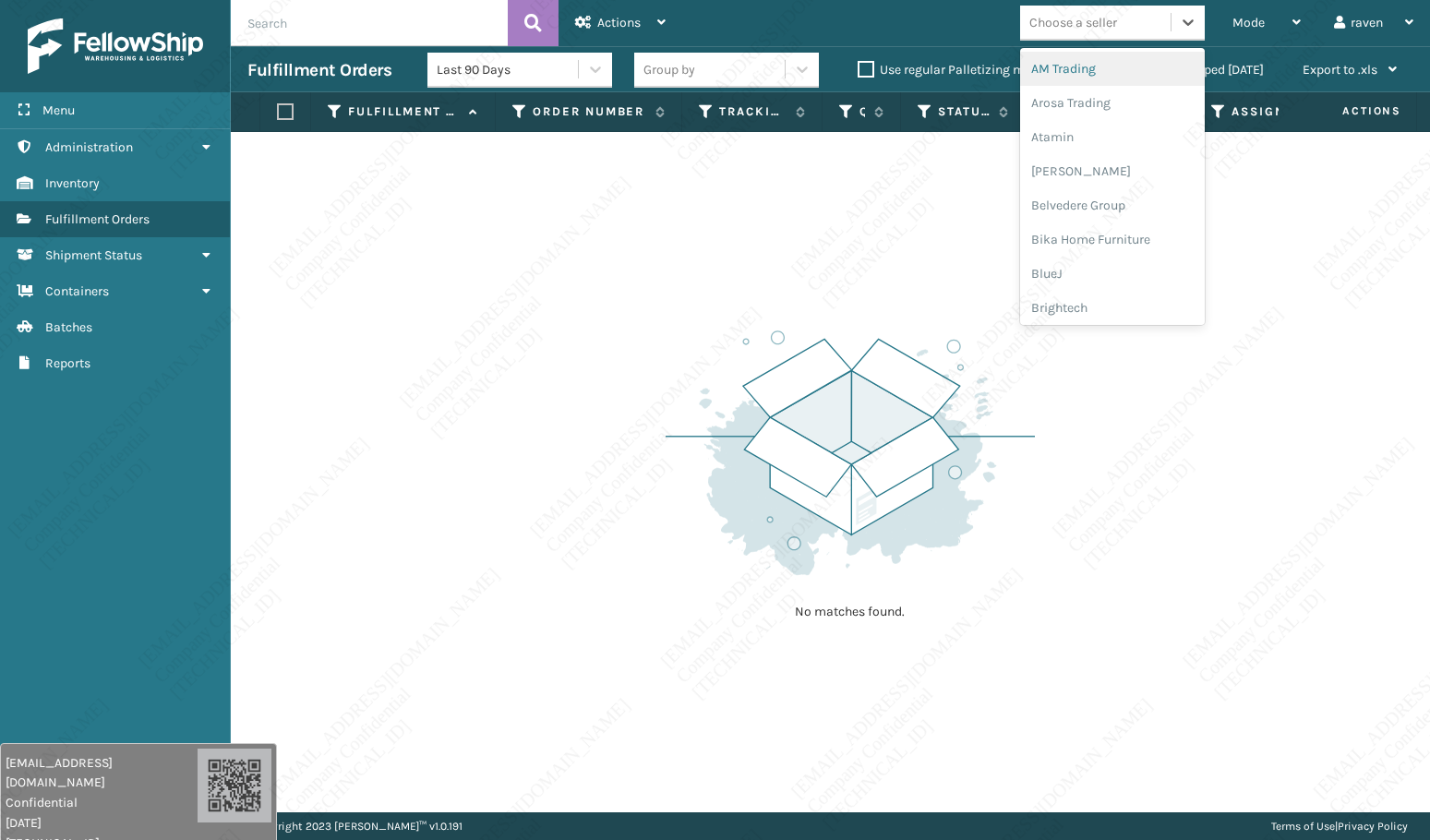
click at [1039, 22] on div "Choose a seller" at bounding box center [1072, 23] width 87 height 20
click at [1034, 19] on div "Choose a seller" at bounding box center [1072, 23] width 87 height 20
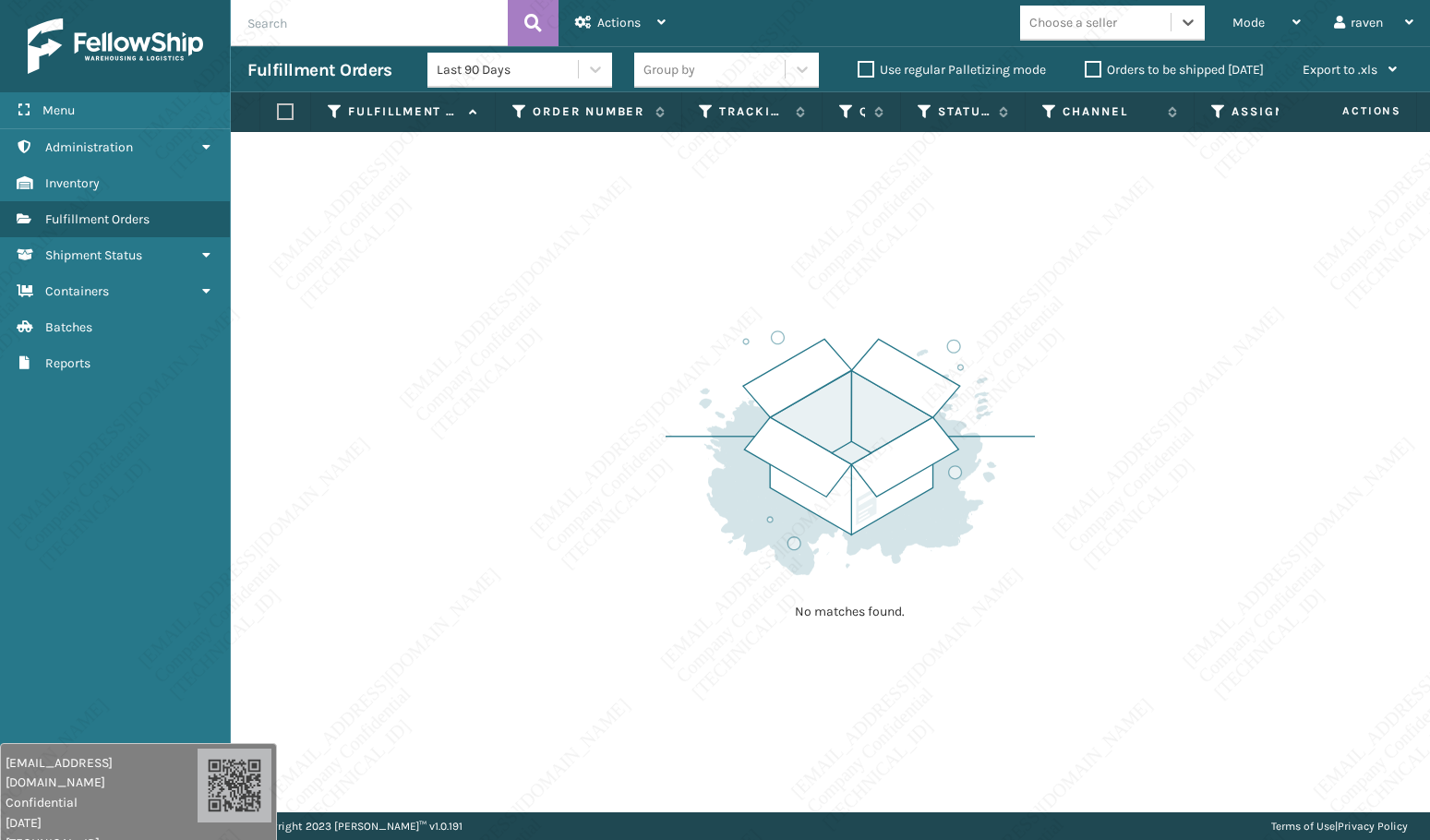
click at [446, 233] on div "No matches found." at bounding box center [831, 472] width 1199 height 680
click at [457, 438] on div "No matches found." at bounding box center [831, 472] width 1199 height 680
click at [457, 599] on div "No matches found." at bounding box center [831, 472] width 1199 height 680
drag, startPoint x: 459, startPoint y: 601, endPoint x: 459, endPoint y: 651, distance: 50.0
click at [459, 650] on div "No matches found." at bounding box center [831, 472] width 1199 height 680
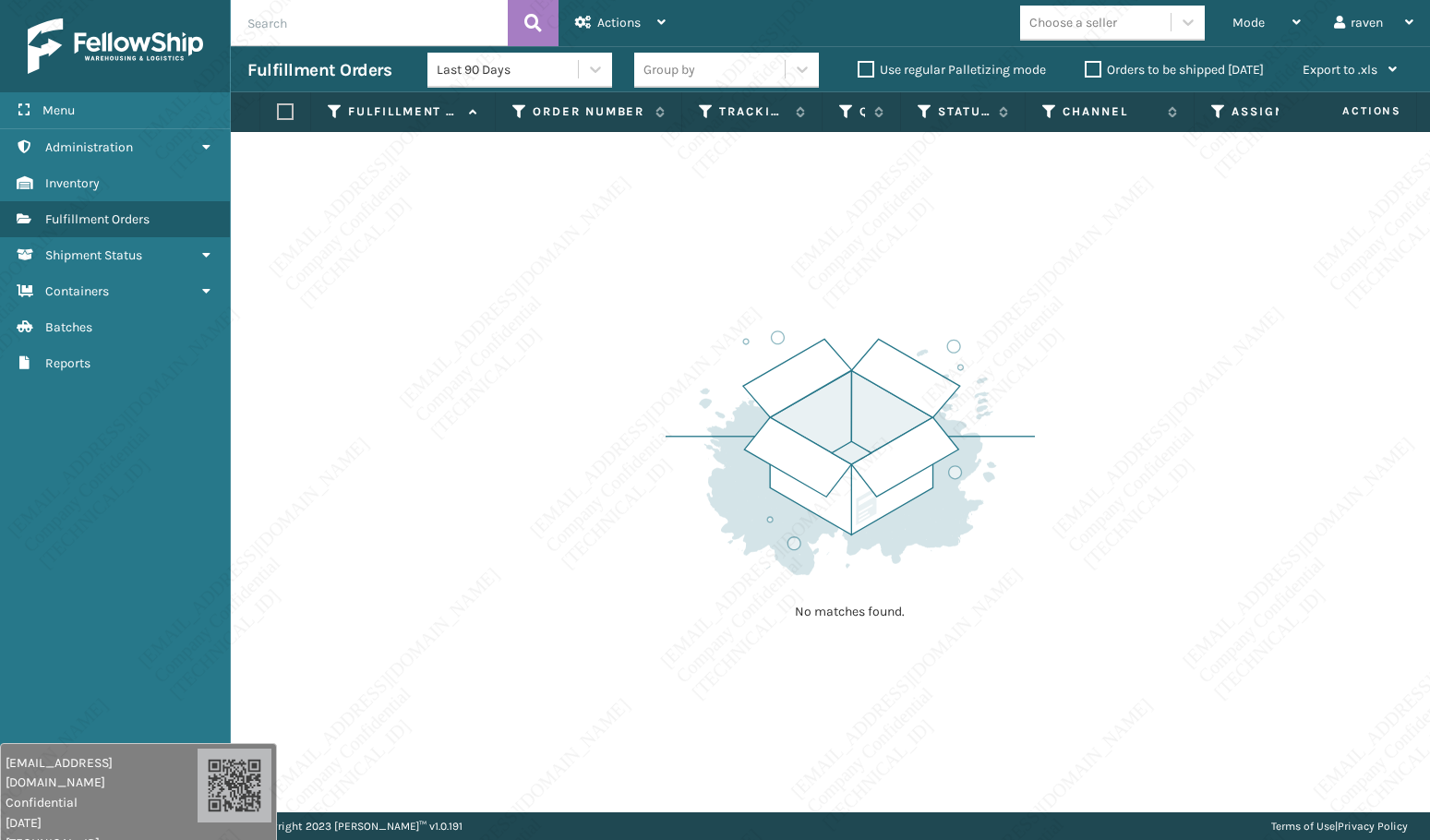
click at [460, 654] on div "No matches found." at bounding box center [831, 472] width 1199 height 680
